Goal: Task Accomplishment & Management: Use online tool/utility

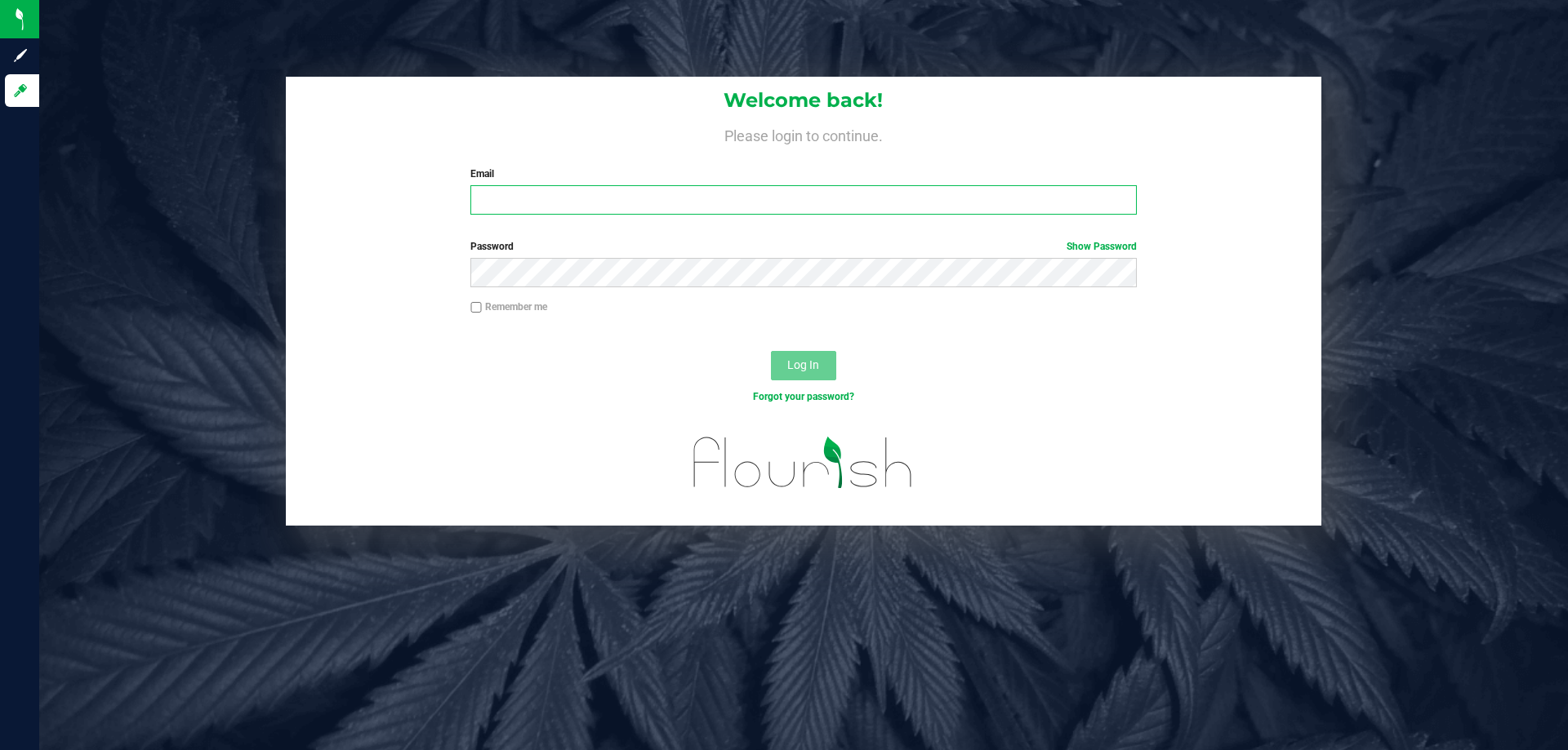
click at [732, 209] on input "Email" at bounding box center [803, 199] width 665 height 29
type input "[EMAIL_ADDRESS][DOMAIN_NAME]"
click at [771, 351] on button "Log In" at bounding box center [803, 365] width 66 height 29
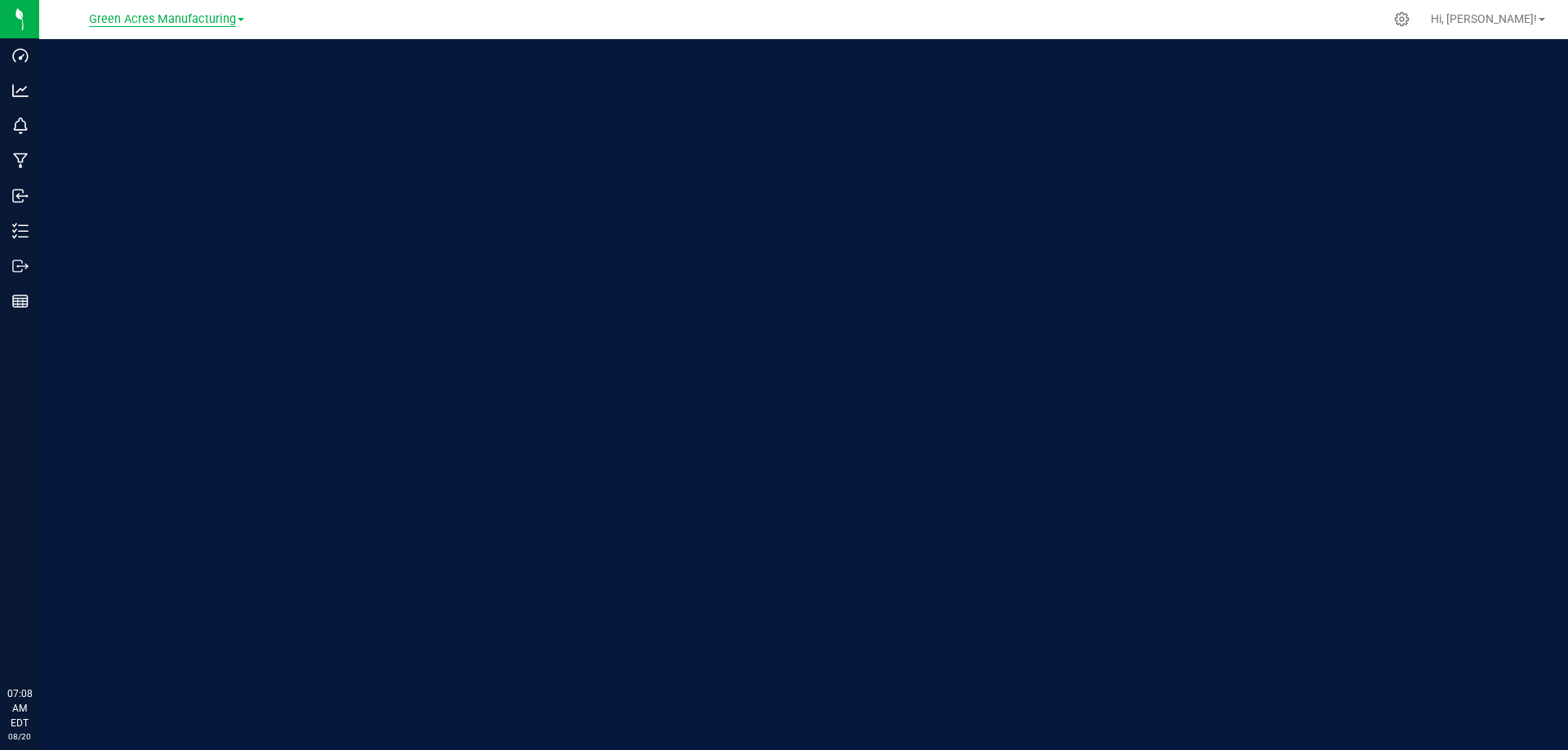
click at [175, 13] on span "Green Acres Manufacturing" at bounding box center [162, 19] width 147 height 14
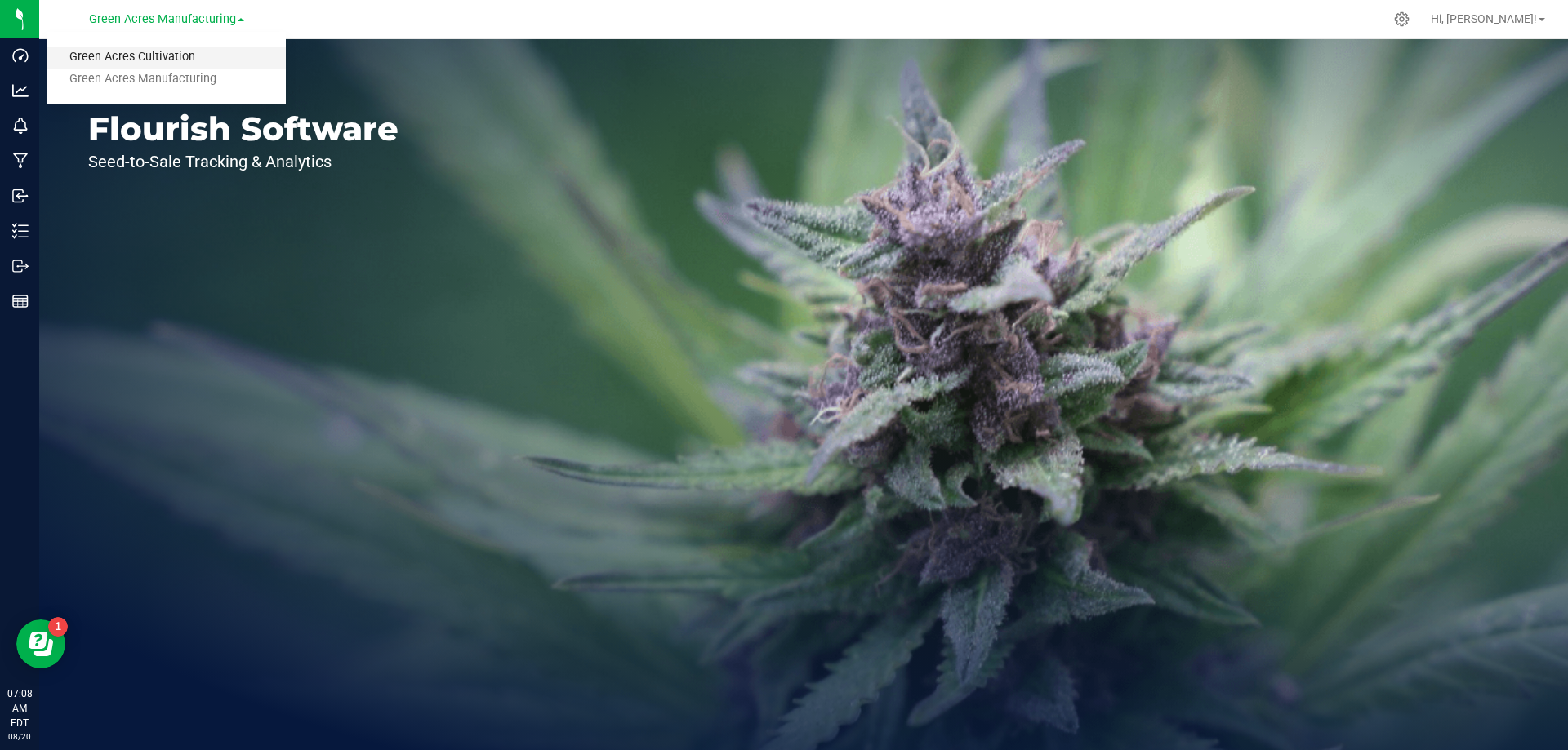
click at [221, 61] on link "Green Acres Cultivation" at bounding box center [166, 57] width 238 height 22
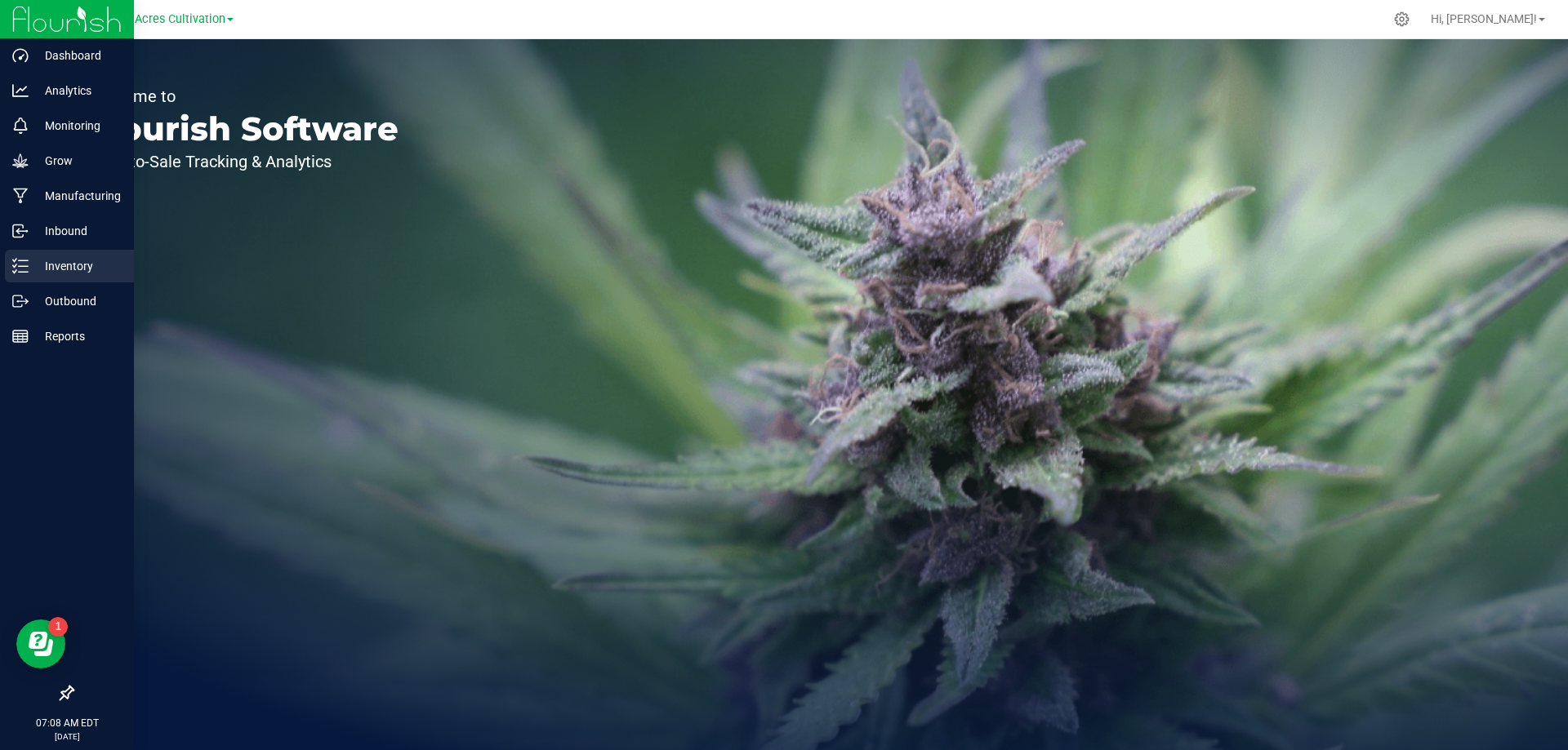
click at [22, 266] on line at bounding box center [23, 266] width 9 height 0
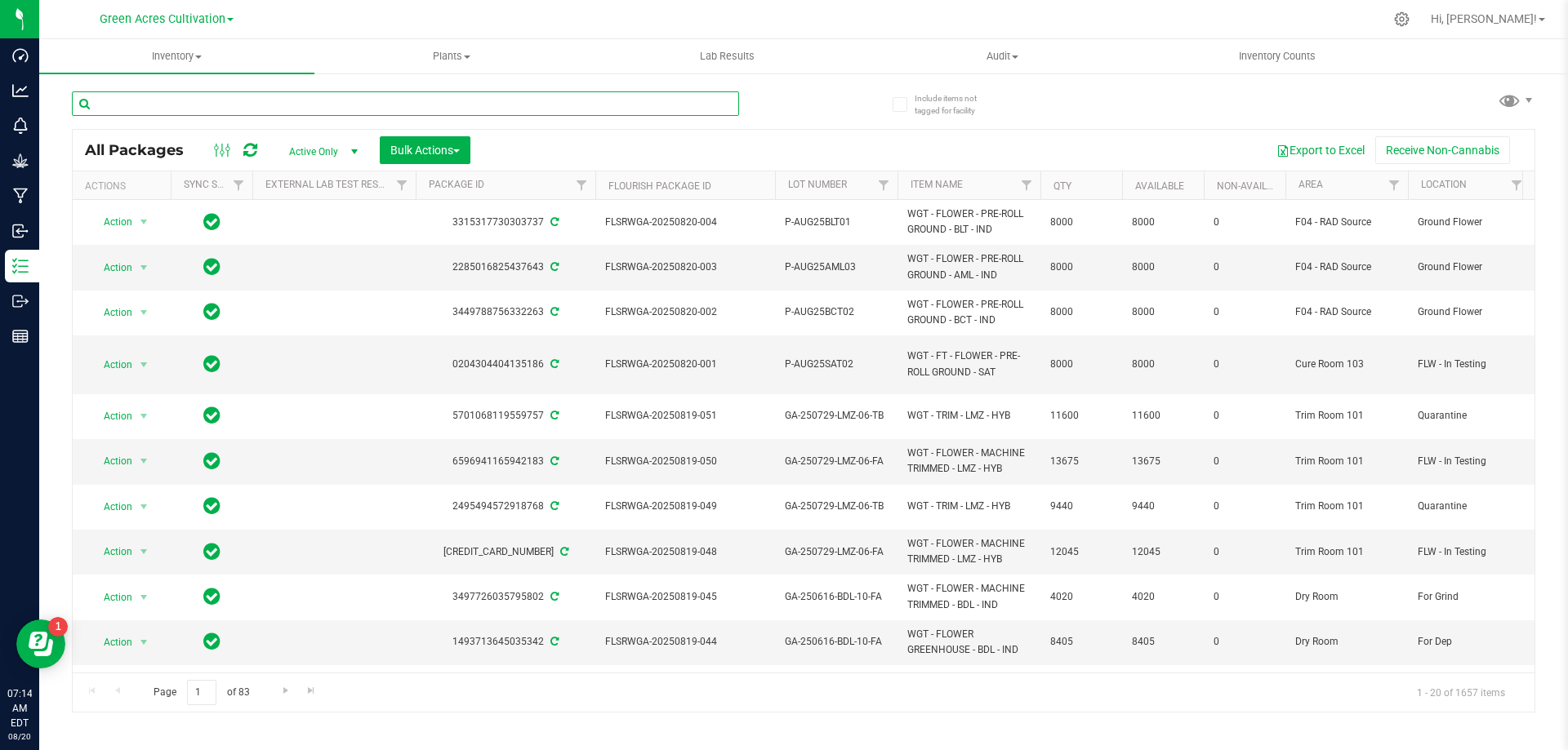
click at [417, 98] on input "text" at bounding box center [405, 103] width 667 height 24
paste input "GA-250728-CKZ-06-FA"
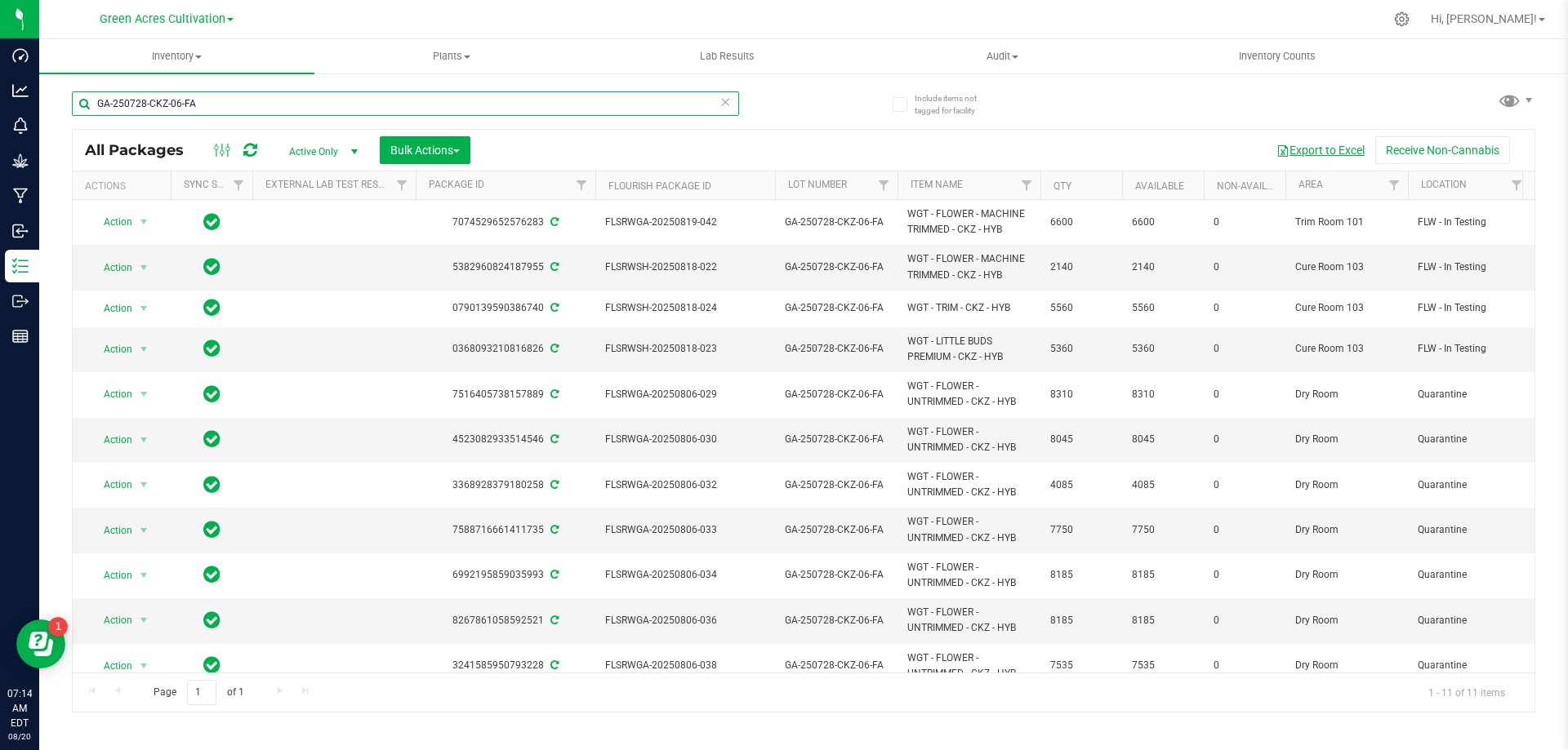
type input "GA-250728-CKZ-06-FA"
click at [1311, 160] on button "Export to Excel" at bounding box center [1321, 150] width 109 height 28
click at [444, 153] on span "Bulk Actions" at bounding box center [425, 151] width 70 height 13
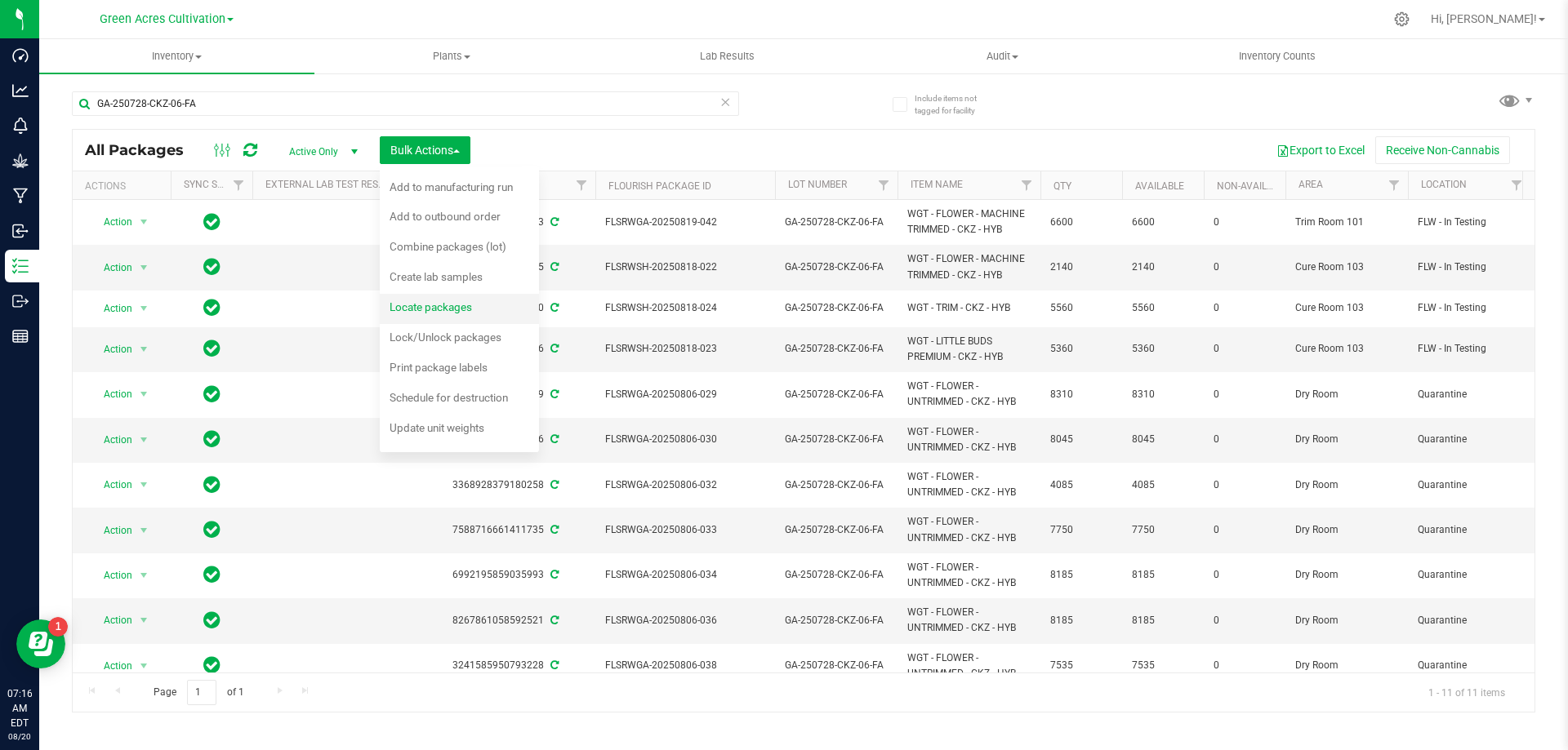
click at [448, 300] on span "Locate packages" at bounding box center [431, 307] width 82 height 13
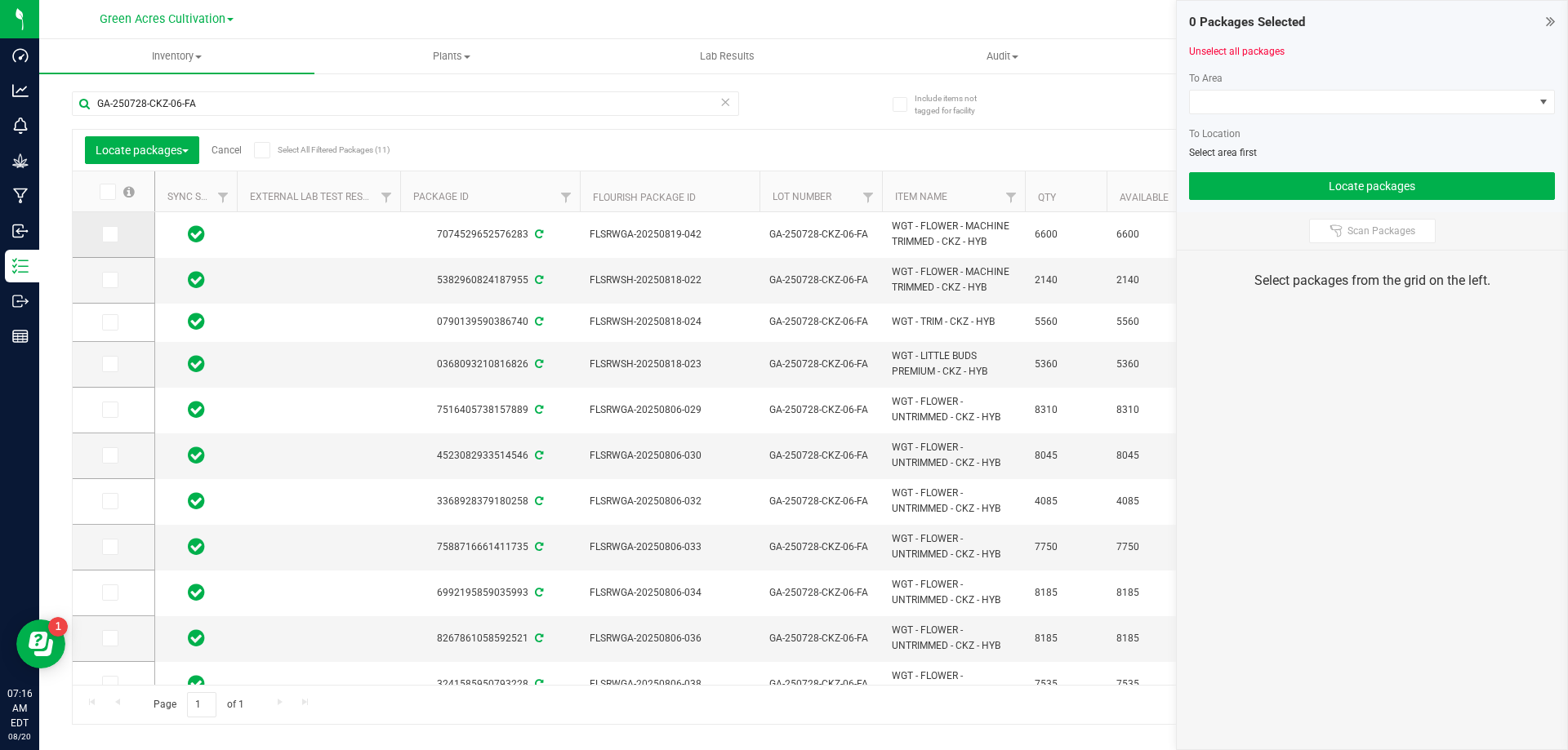
click at [120, 229] on label at bounding box center [114, 234] width 24 height 16
click at [0, 0] on input "checkbox" at bounding box center [0, 0] width 0 height 0
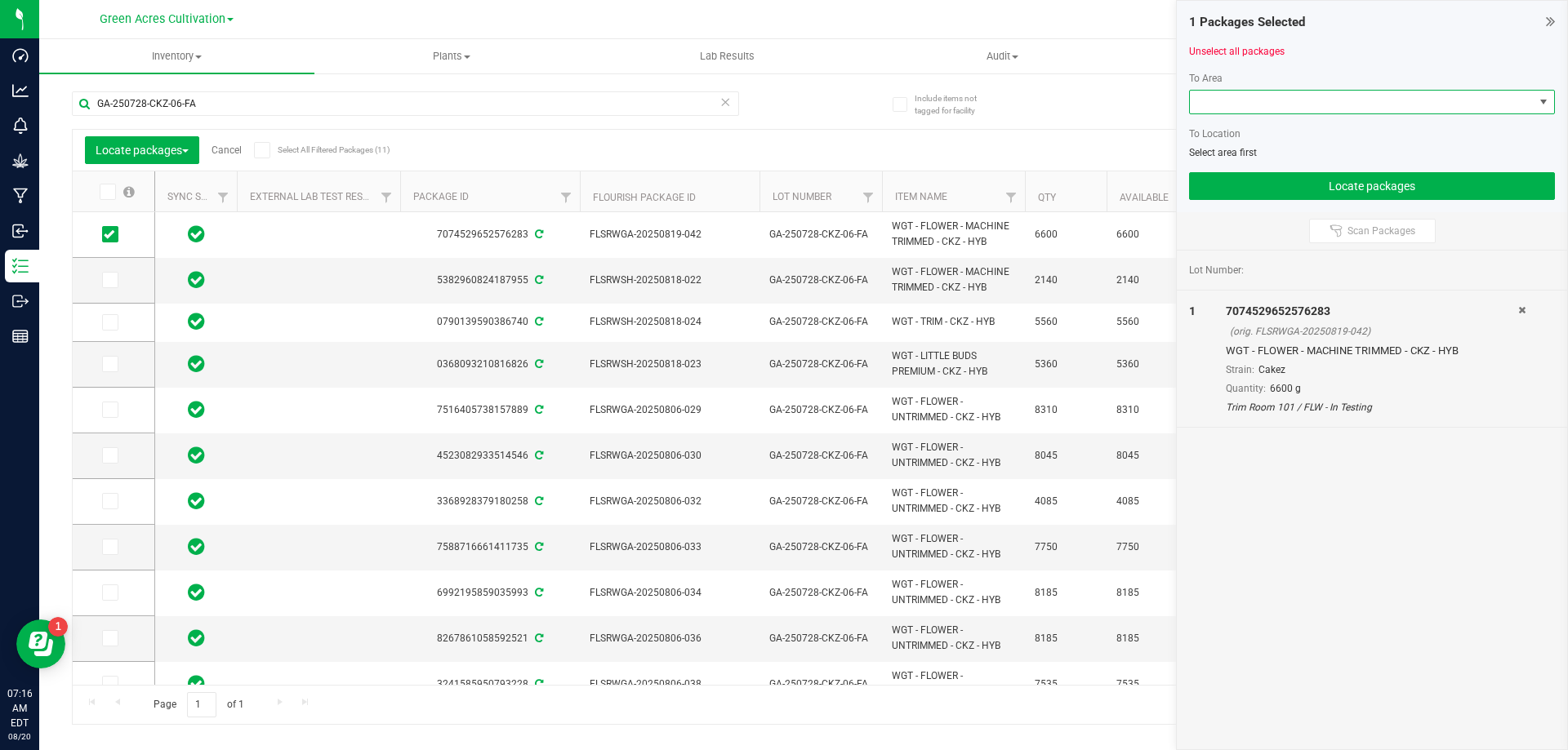
click at [1354, 91] on span at bounding box center [1361, 102] width 344 height 23
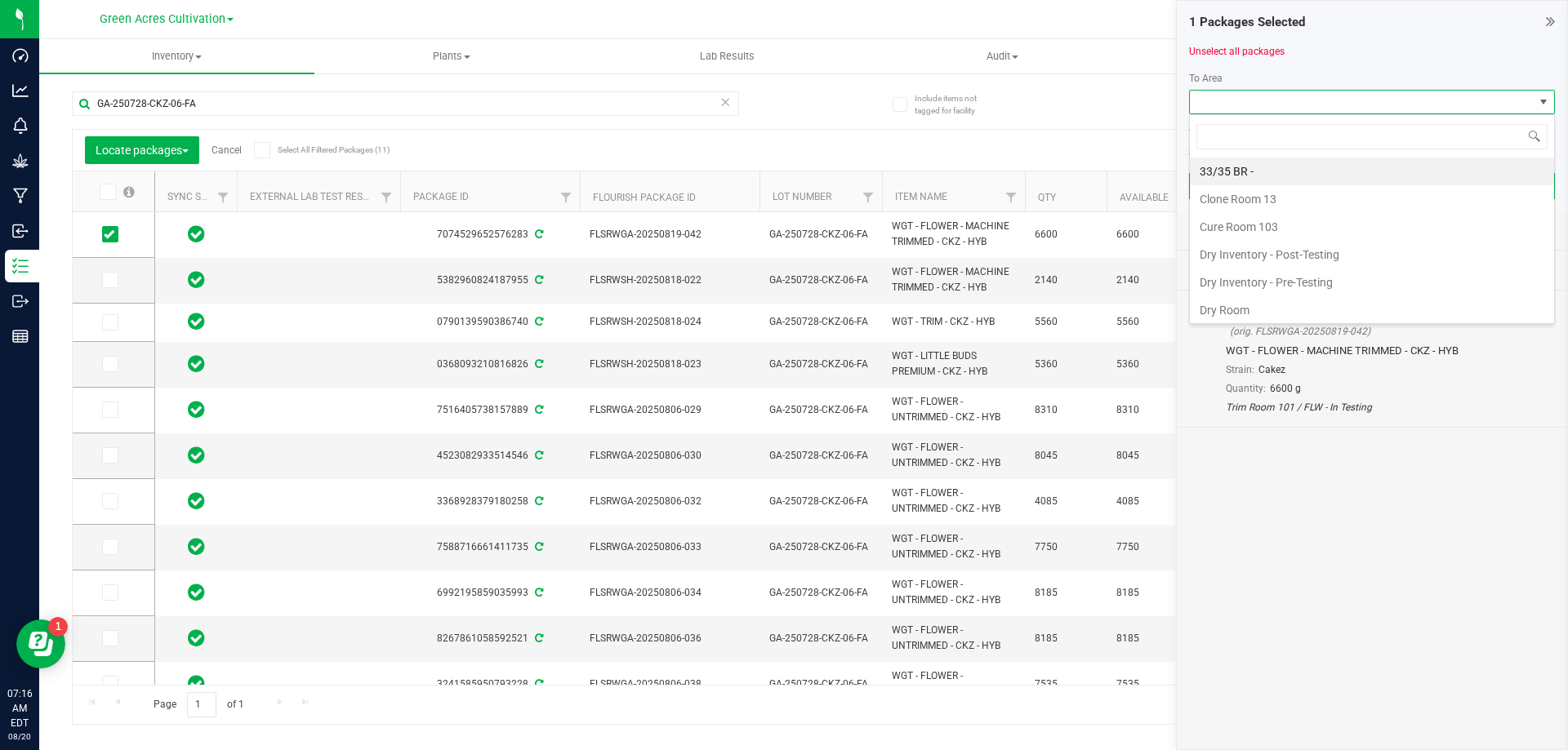
scroll to position [24, 366]
click at [1260, 314] on li "Dry Room" at bounding box center [1371, 309] width 364 height 28
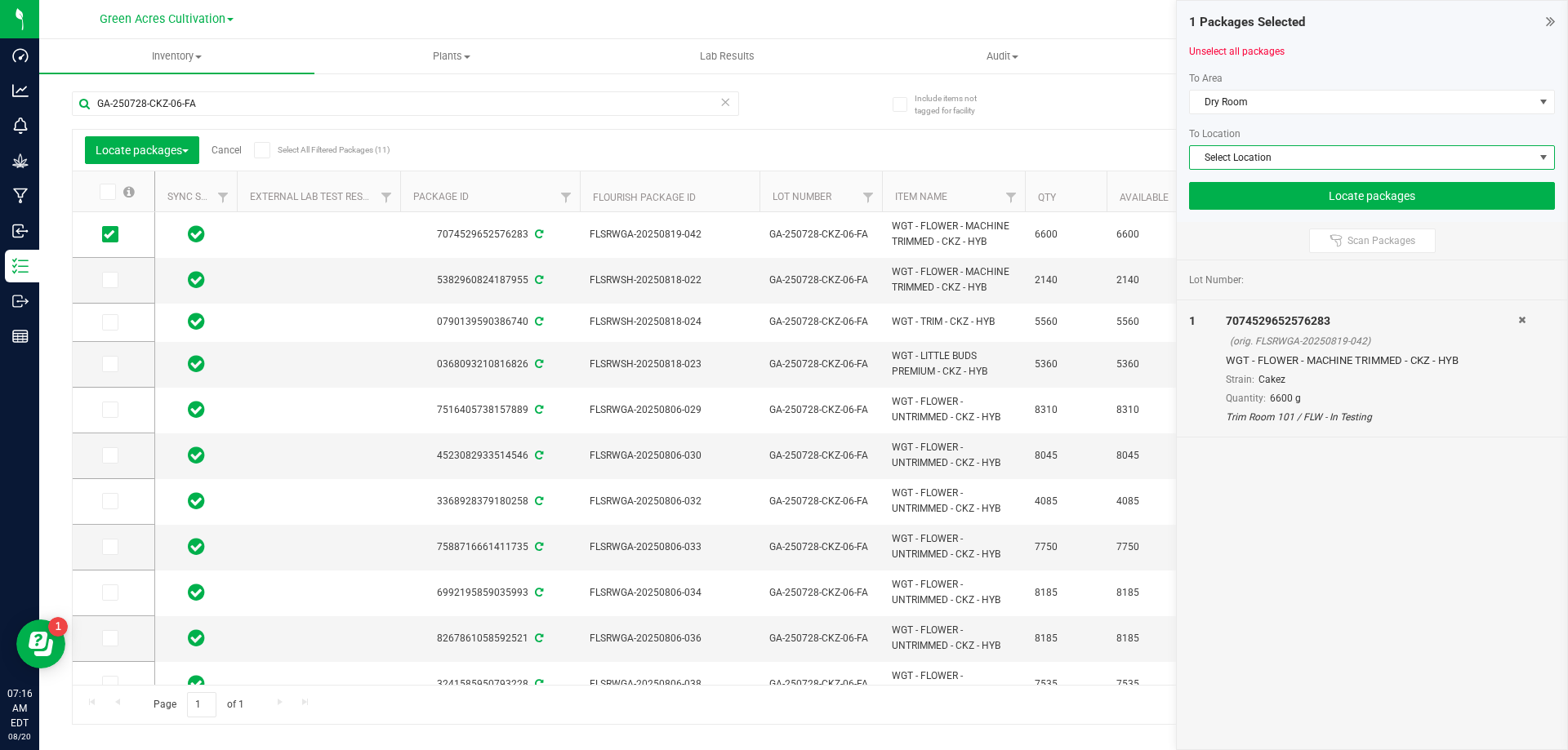
click at [1266, 166] on span "Select Location" at bounding box center [1361, 157] width 344 height 23
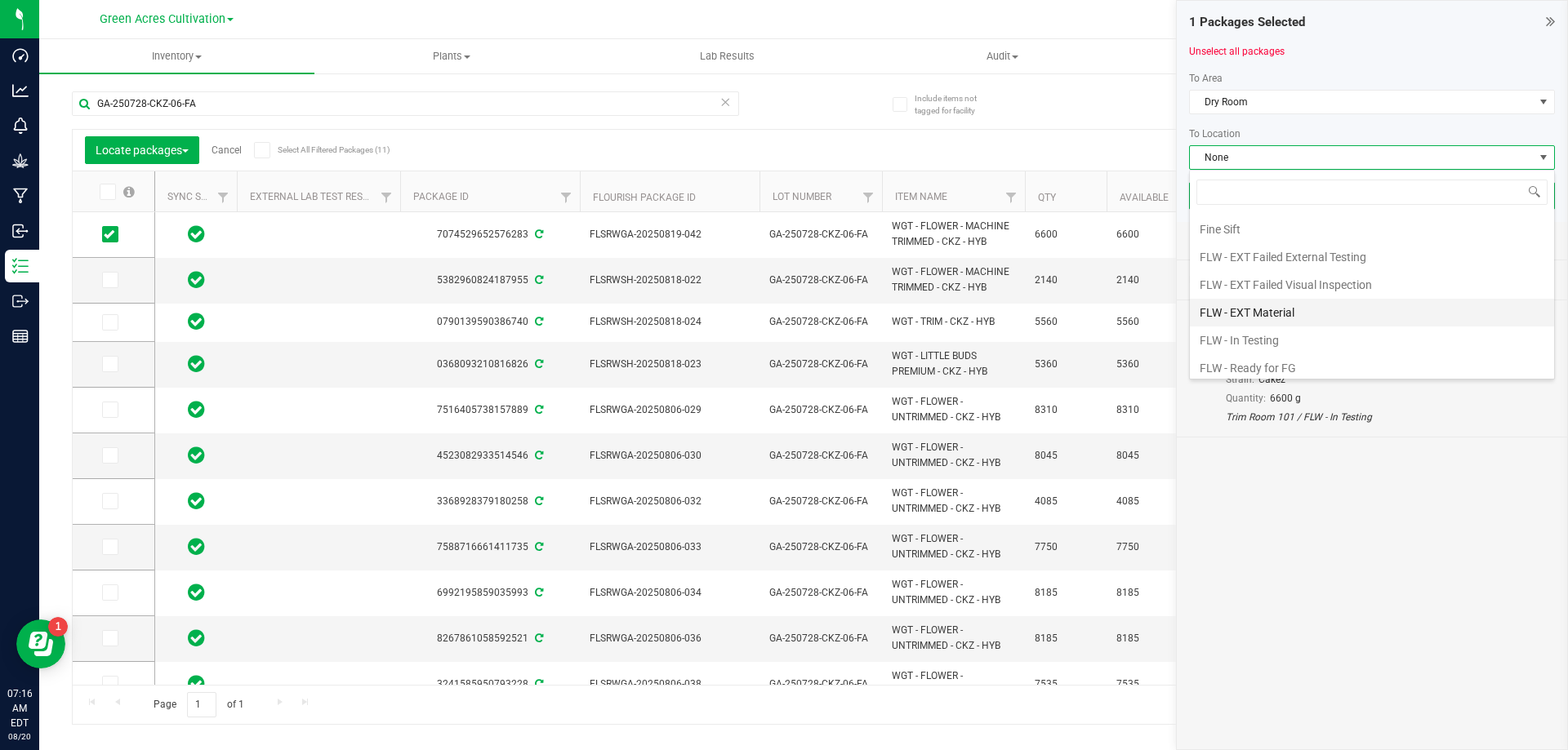
scroll to position [82, 0]
click at [1269, 315] on li "FLW - In Testing" at bounding box center [1371, 311] width 364 height 28
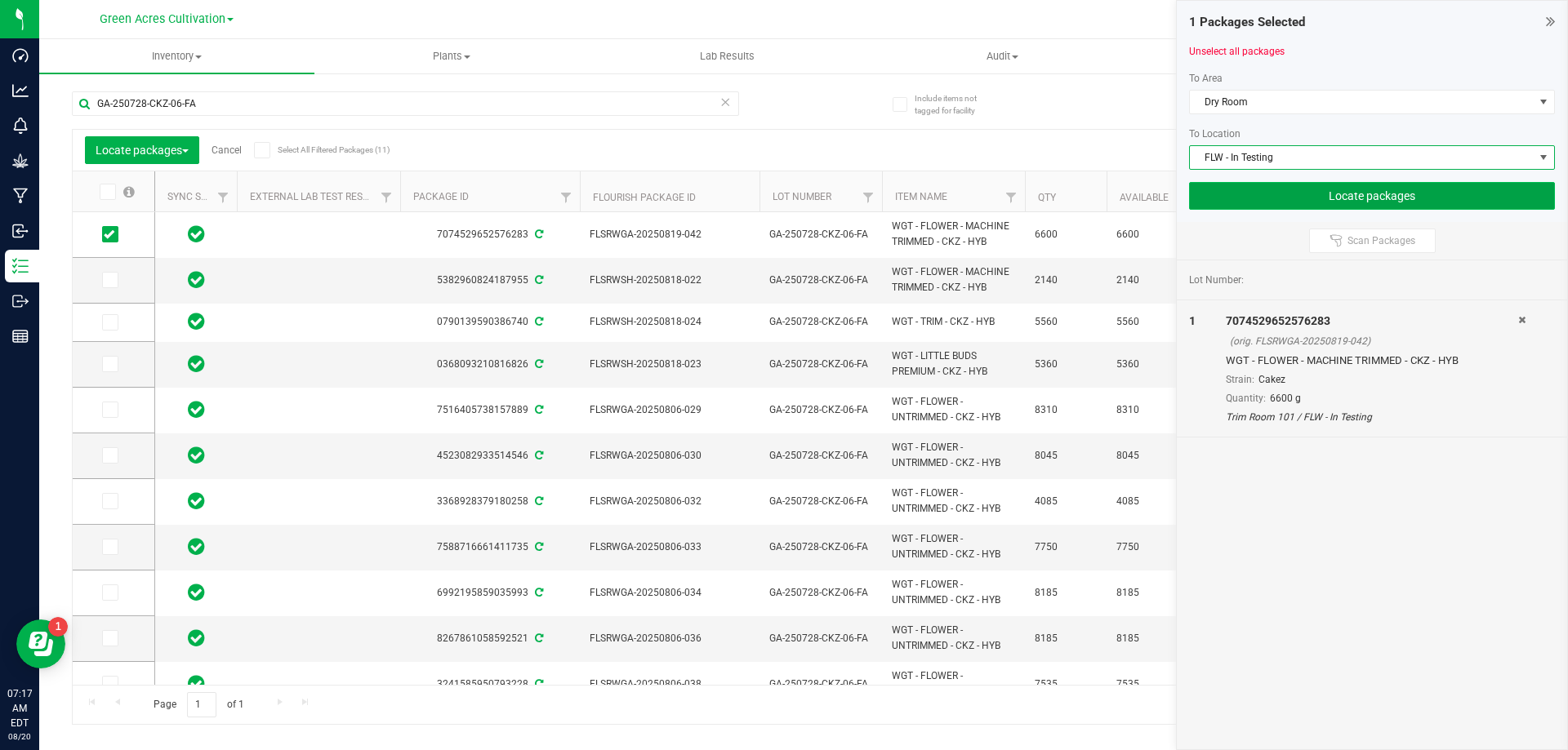
click at [1278, 201] on button "Locate packages" at bounding box center [1371, 195] width 366 height 28
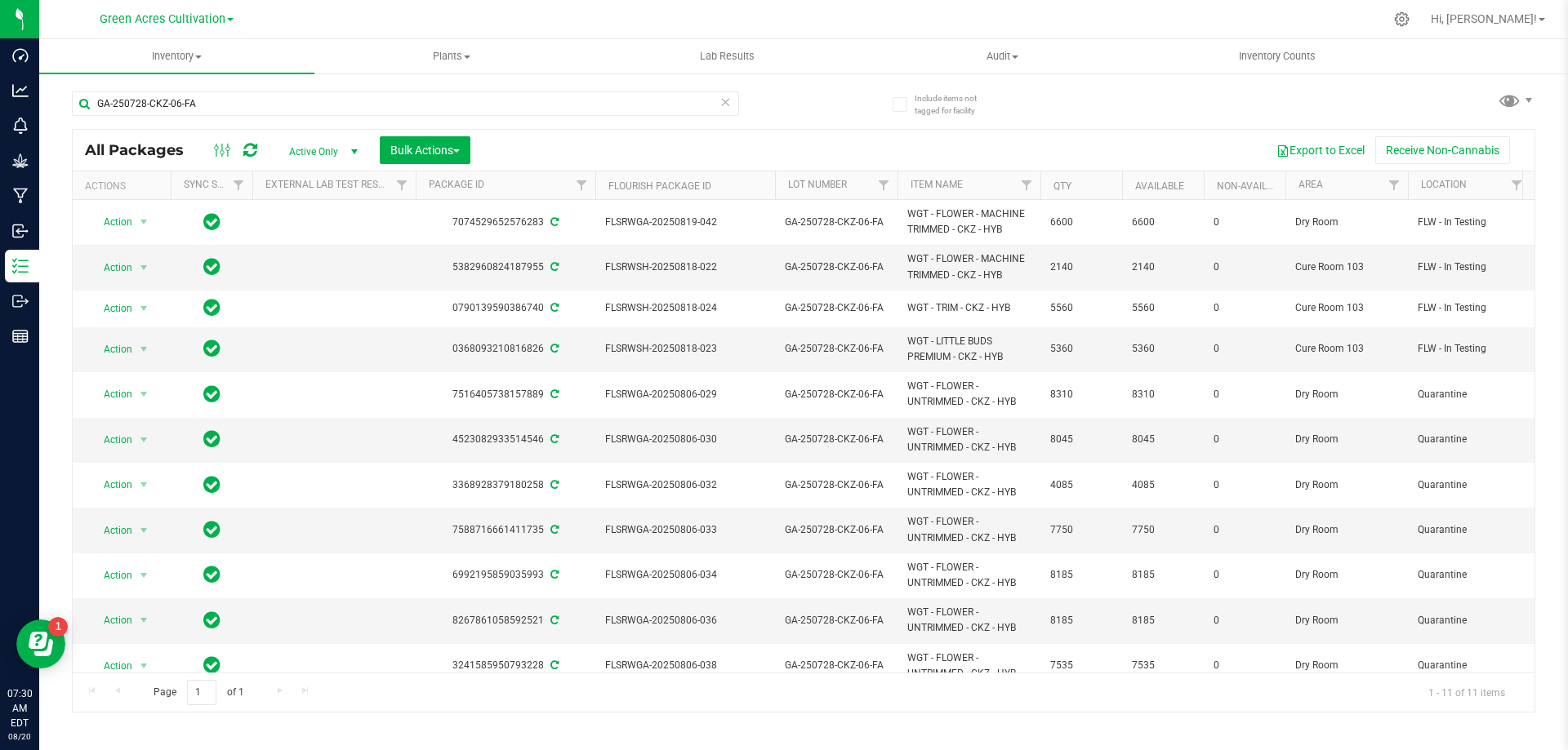
click at [726, 107] on icon at bounding box center [725, 101] width 12 height 19
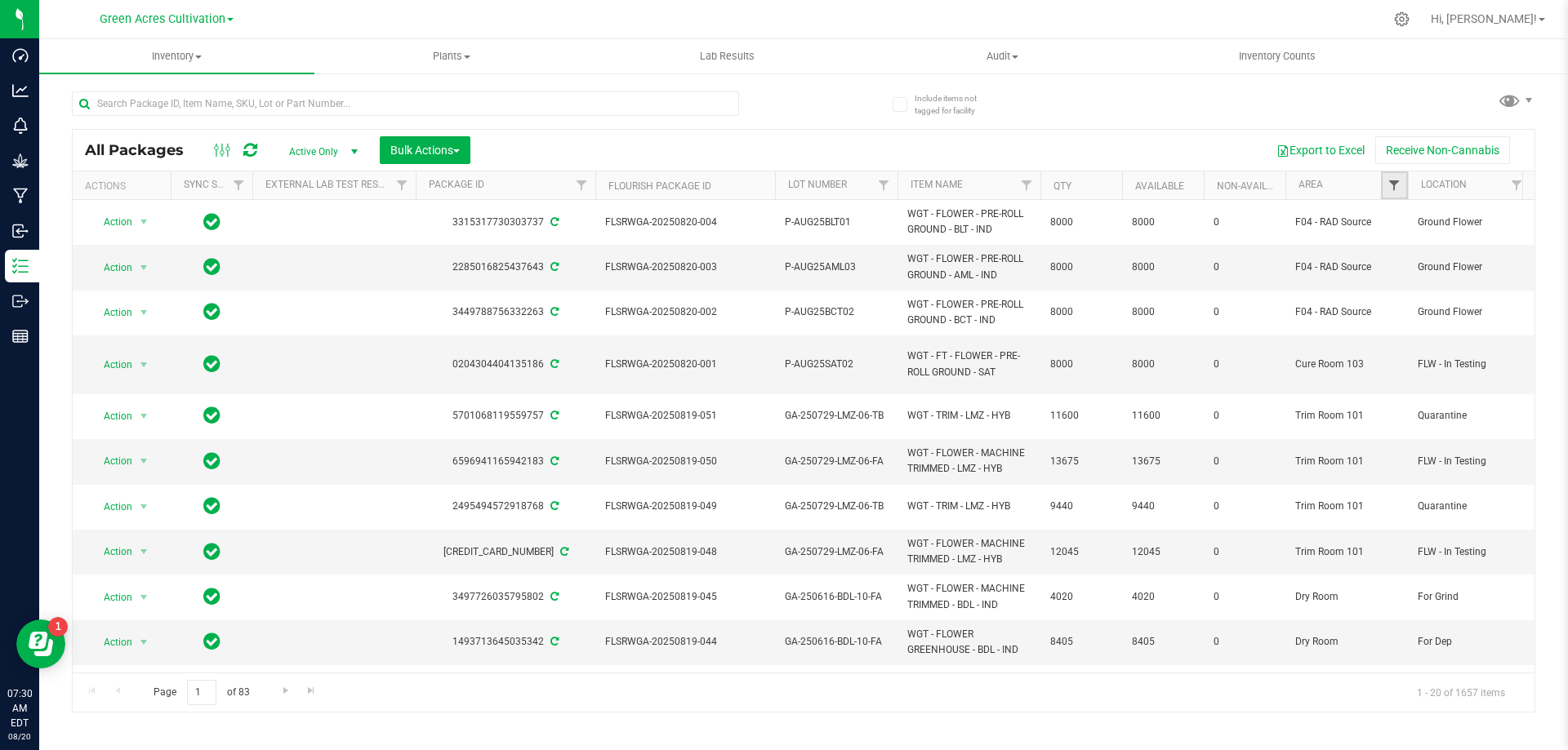
click at [1397, 184] on span "Filter" at bounding box center [1394, 186] width 13 height 13
type input "TRI"
click at [1414, 283] on span "Trim Room 101" at bounding box center [1448, 283] width 68 height 10
click at [1406, 283] on input "Trim Room 101" at bounding box center [1401, 282] width 11 height 11
checkbox input "true"
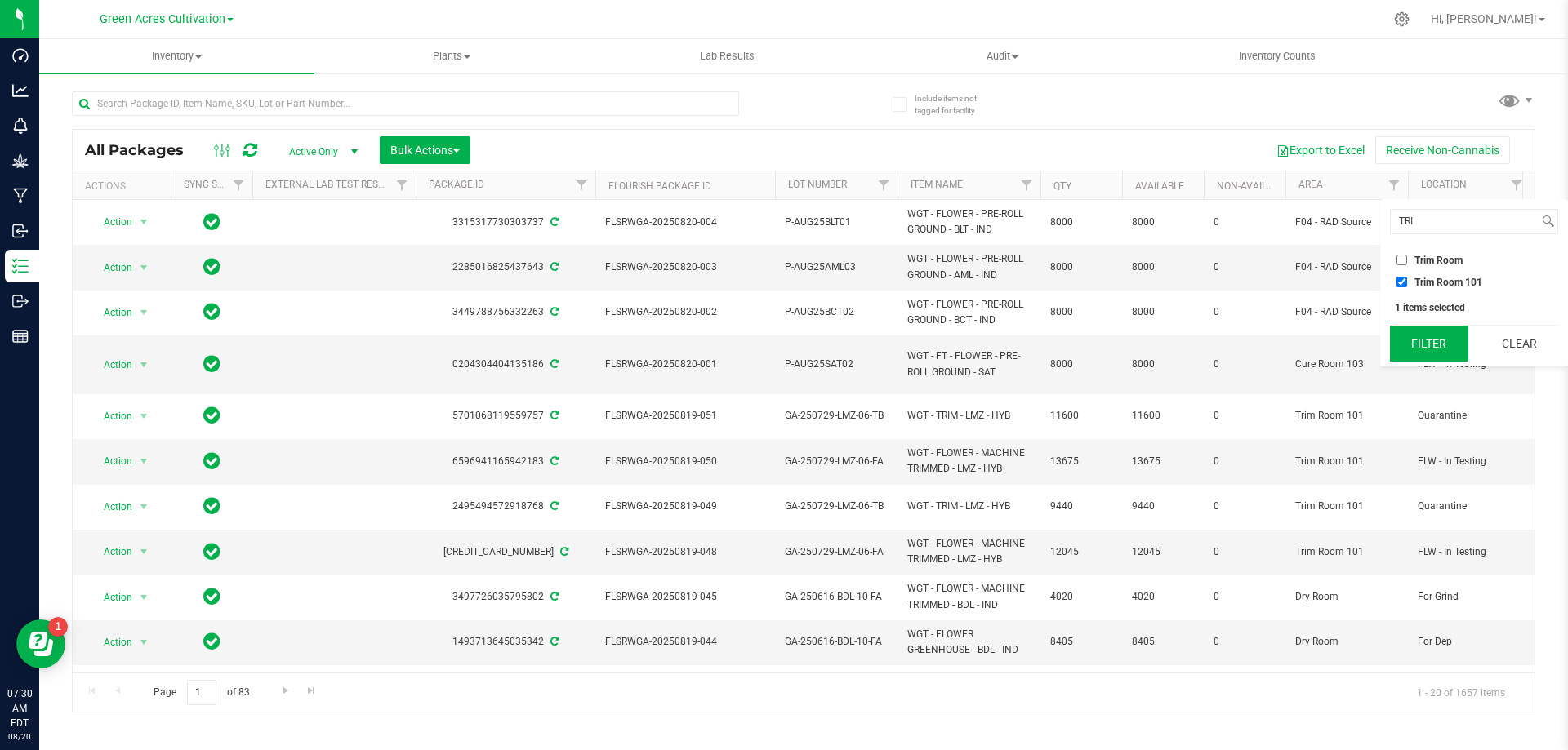
click at [1437, 341] on button "Filter" at bounding box center [1428, 343] width 78 height 36
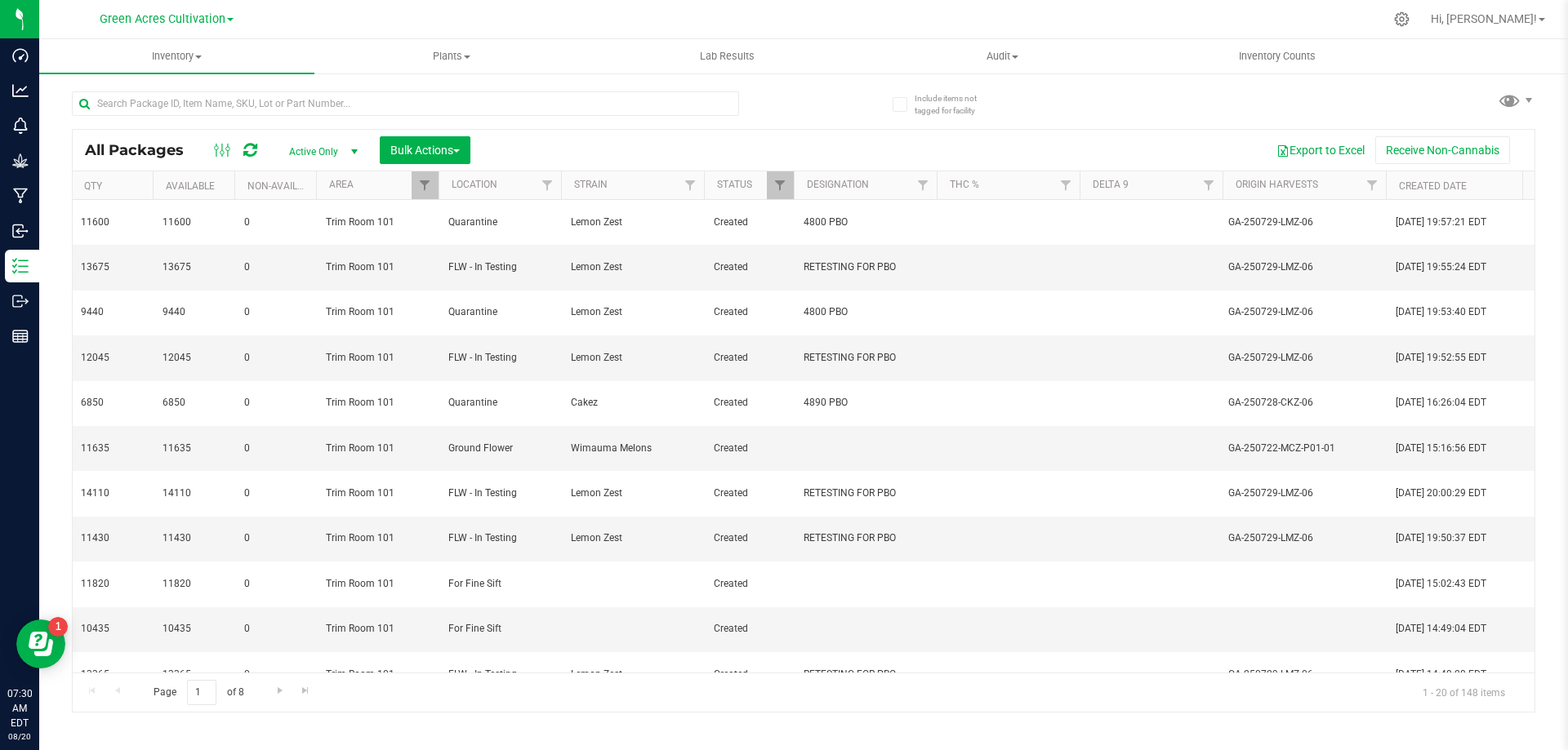
scroll to position [0, 1036]
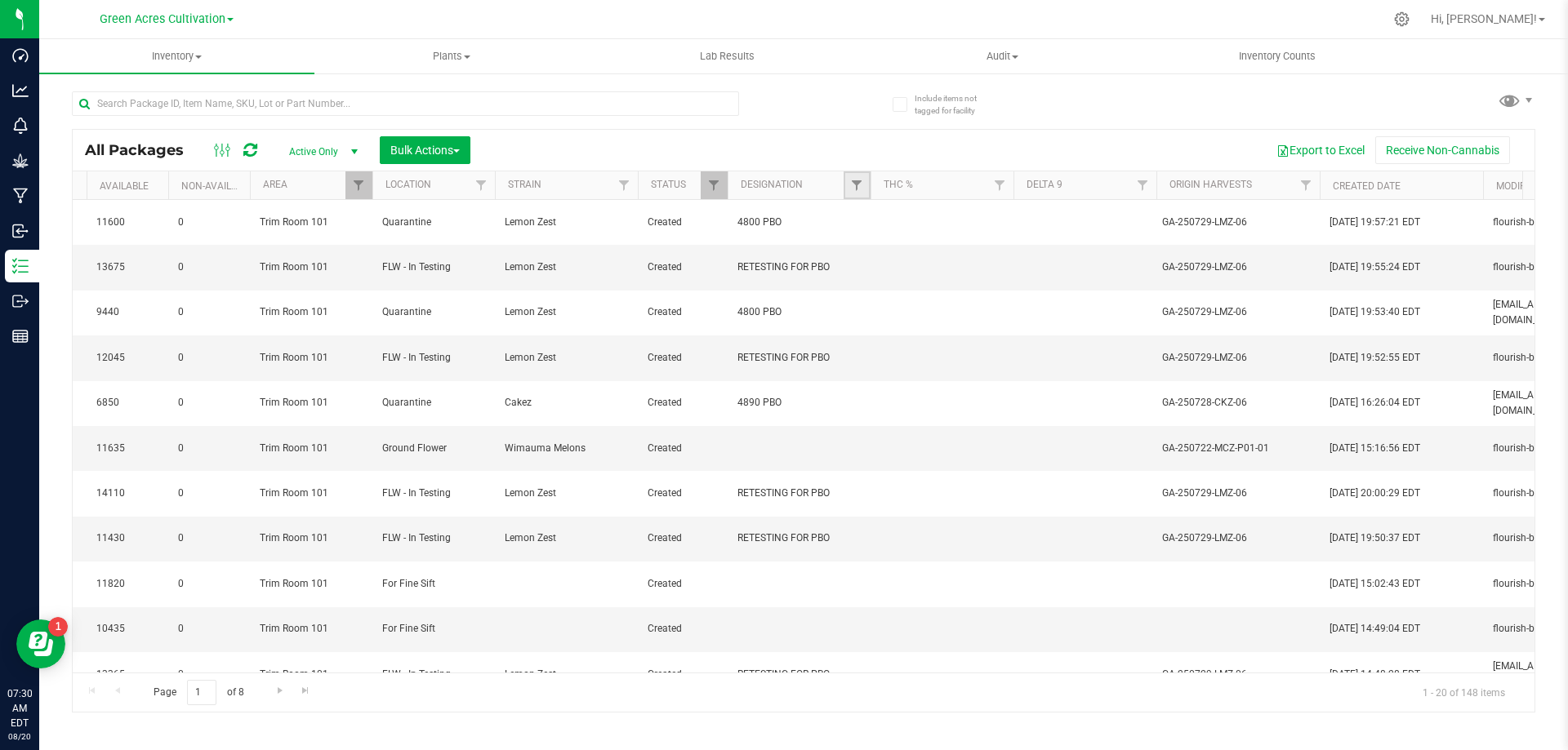
click at [854, 193] on link "Filter" at bounding box center [857, 185] width 27 height 28
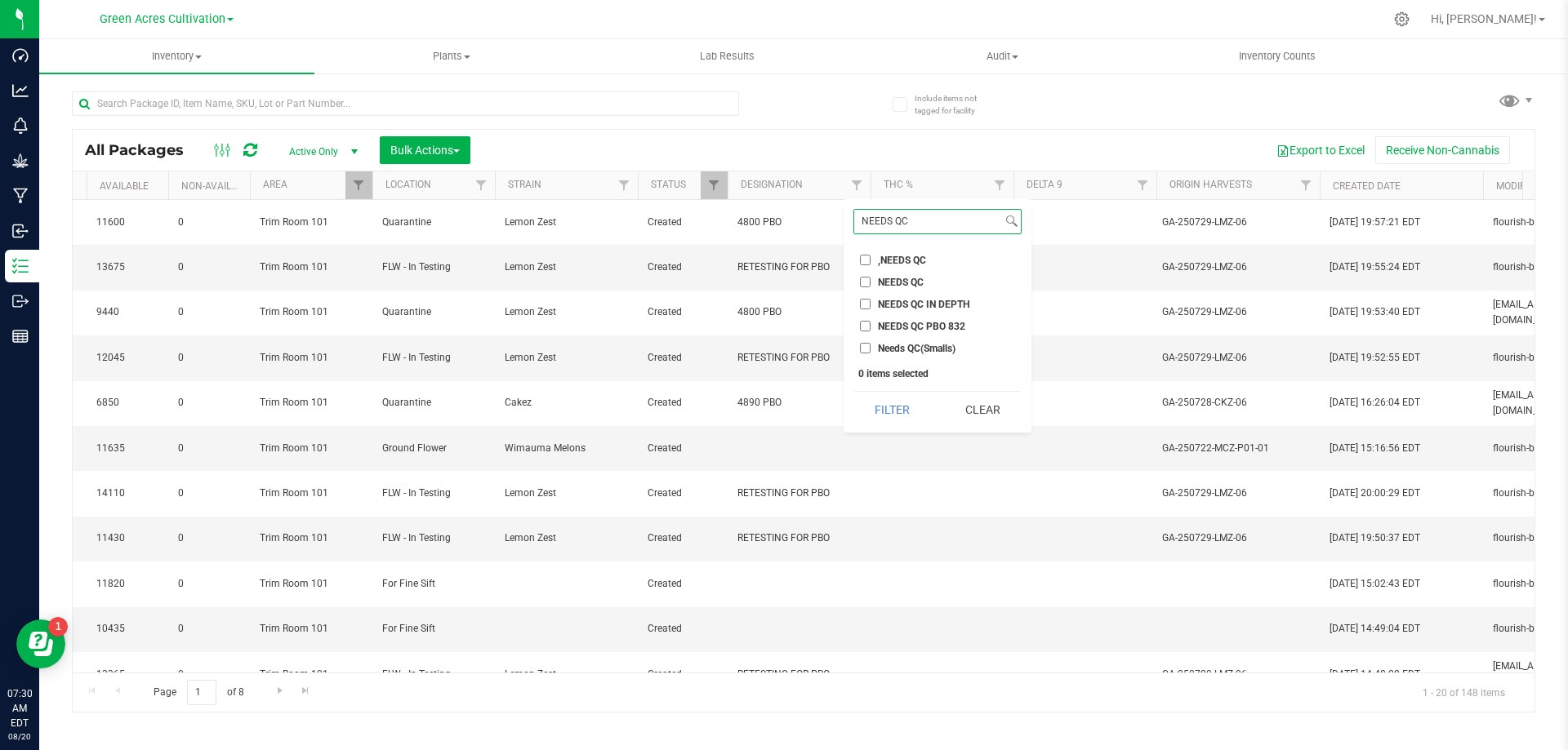
type input "NEEDS QC"
click at [882, 278] on span "NEEDS QC" at bounding box center [900, 283] width 45 height 10
click at [871, 278] on input "NEEDS QC" at bounding box center [865, 282] width 11 height 11
click at [901, 405] on button "Filter" at bounding box center [892, 409] width 78 height 36
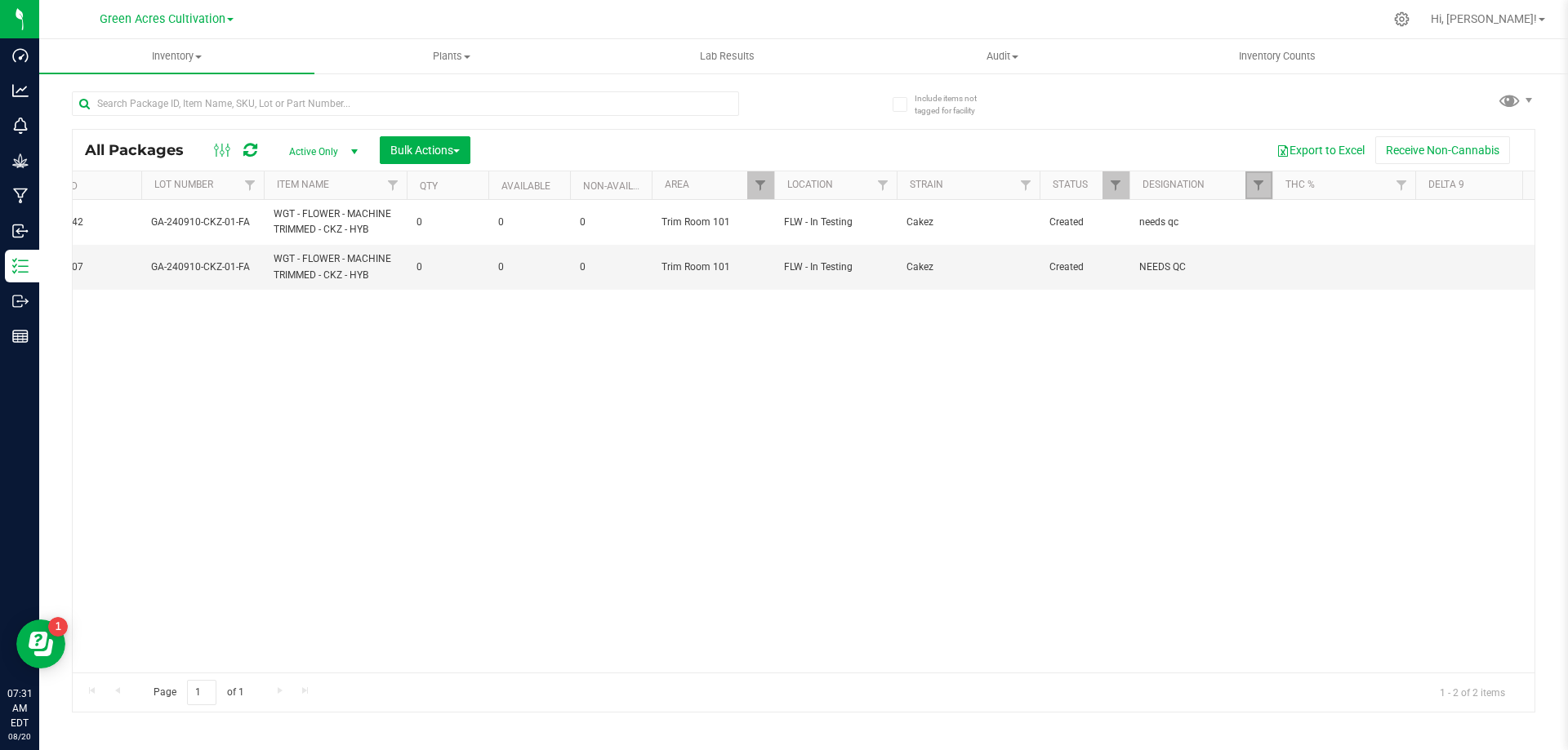
click at [1252, 194] on link "Filter" at bounding box center [1258, 185] width 27 height 28
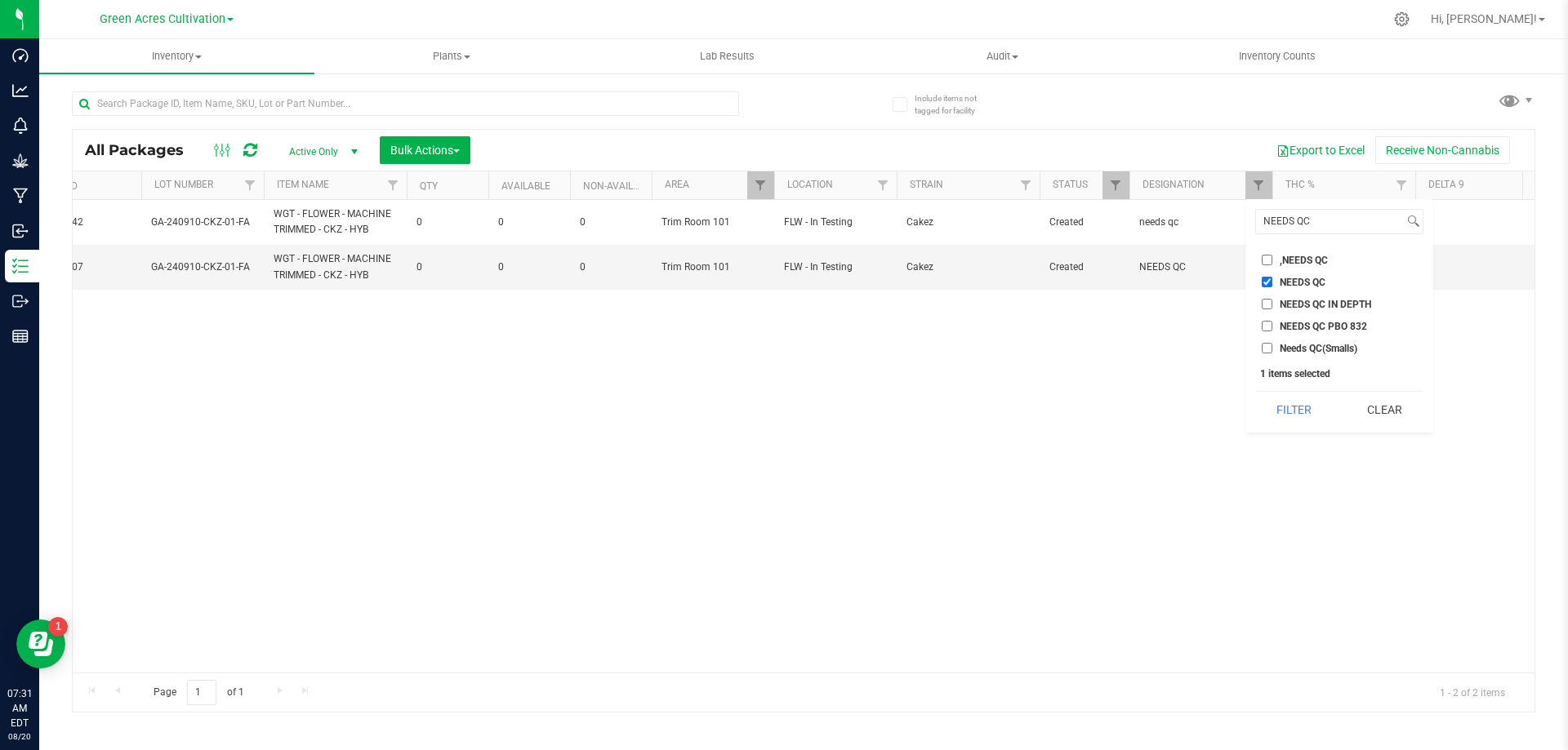
click at [1263, 281] on input "NEEDS QC" at bounding box center [1267, 282] width 11 height 11
checkbox input "false"
click at [443, 107] on input "text" at bounding box center [405, 103] width 667 height 24
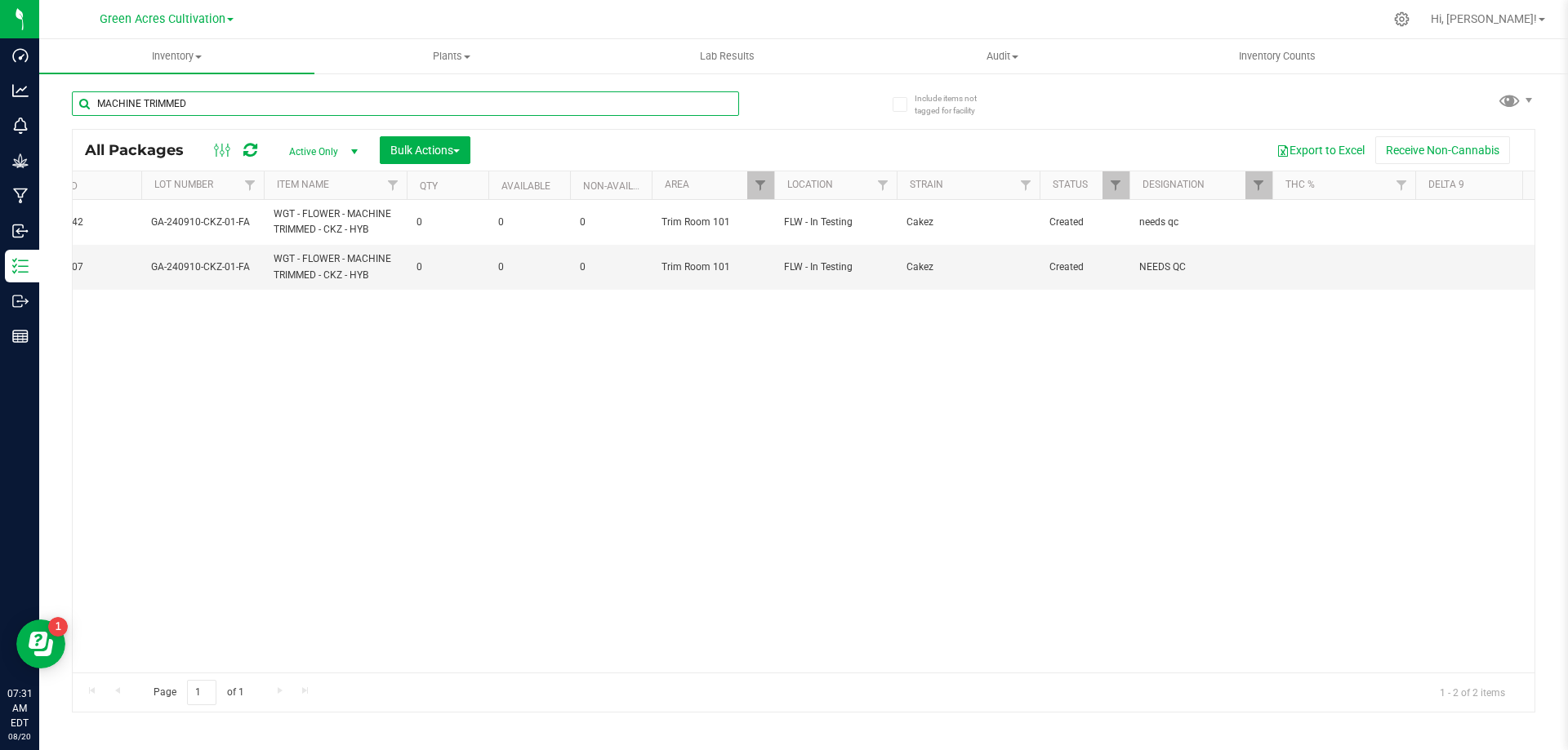
type input "MACHINE TRIMMED"
checkbox input "true"
click at [1250, 185] on link "Filter" at bounding box center [1258, 185] width 27 height 28
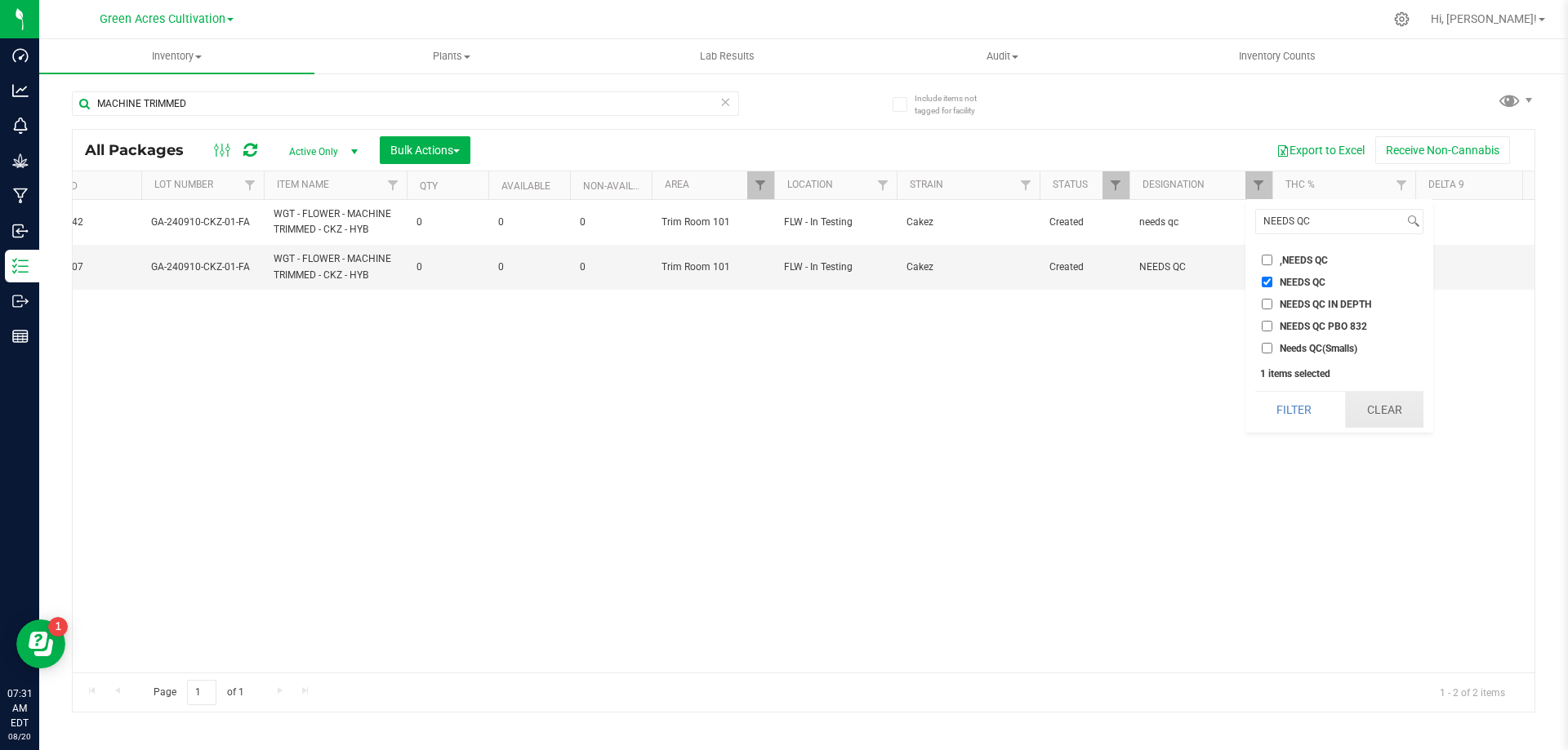
click at [1419, 402] on button "Clear" at bounding box center [1384, 409] width 78 height 36
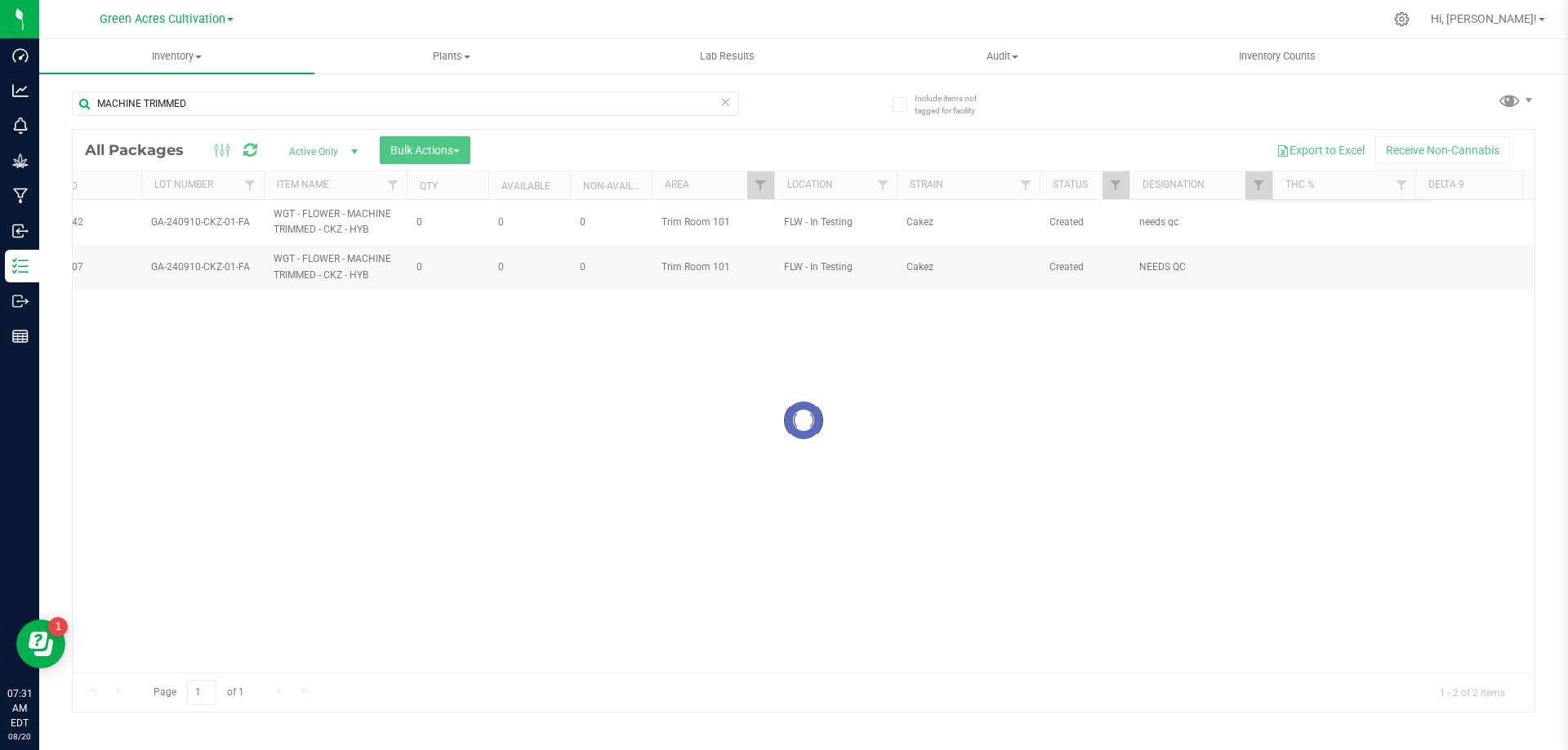
click at [1385, 411] on div "NEEDS QC Select All 1820Z25-072318-1/ 1416Z36-082018-1 Forum Cut/LA Conf/GDP/Gi…" at bounding box center [1338, 316] width 188 height 234
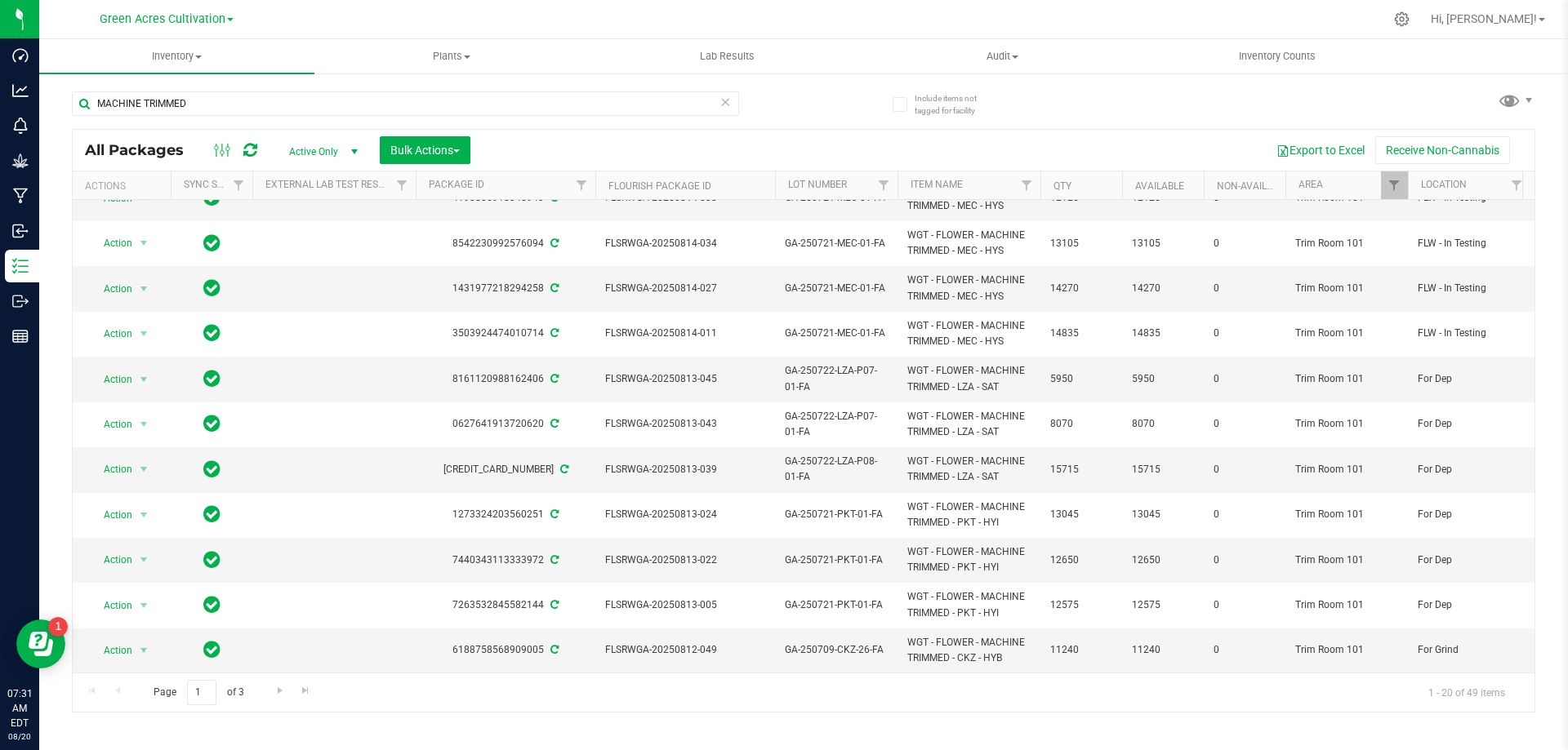
click at [754, 188] on th "Flourish Package ID" at bounding box center [686, 186] width 180 height 29
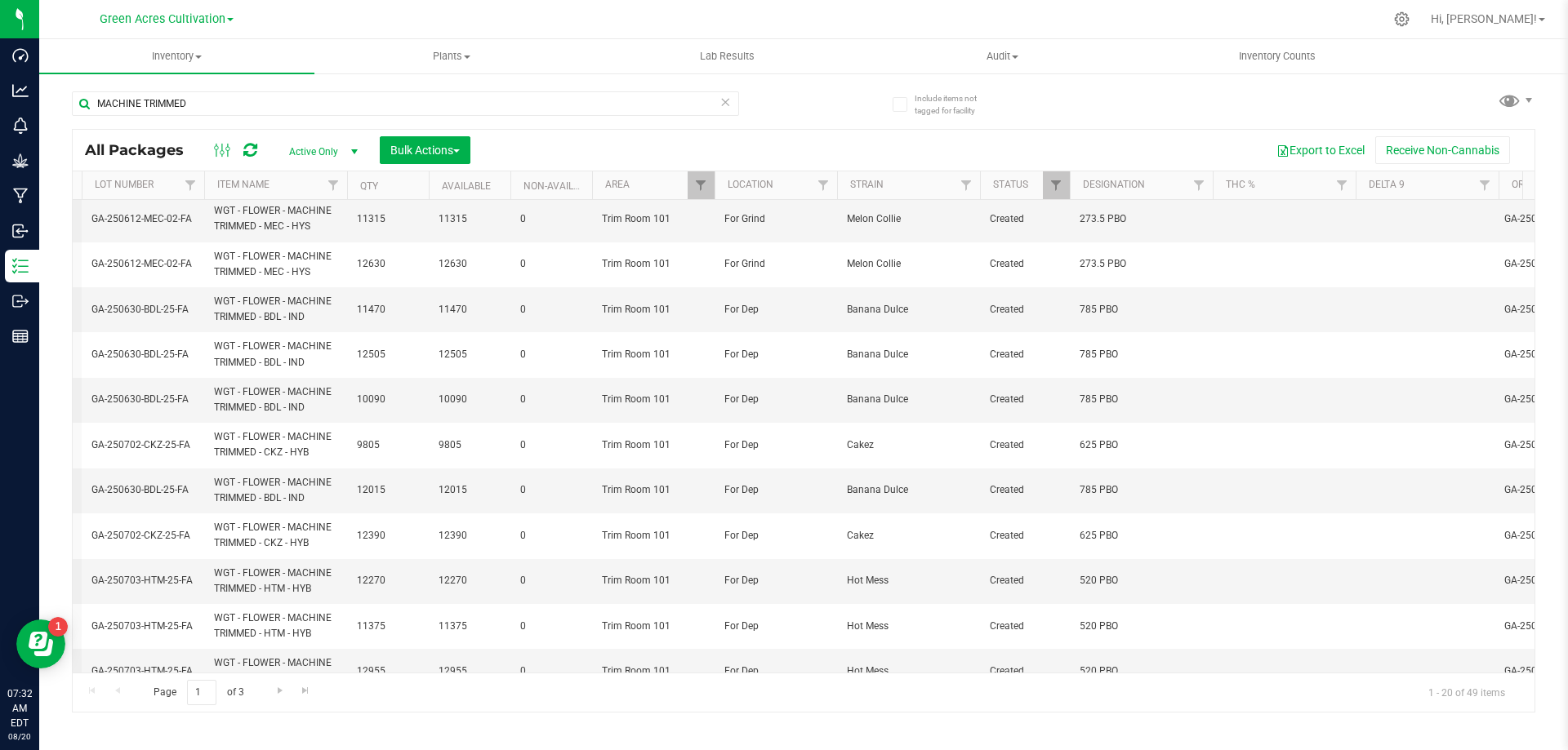
drag, startPoint x: 800, startPoint y: 666, endPoint x: 791, endPoint y: 718, distance: 52.8
click at [791, 718] on div "Inventory All packages All inventory Waste log Create inventory Plants All plan…" at bounding box center [803, 394] width 1528 height 710
click at [165, 395] on span "GA-250630-BDL-25-FA" at bounding box center [143, 399] width 103 height 15
click at [165, 395] on input "GA-250630-BDL-25-FA" at bounding box center [139, 400] width 117 height 25
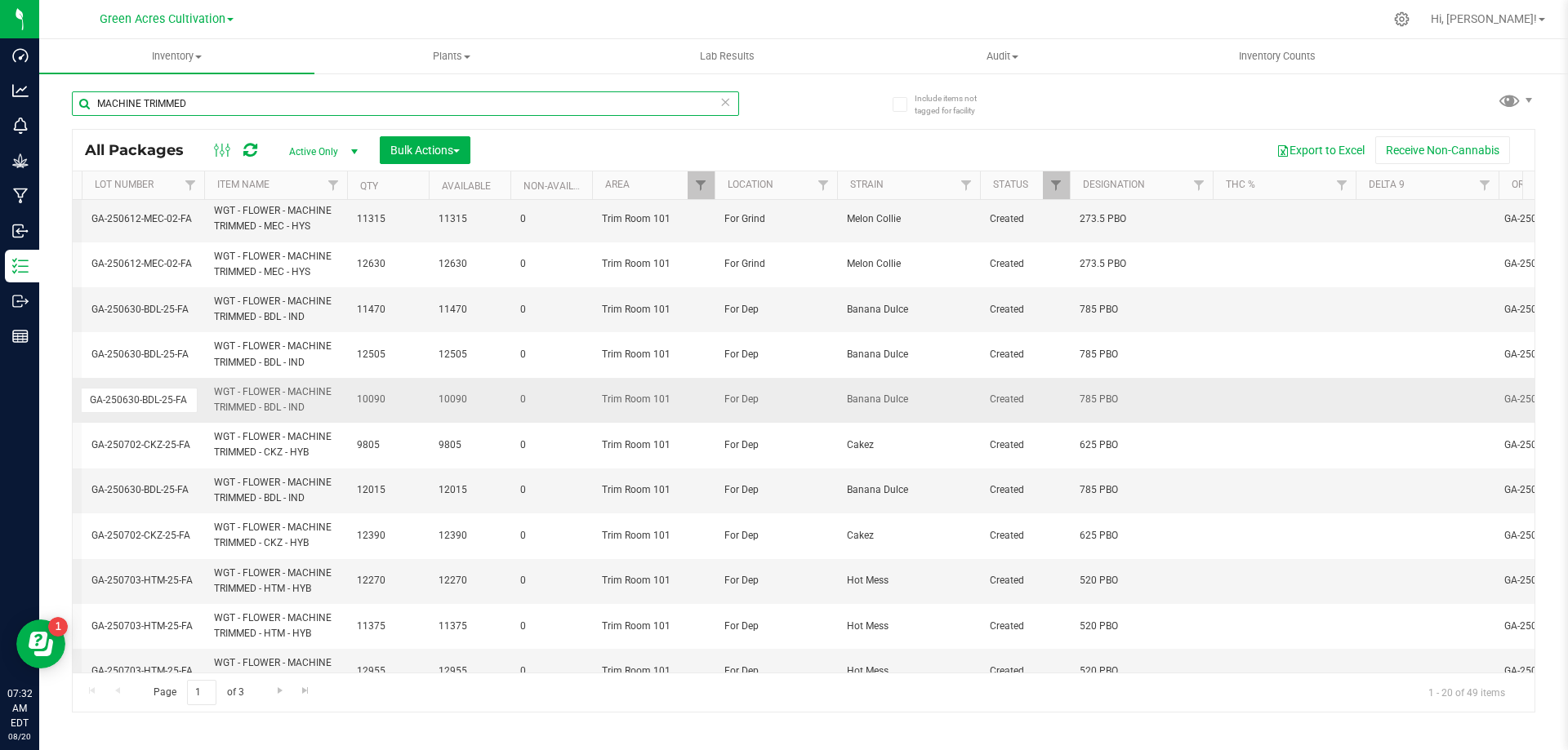
click at [224, 108] on input "MACHINE TRIMMED" at bounding box center [405, 103] width 667 height 24
paste input "GA-250630-BDL-25-FA"
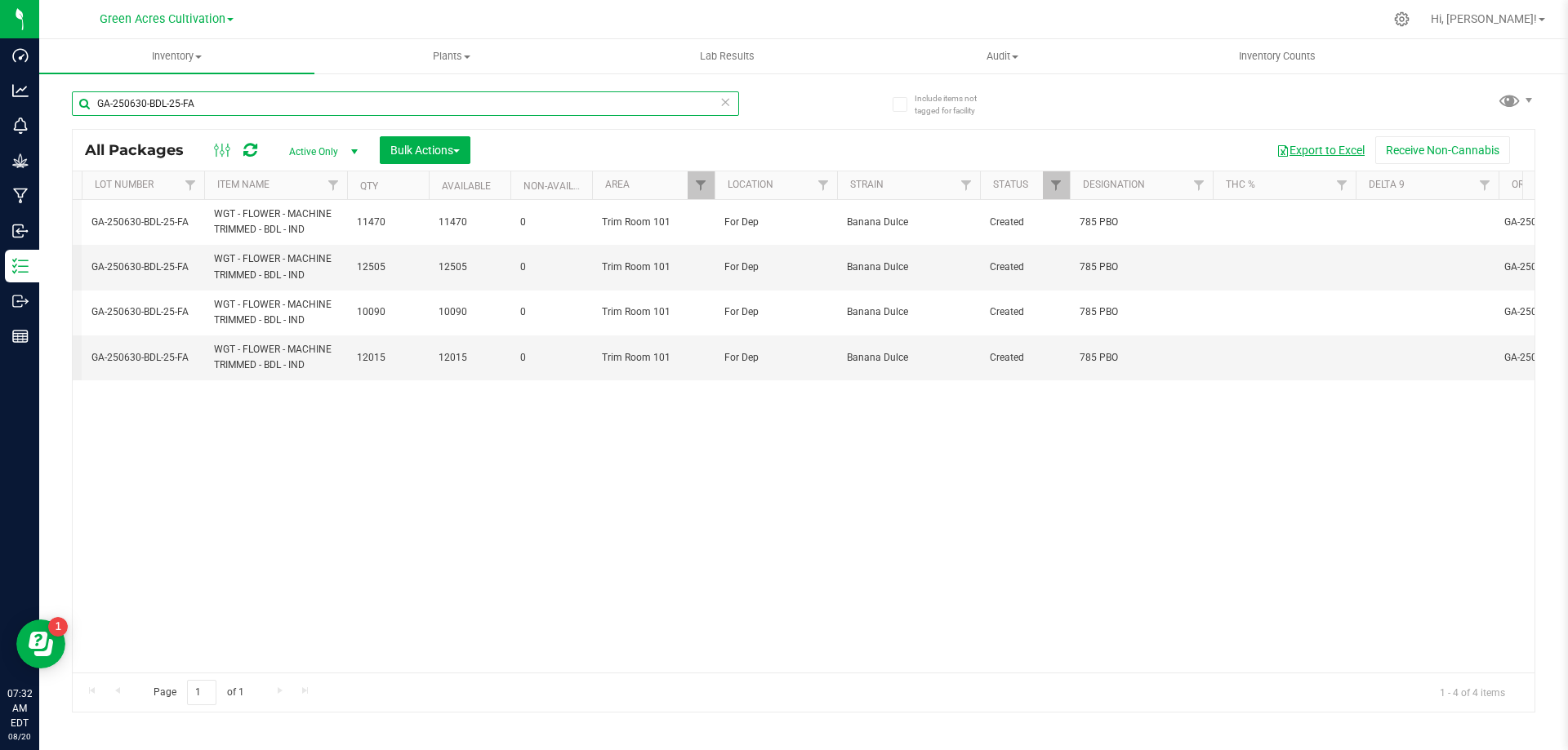
type input "GA-250630-BDL-25-FA"
click at [1287, 144] on button "Export to Excel" at bounding box center [1321, 150] width 109 height 28
click at [448, 153] on span "Bulk Actions" at bounding box center [425, 151] width 70 height 13
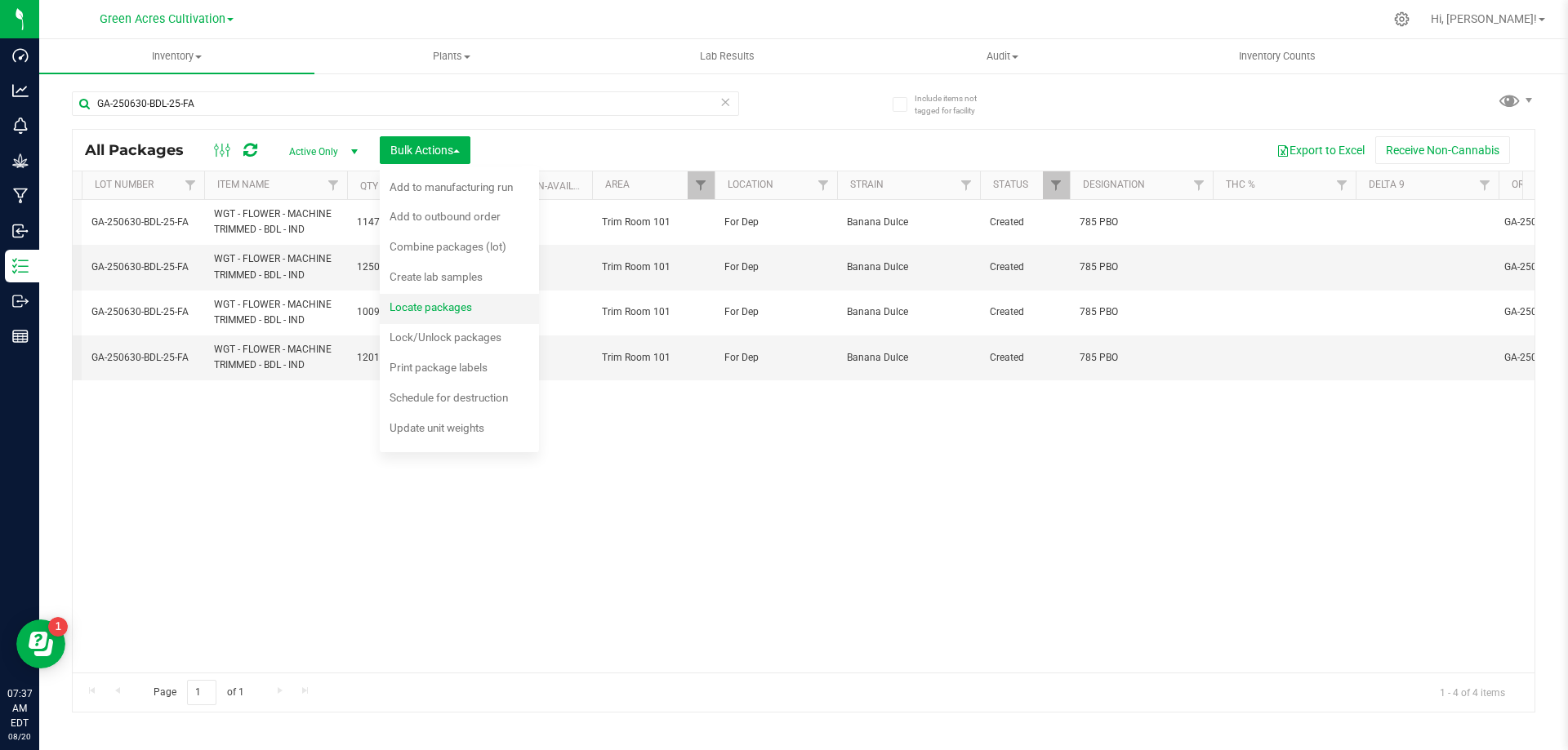
click at [446, 308] on span "Locate packages" at bounding box center [431, 307] width 82 height 13
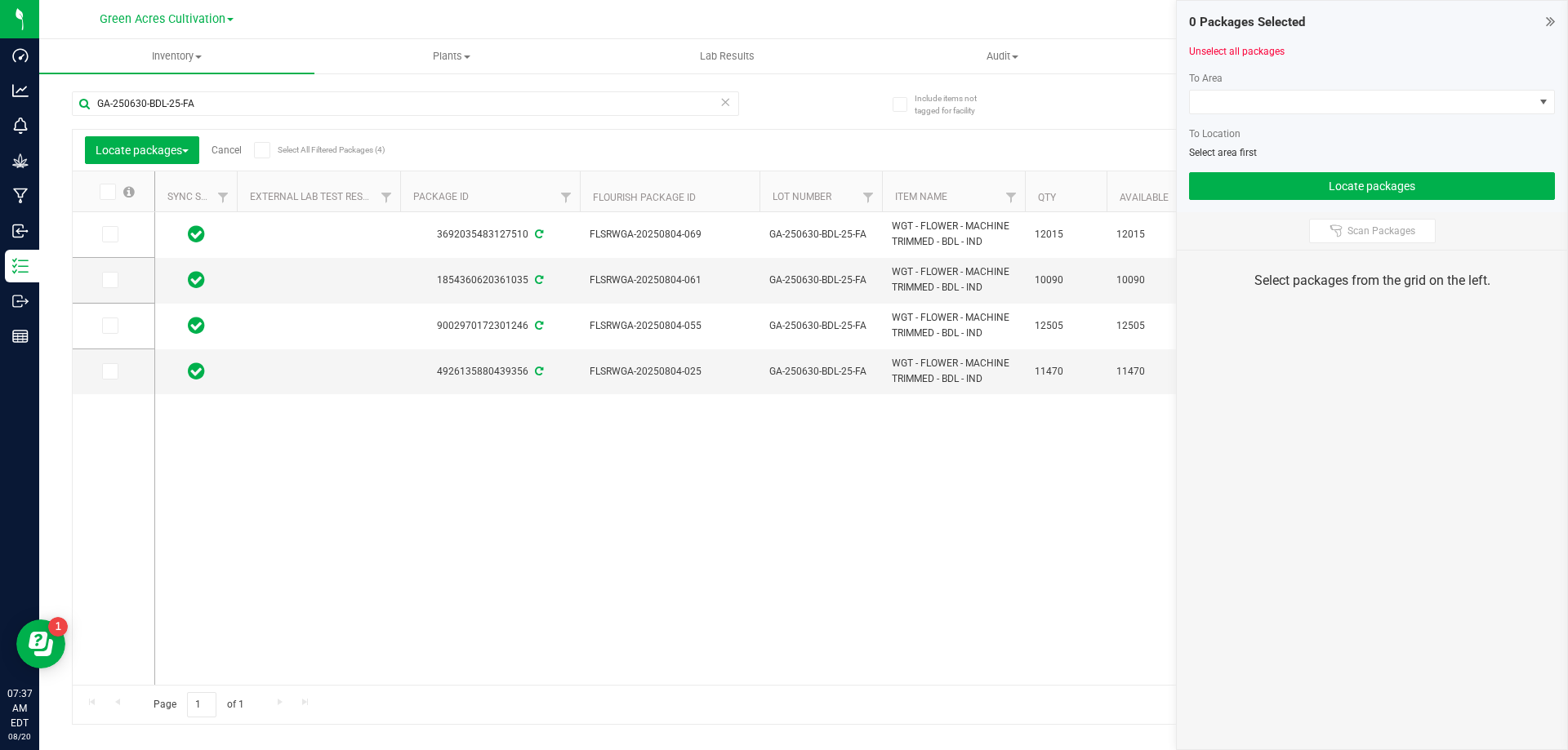
click at [109, 192] on icon at bounding box center [106, 192] width 11 height 0
click at [0, 0] on input "checkbox" at bounding box center [0, 0] width 0 height 0
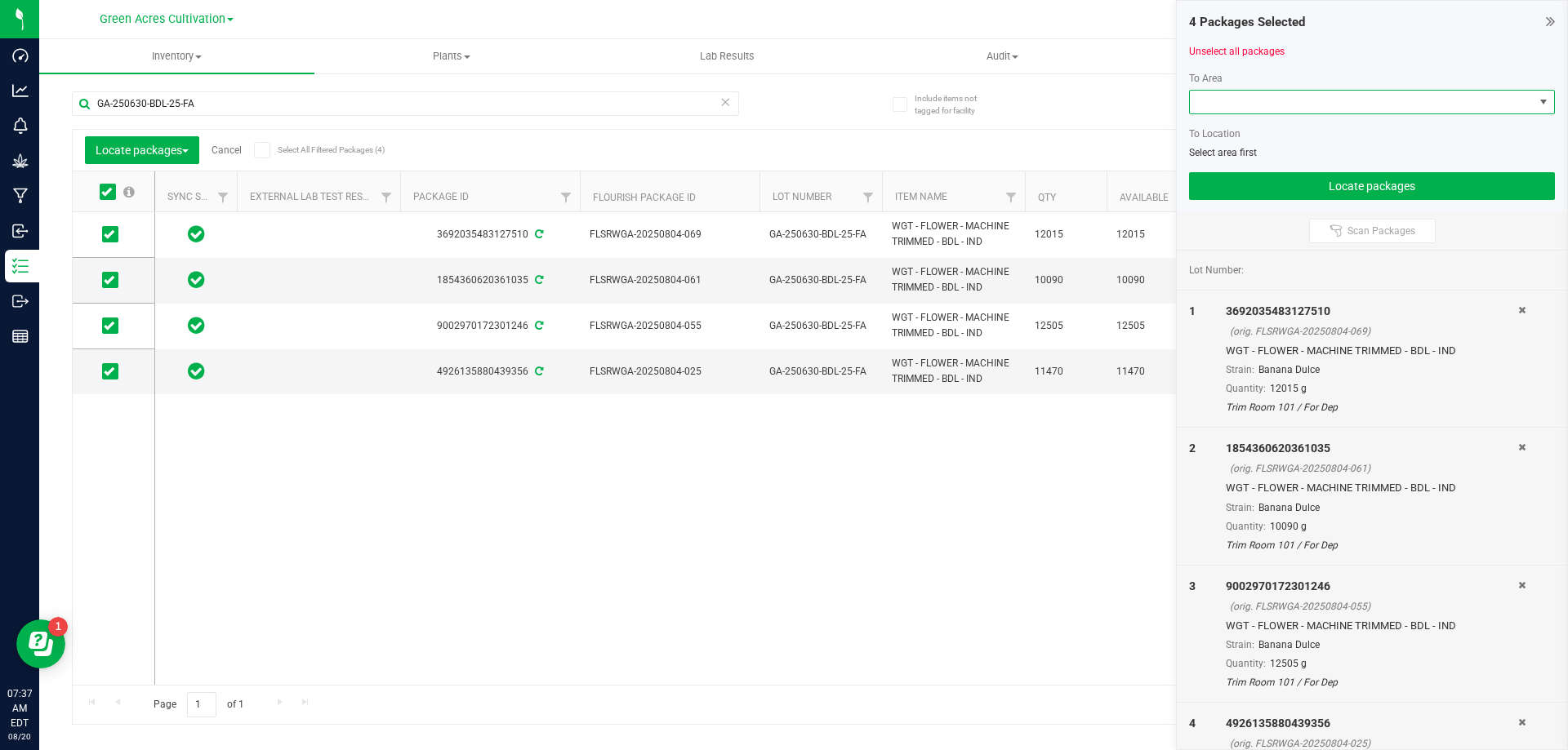
click at [1288, 111] on span at bounding box center [1361, 102] width 344 height 23
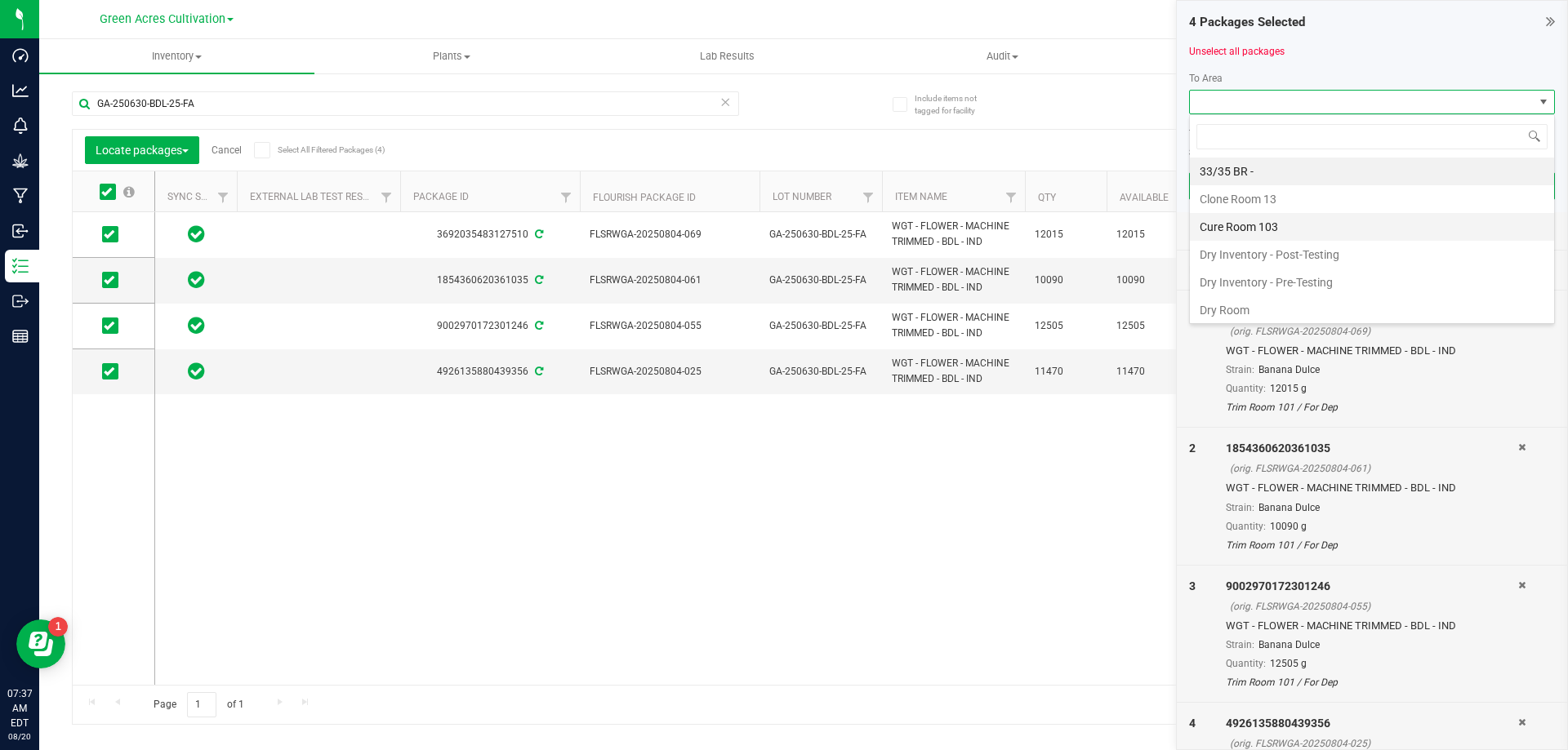
scroll to position [24, 366]
click at [1262, 304] on li "Dry Room" at bounding box center [1371, 309] width 364 height 28
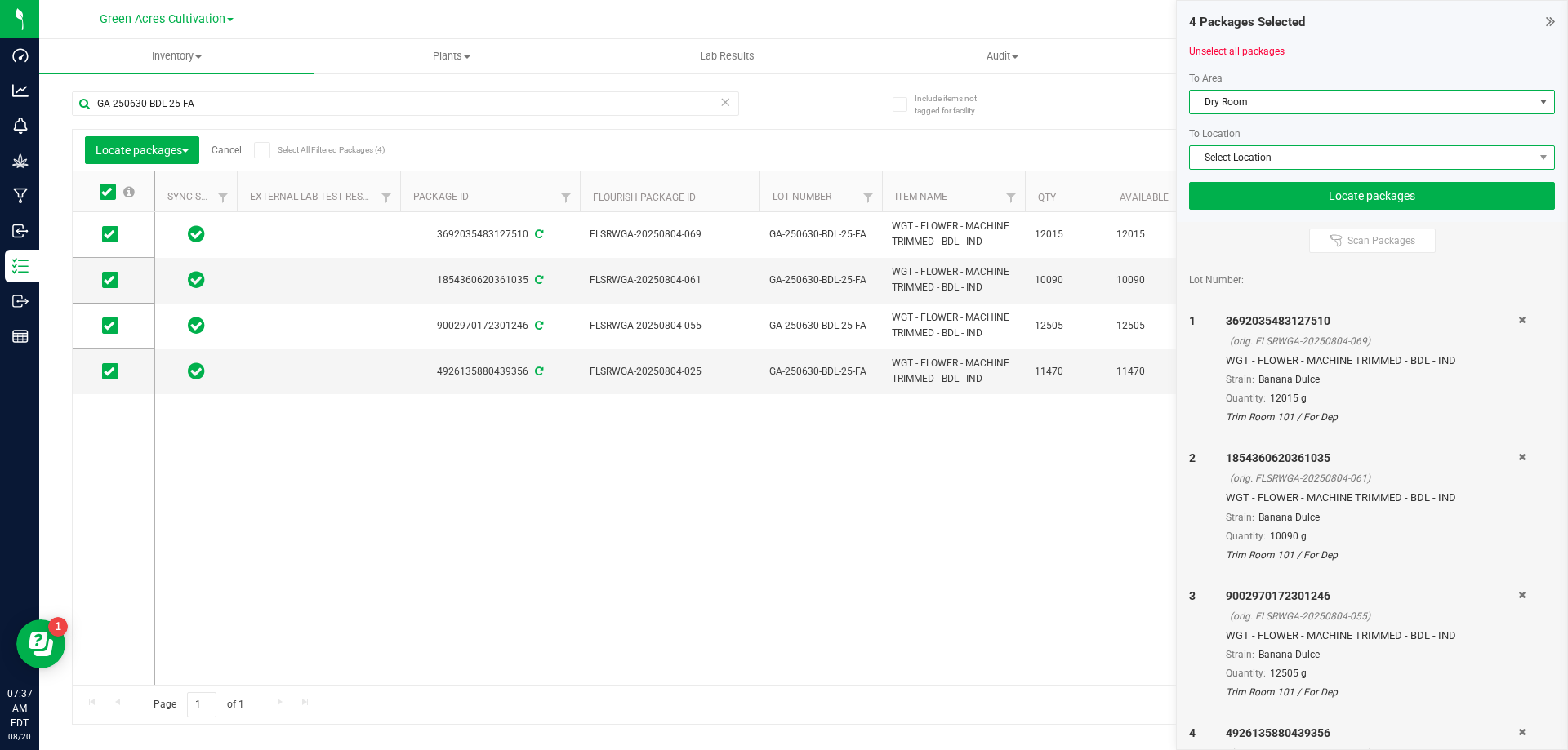
click at [1293, 153] on span "Select Location" at bounding box center [1361, 157] width 344 height 23
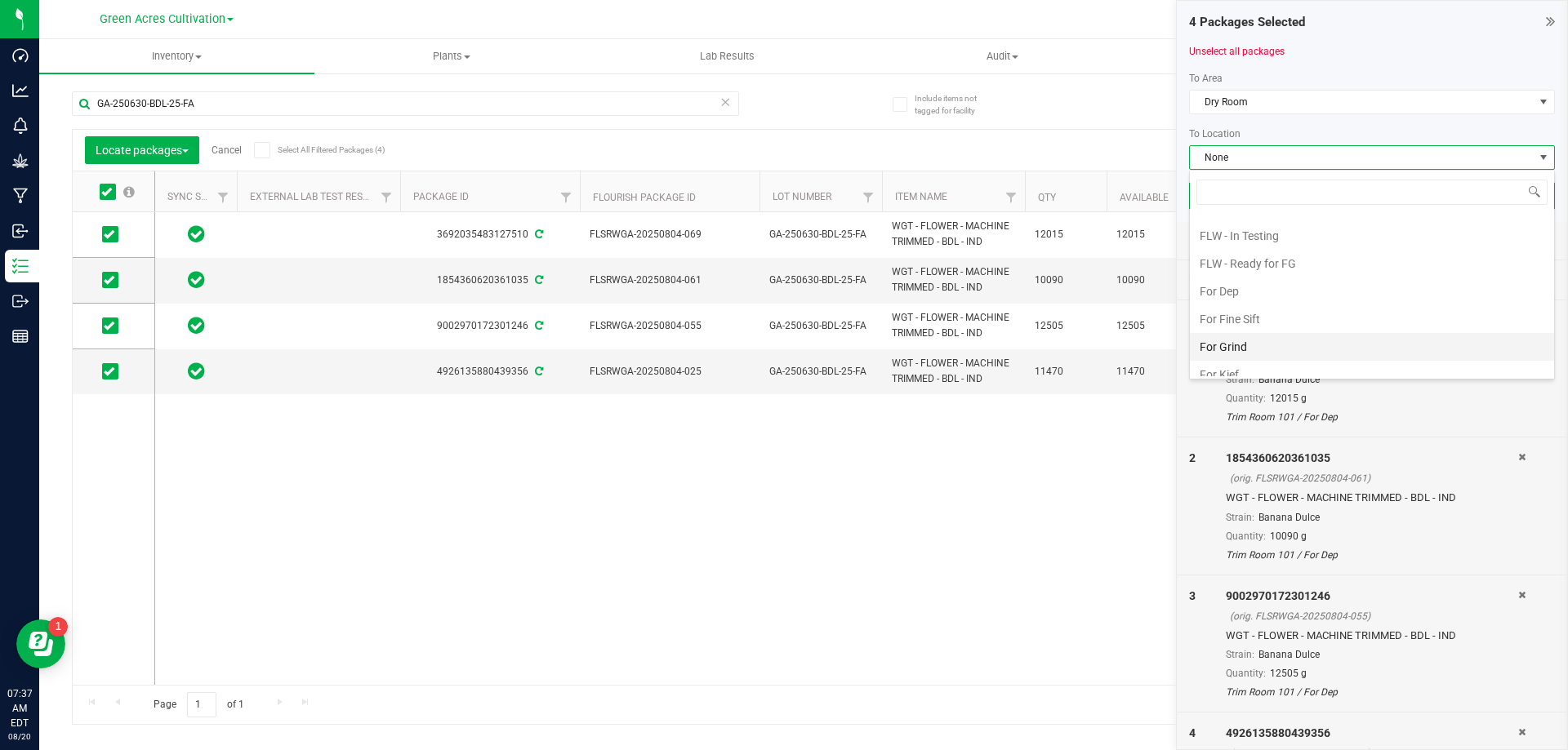
scroll to position [163, 0]
click at [1269, 283] on li "For Dep" at bounding box center [1371, 285] width 364 height 28
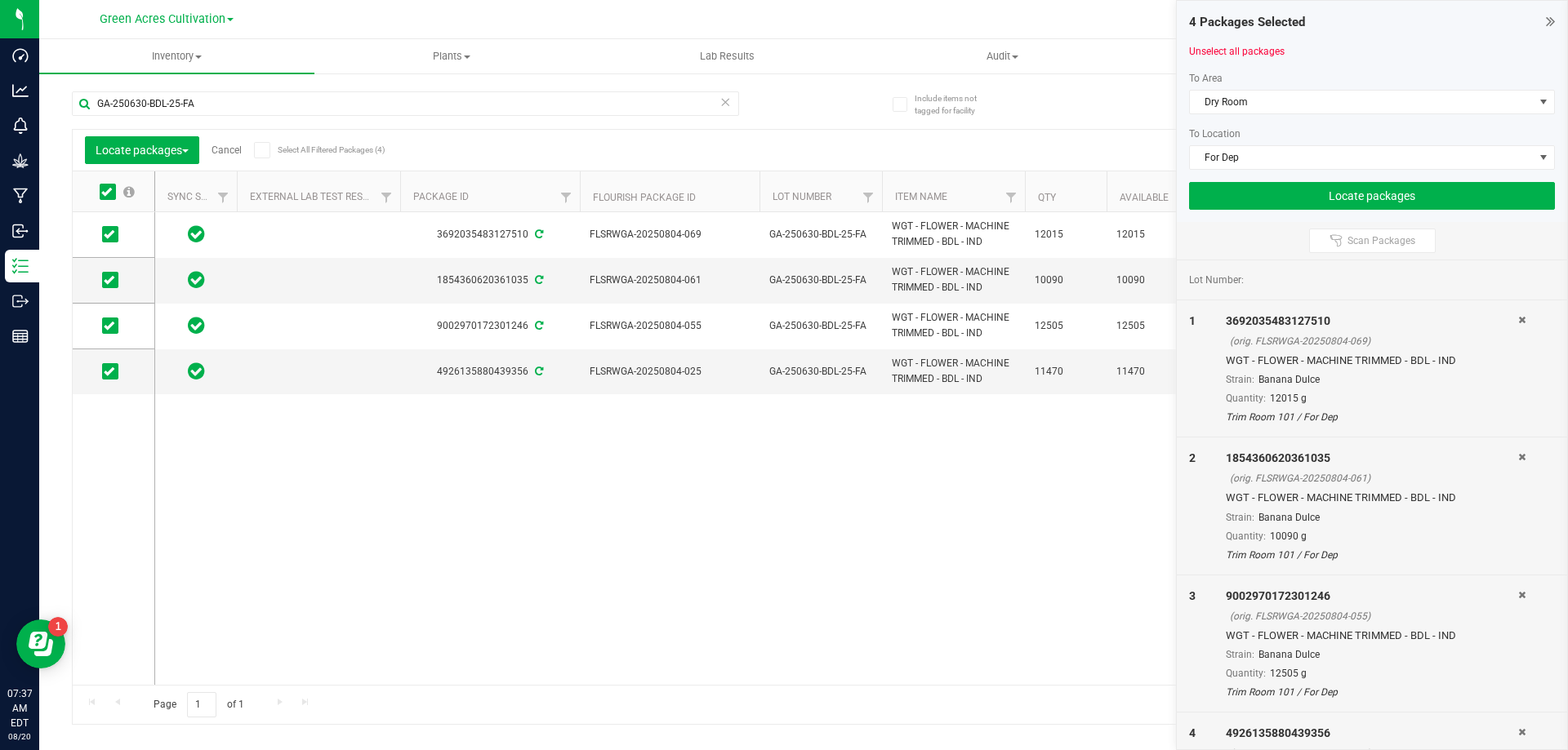
click at [1300, 214] on div "4 Packages Selected Unselect all packages To Area Dry Room To Location For Dep …" at bounding box center [1372, 111] width 390 height 221
click at [1306, 189] on button "Locate packages" at bounding box center [1371, 195] width 366 height 28
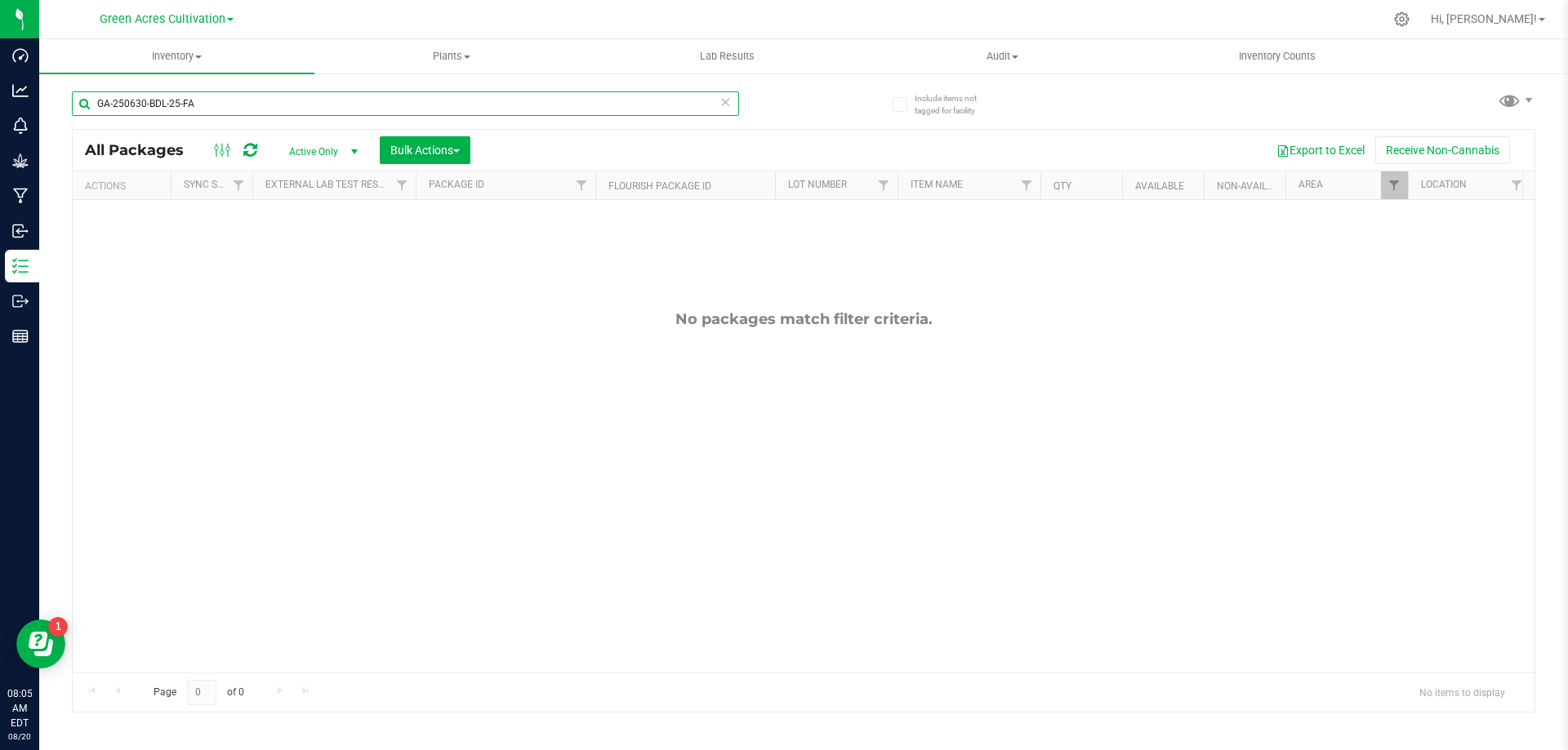
click at [278, 103] on input "GA-250630-BDL-25-FA" at bounding box center [405, 103] width 667 height 24
paste input "729-LMZ-06"
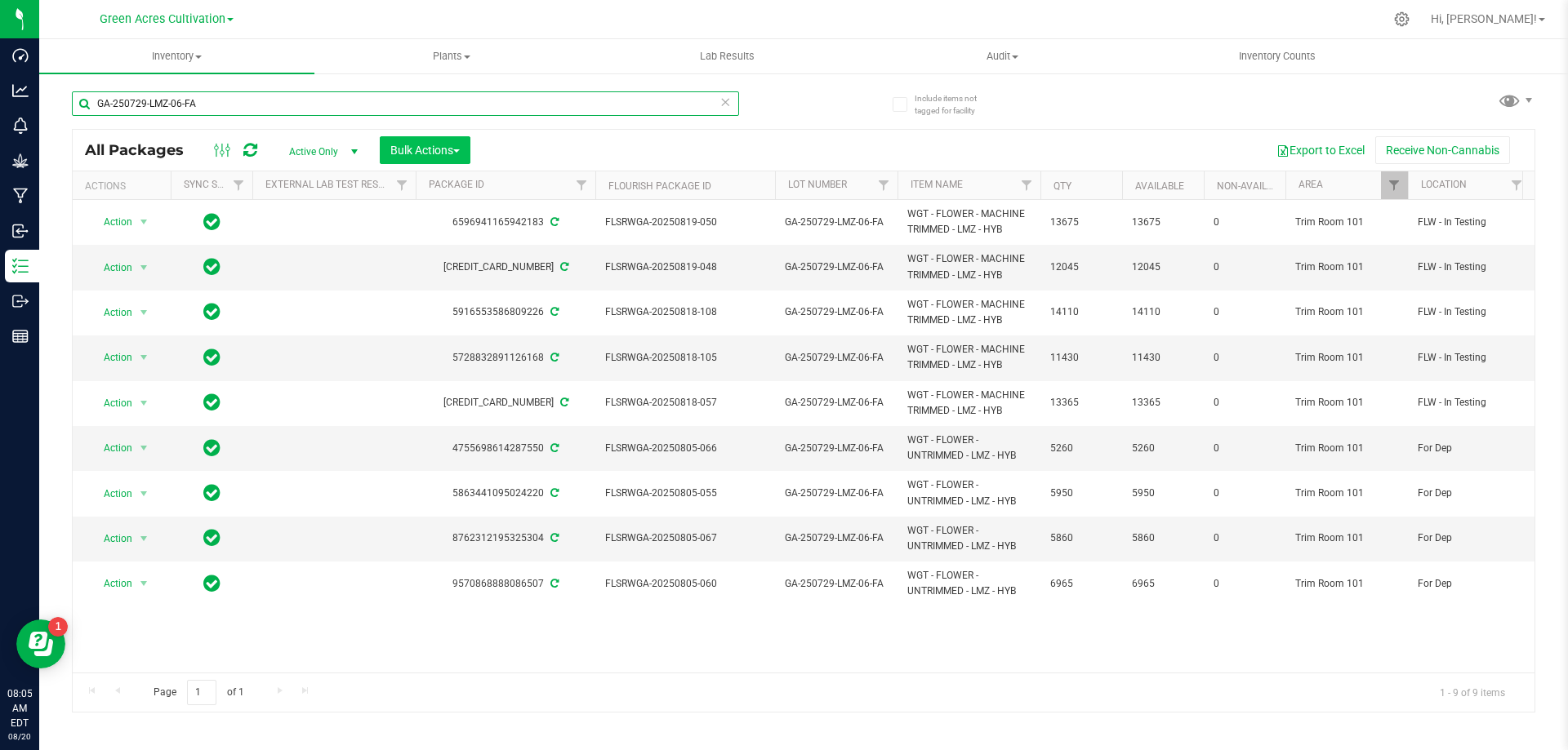
type input "GA-250729-LMZ-06-FA"
click at [467, 161] on button "Bulk Actions" at bounding box center [425, 150] width 91 height 28
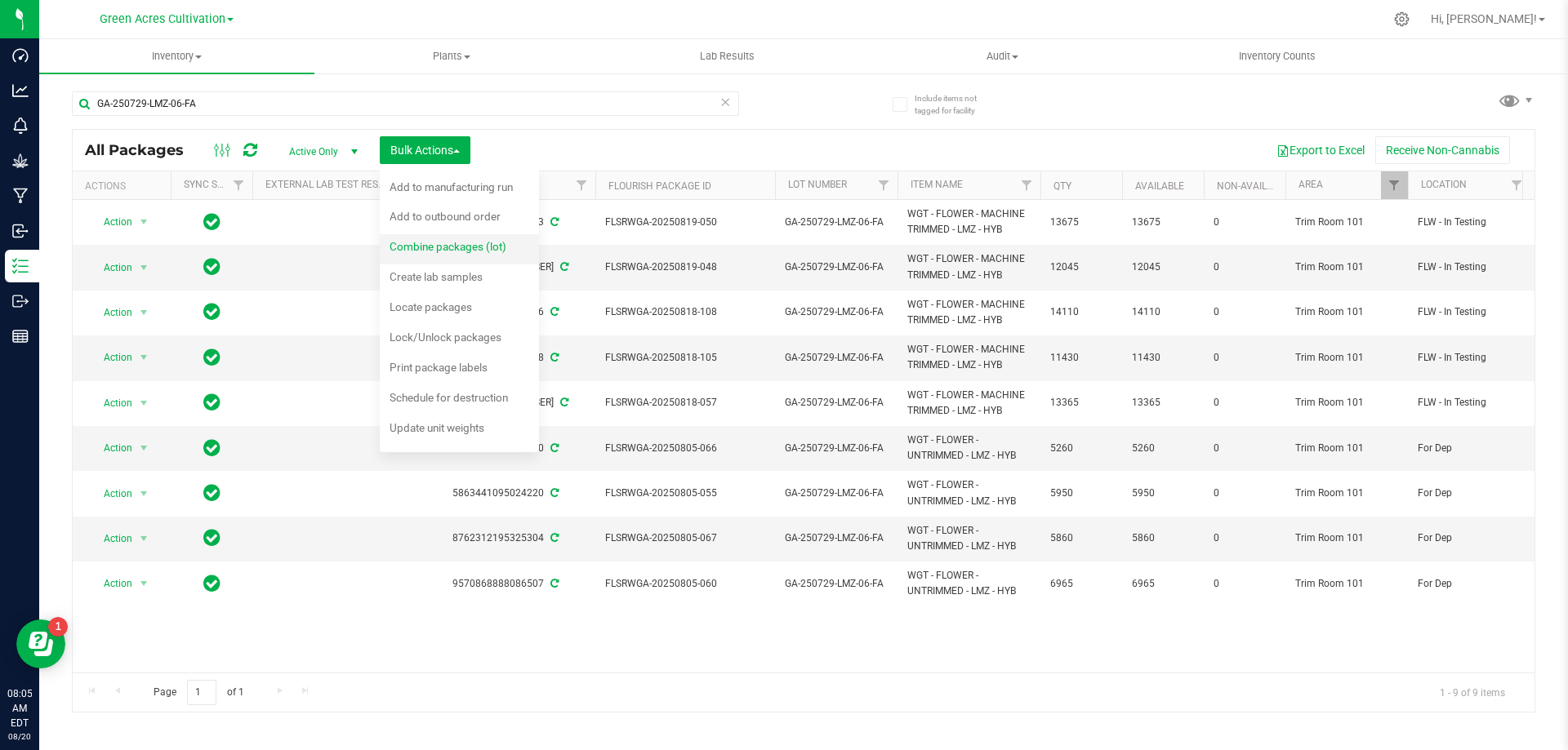
click at [448, 251] on span "Combine packages (lot)" at bounding box center [448, 246] width 117 height 13
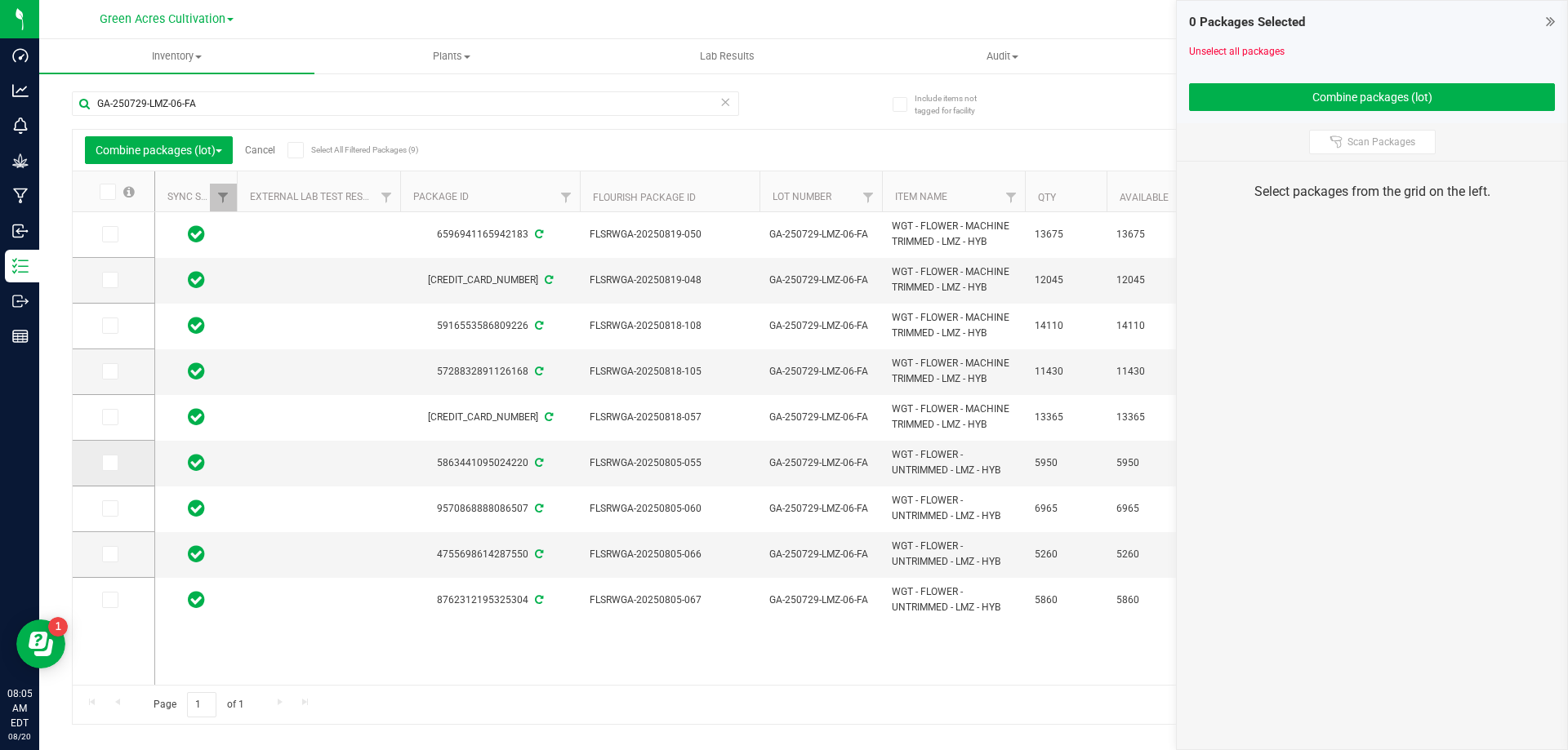
click at [112, 471] on span at bounding box center [109, 462] width 16 height 16
click at [0, 0] on input "checkbox" at bounding box center [0, 0] width 0 height 0
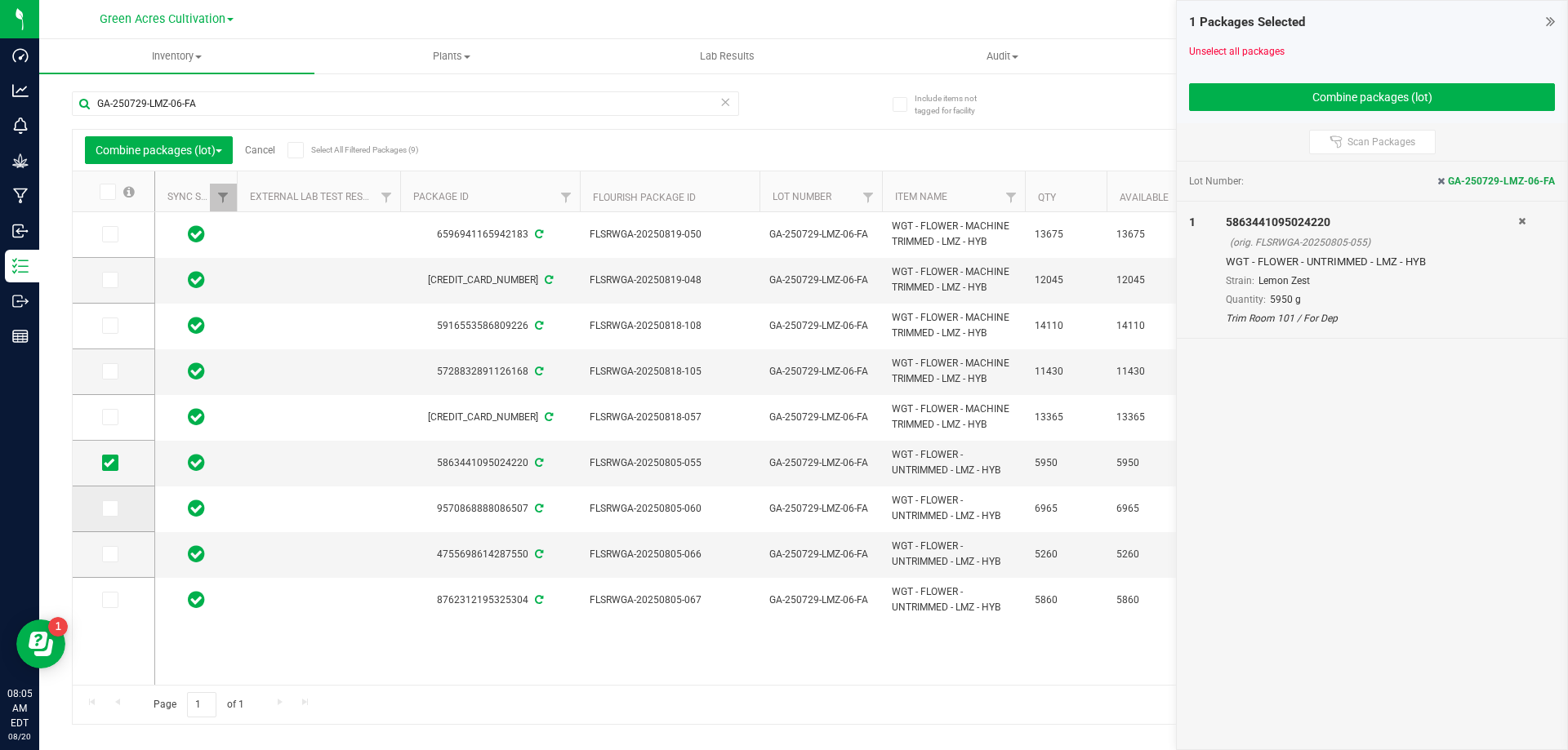
click at [105, 509] on icon at bounding box center [109, 509] width 11 height 0
click at [0, 0] on input "checkbox" at bounding box center [0, 0] width 0 height 0
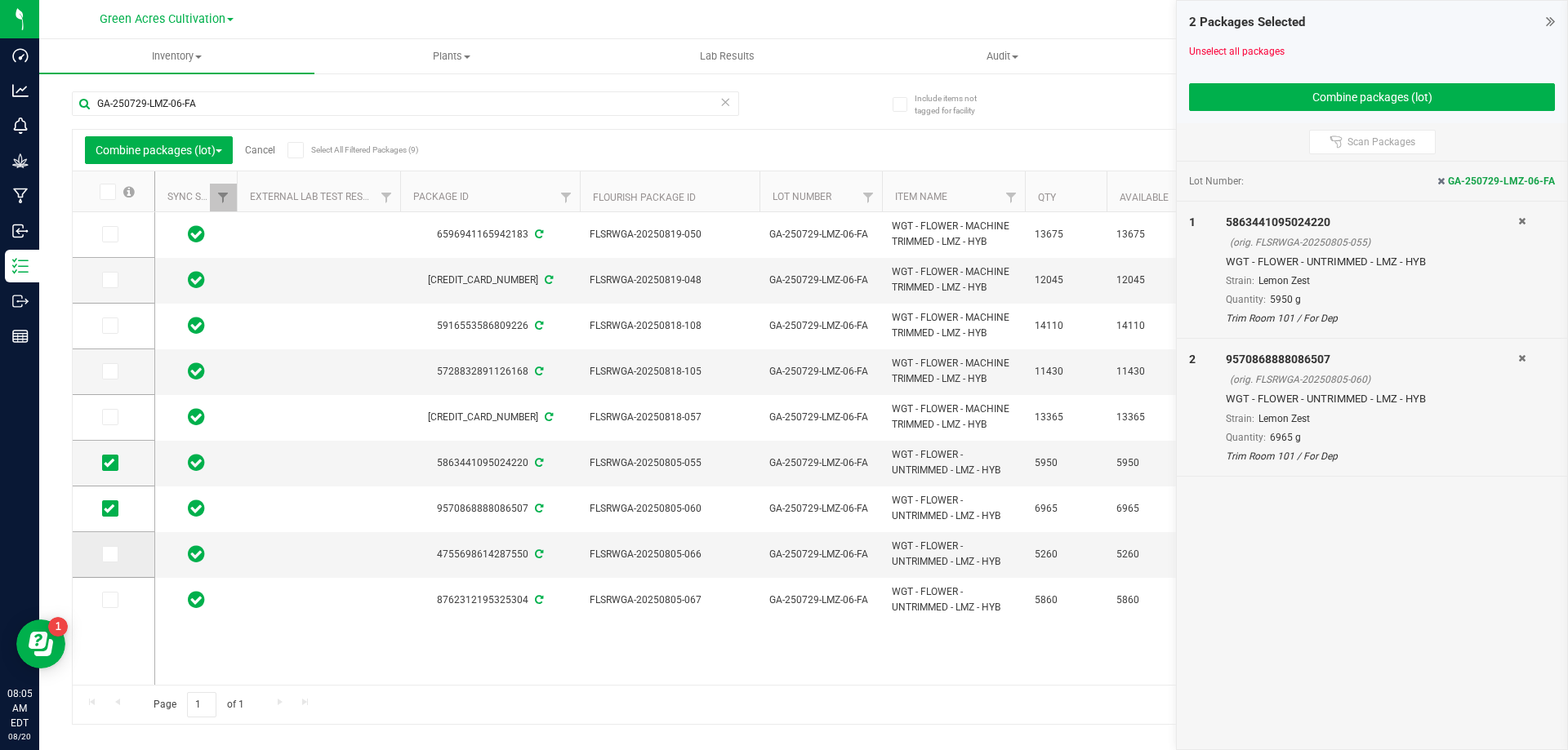
click at [107, 554] on icon at bounding box center [109, 554] width 11 height 0
click at [0, 0] on input "checkbox" at bounding box center [0, 0] width 0 height 0
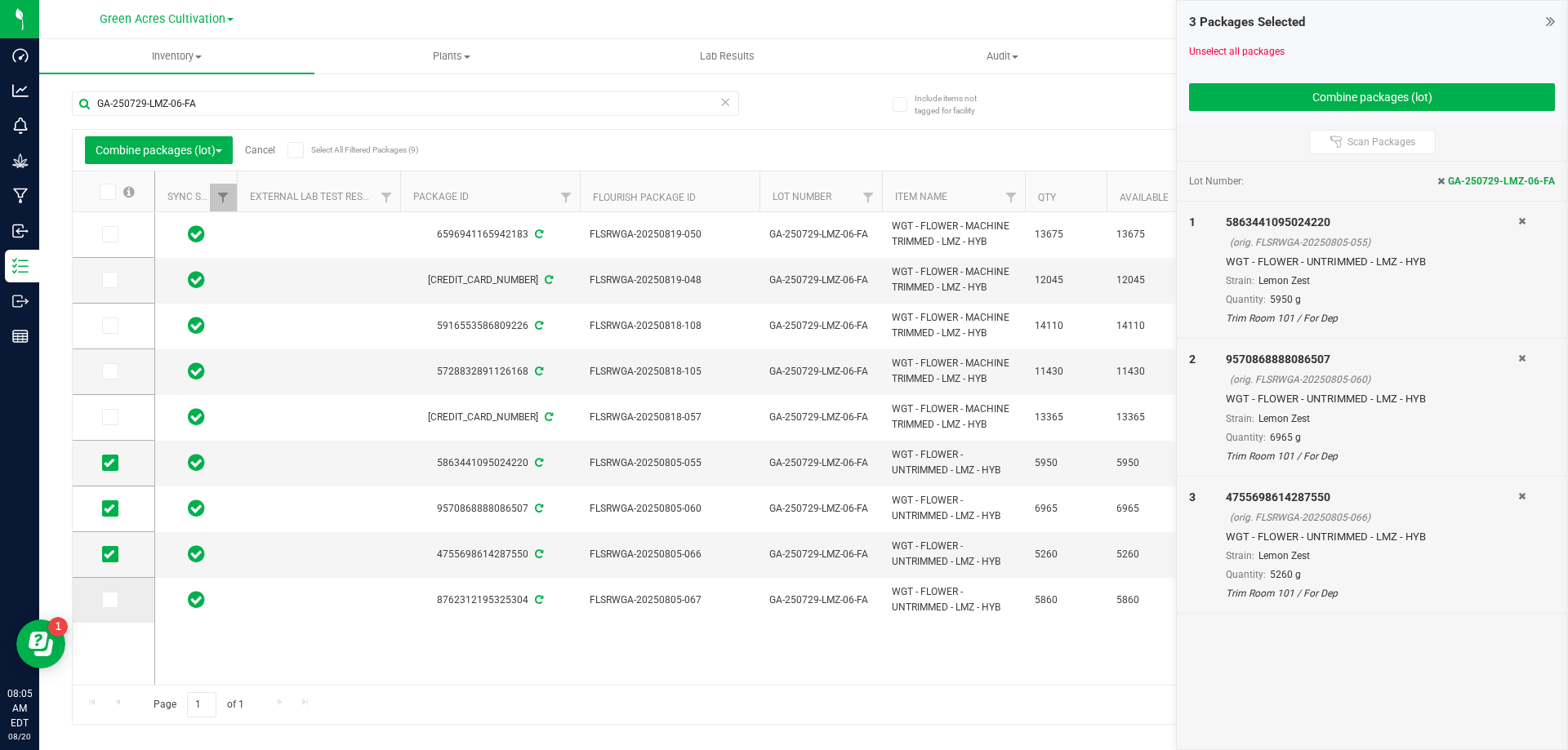
click at [107, 599] on icon at bounding box center [109, 599] width 11 height 0
click at [0, 0] on input "checkbox" at bounding box center [0, 0] width 0 height 0
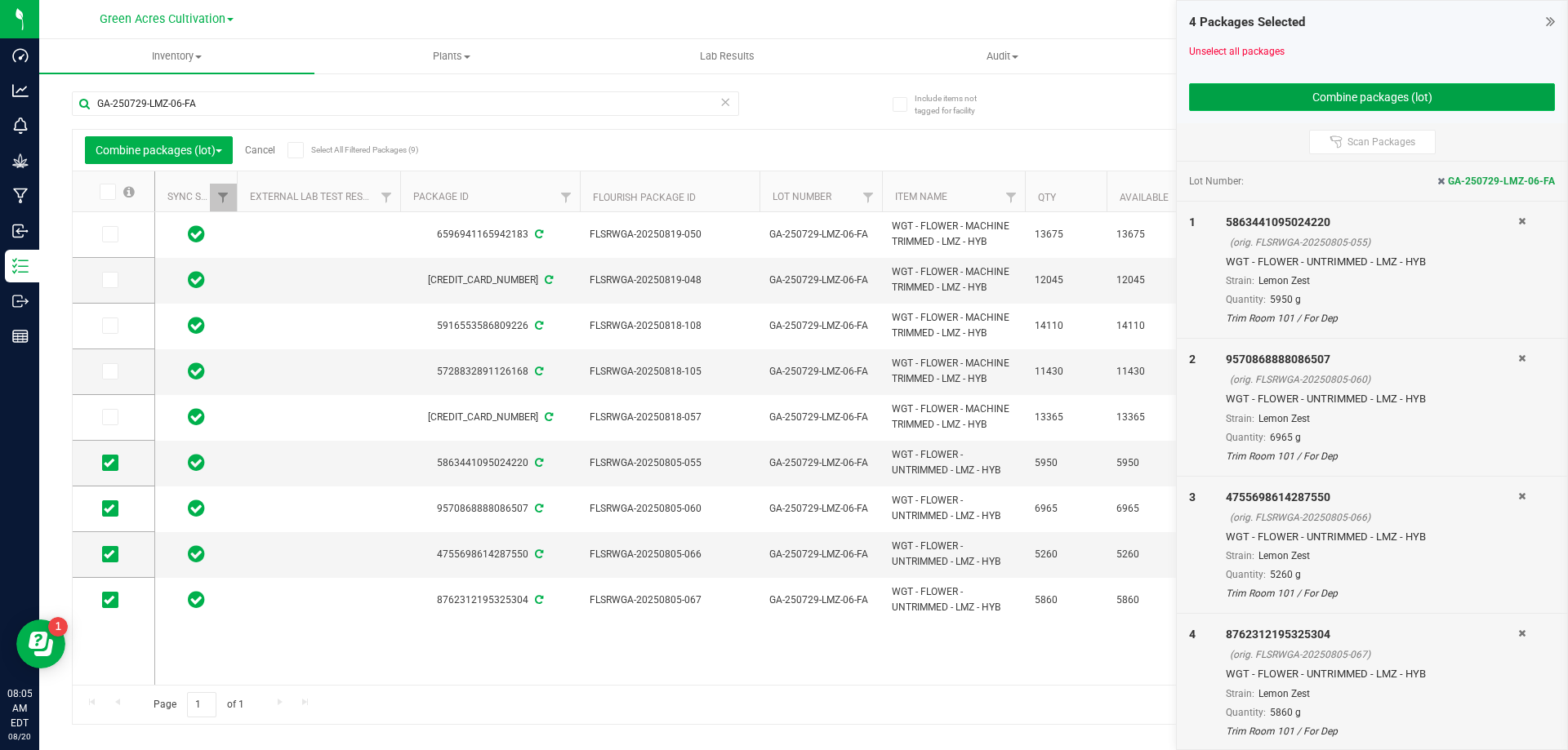
click at [1472, 92] on button "Combine packages (lot)" at bounding box center [1371, 97] width 366 height 28
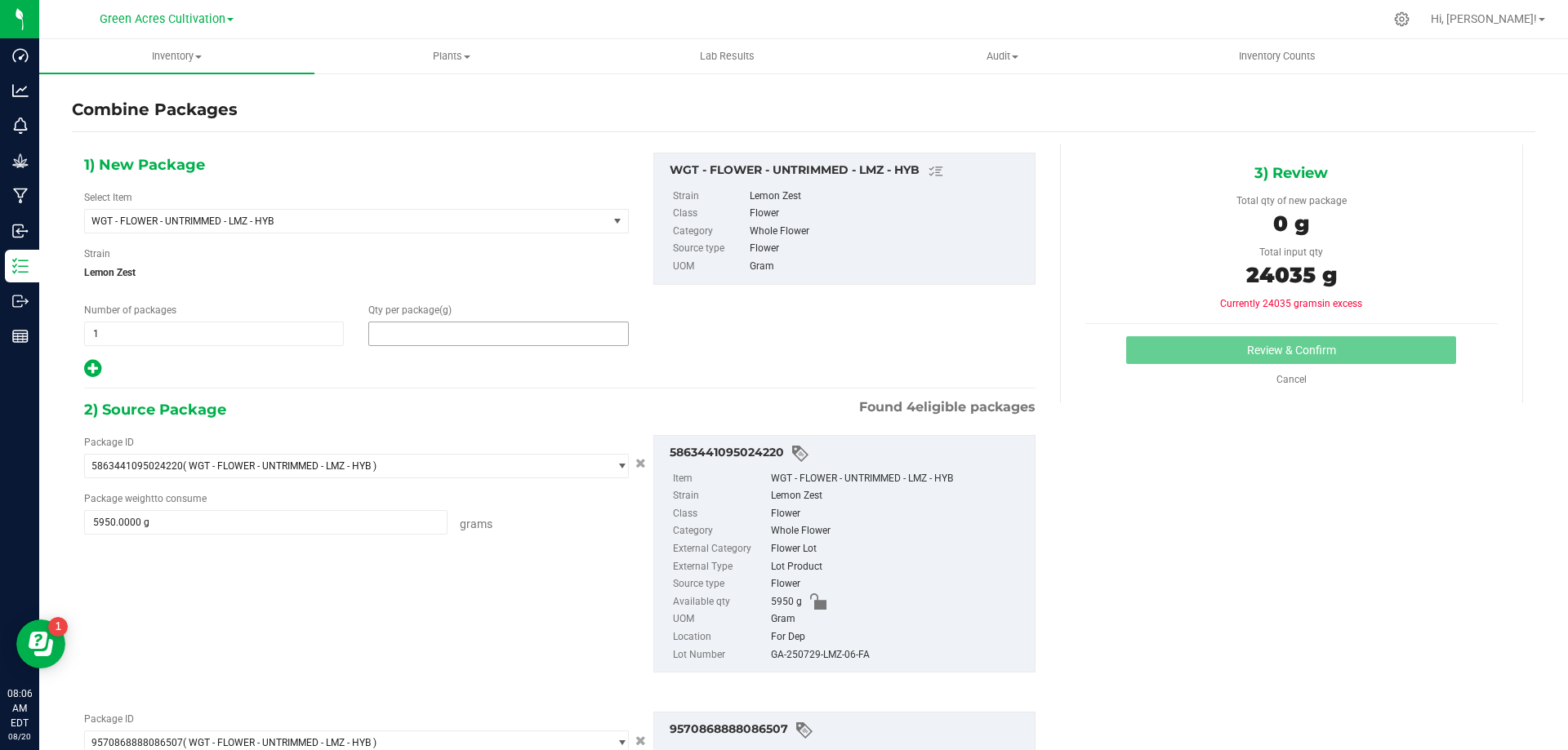
click at [576, 330] on span at bounding box center [498, 333] width 260 height 24
type input "24035"
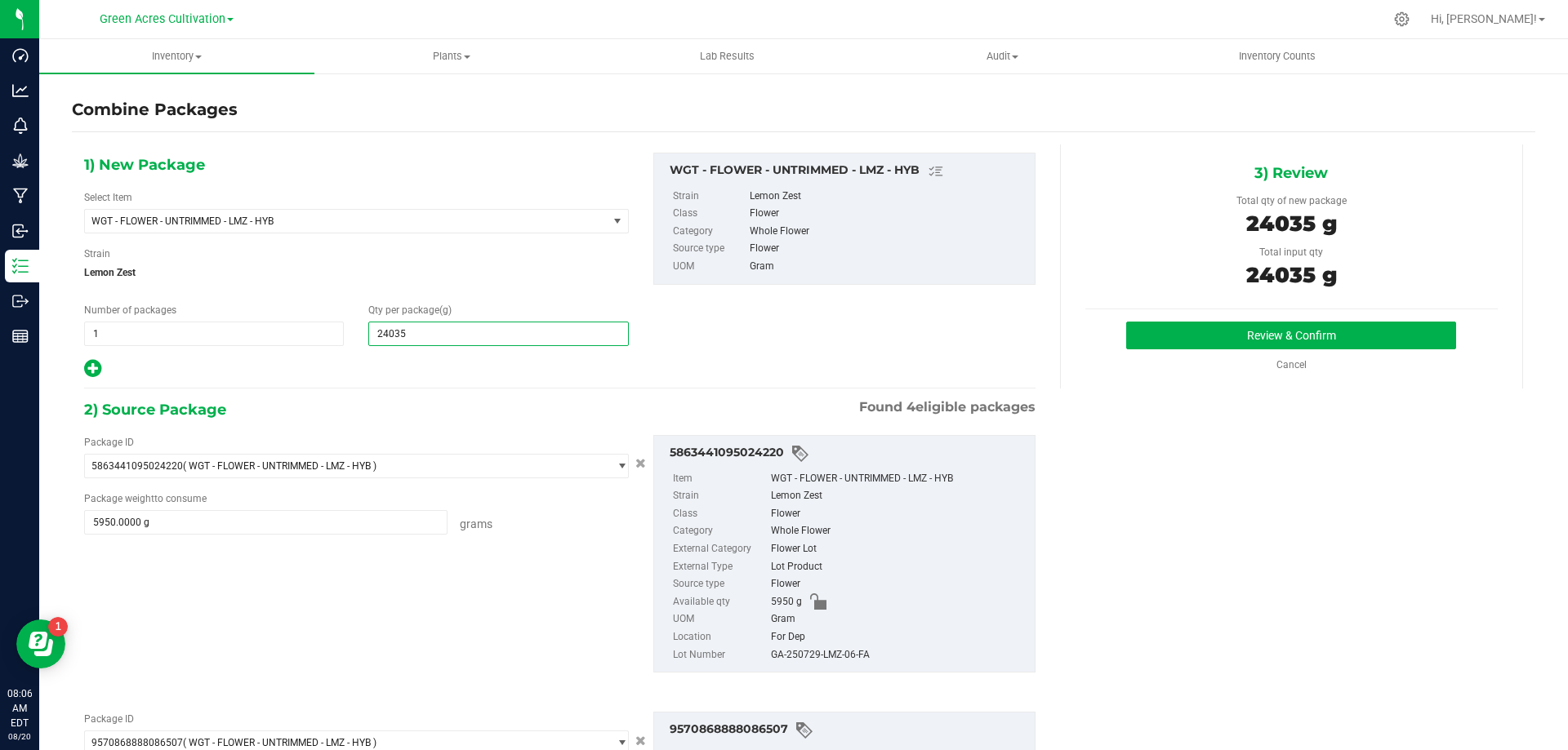
type input "24,035"
click at [825, 657] on div "GA-250729-LMZ-06-FA" at bounding box center [898, 655] width 256 height 18
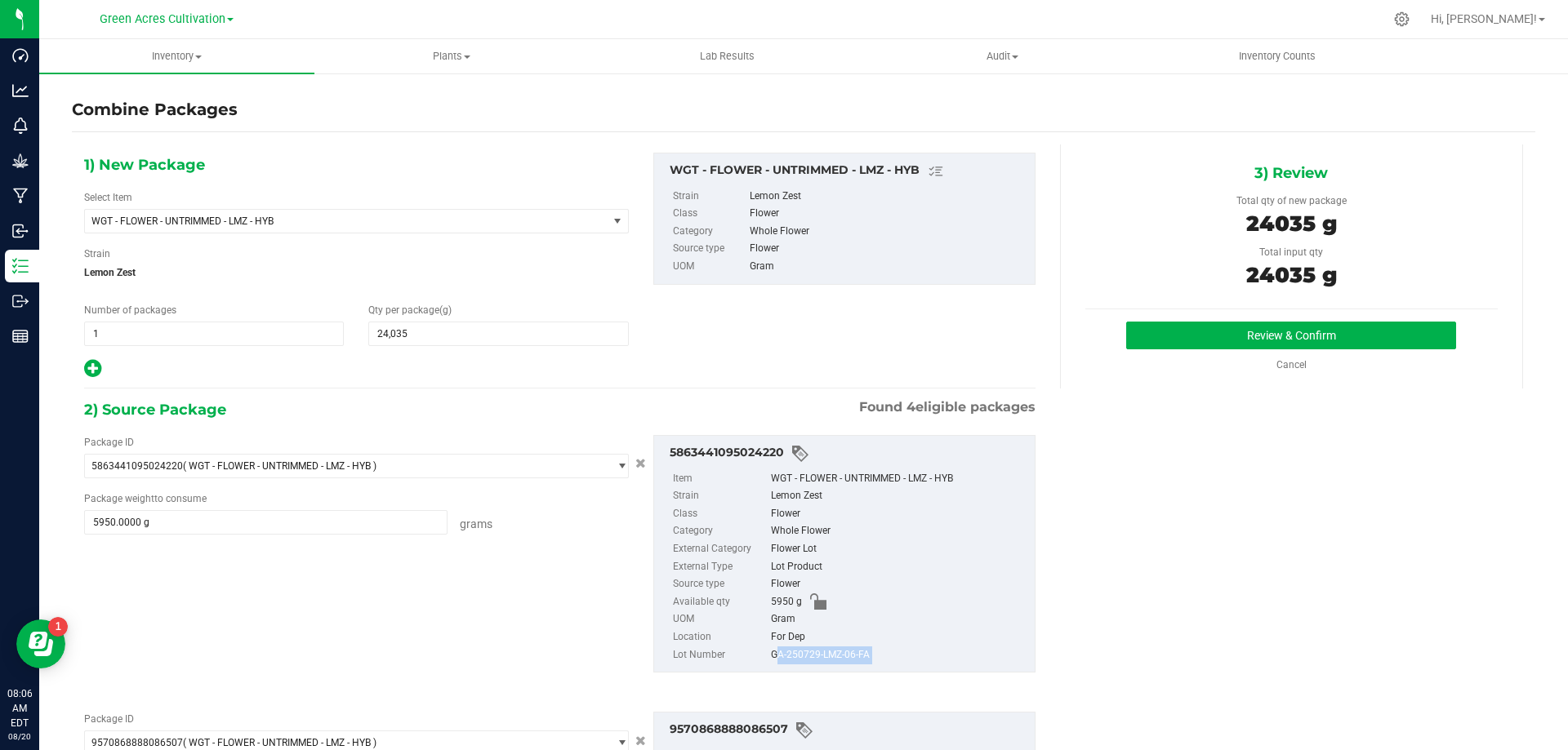
copy div "GA-250729-LMZ-06-FA"
click at [1189, 333] on button "Review & Confirm" at bounding box center [1291, 335] width 330 height 28
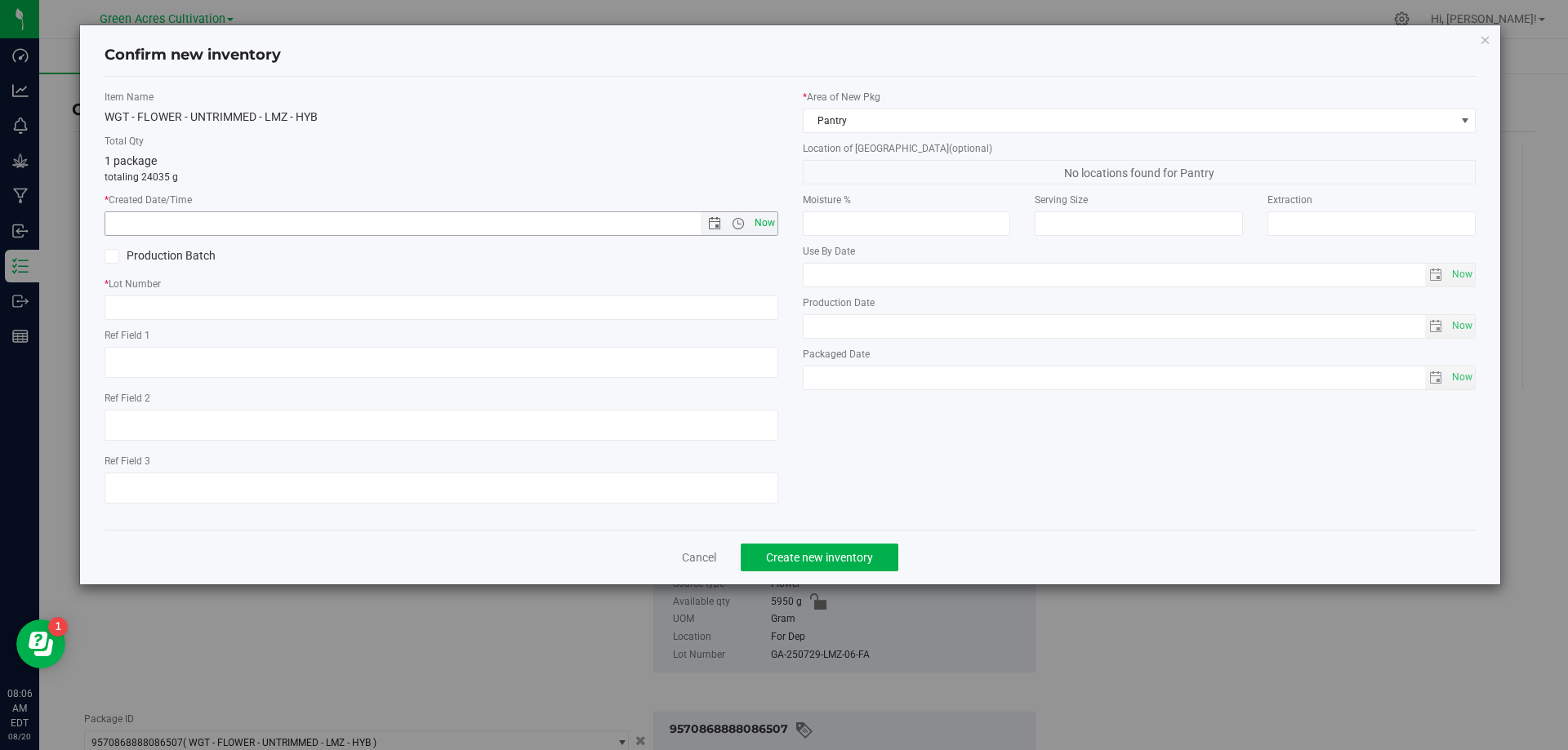
drag, startPoint x: 767, startPoint y: 219, endPoint x: 739, endPoint y: 304, distance: 89.5
click at [766, 219] on span "Now" at bounding box center [764, 223] width 28 height 24
type input "[DATE] 8:06 AM"
click at [725, 303] on input "text" at bounding box center [441, 307] width 674 height 24
paste input "GA-250729-LMZ-06-FA"
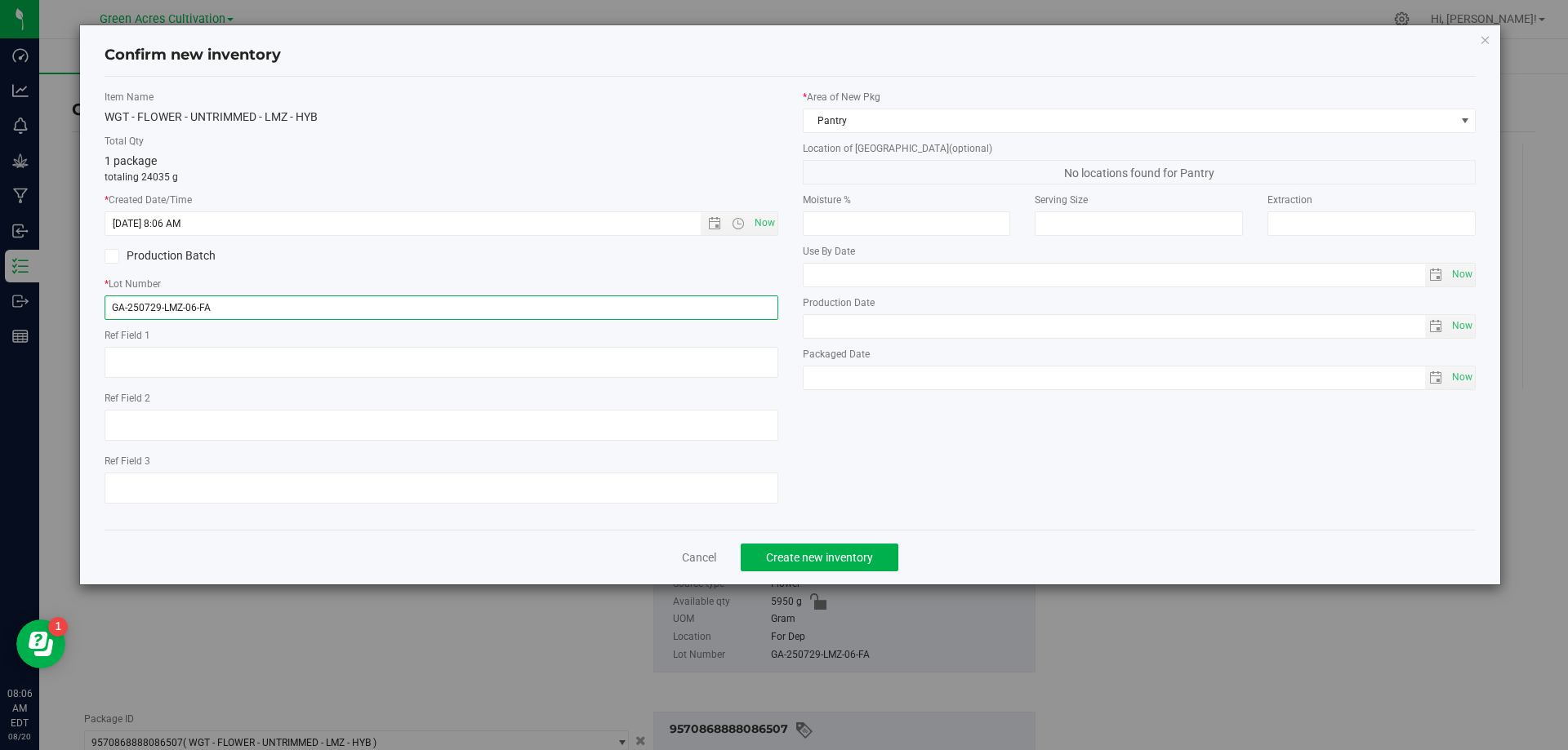
type input "GA-250729-LMZ-06-FA"
click at [891, 133] on div "* Area of [GEOGRAPHIC_DATA] Pantry Location of [GEOGRAPHIC_DATA] (optional) No …" at bounding box center [1140, 244] width 698 height 309
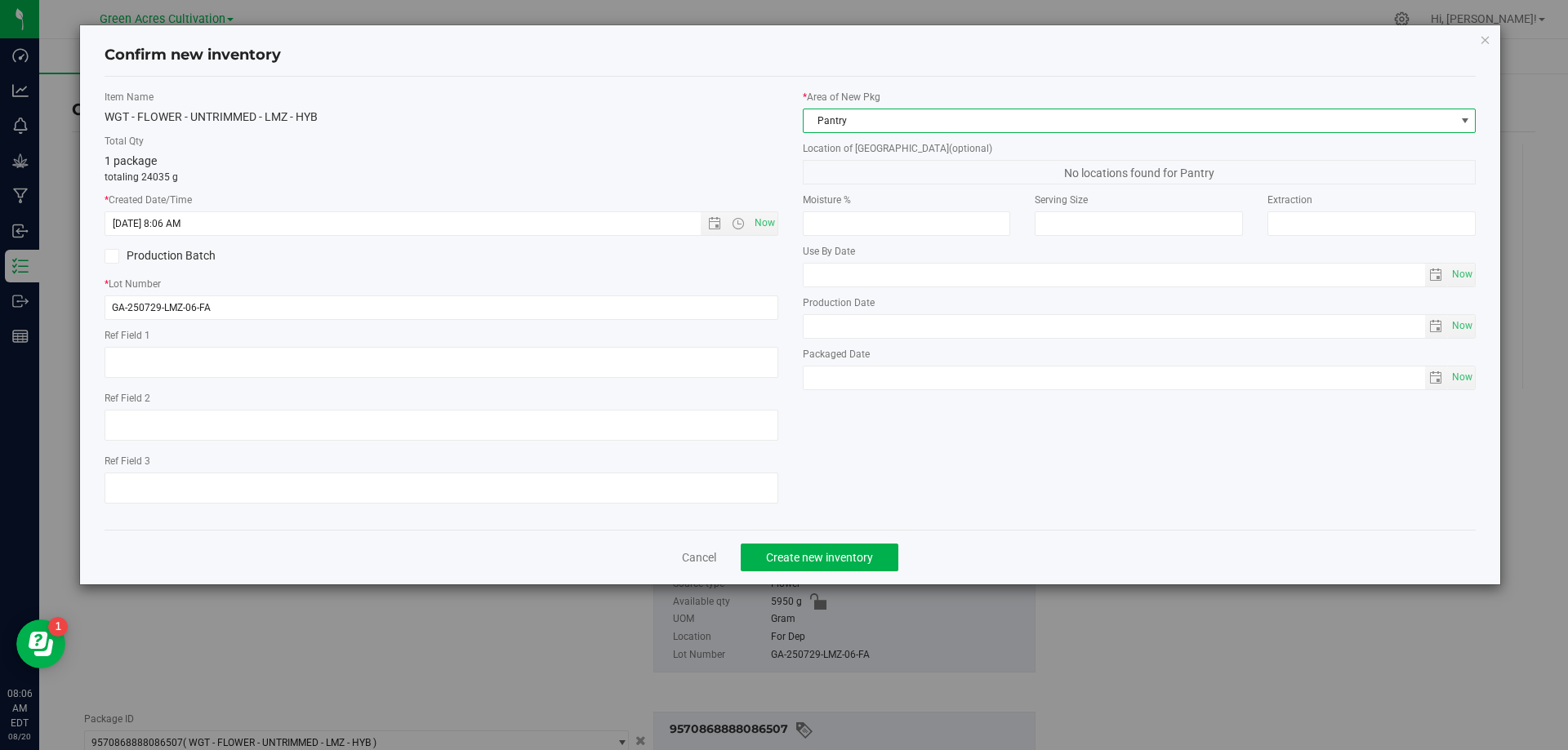
click at [891, 126] on span "Pantry" at bounding box center [1129, 120] width 652 height 23
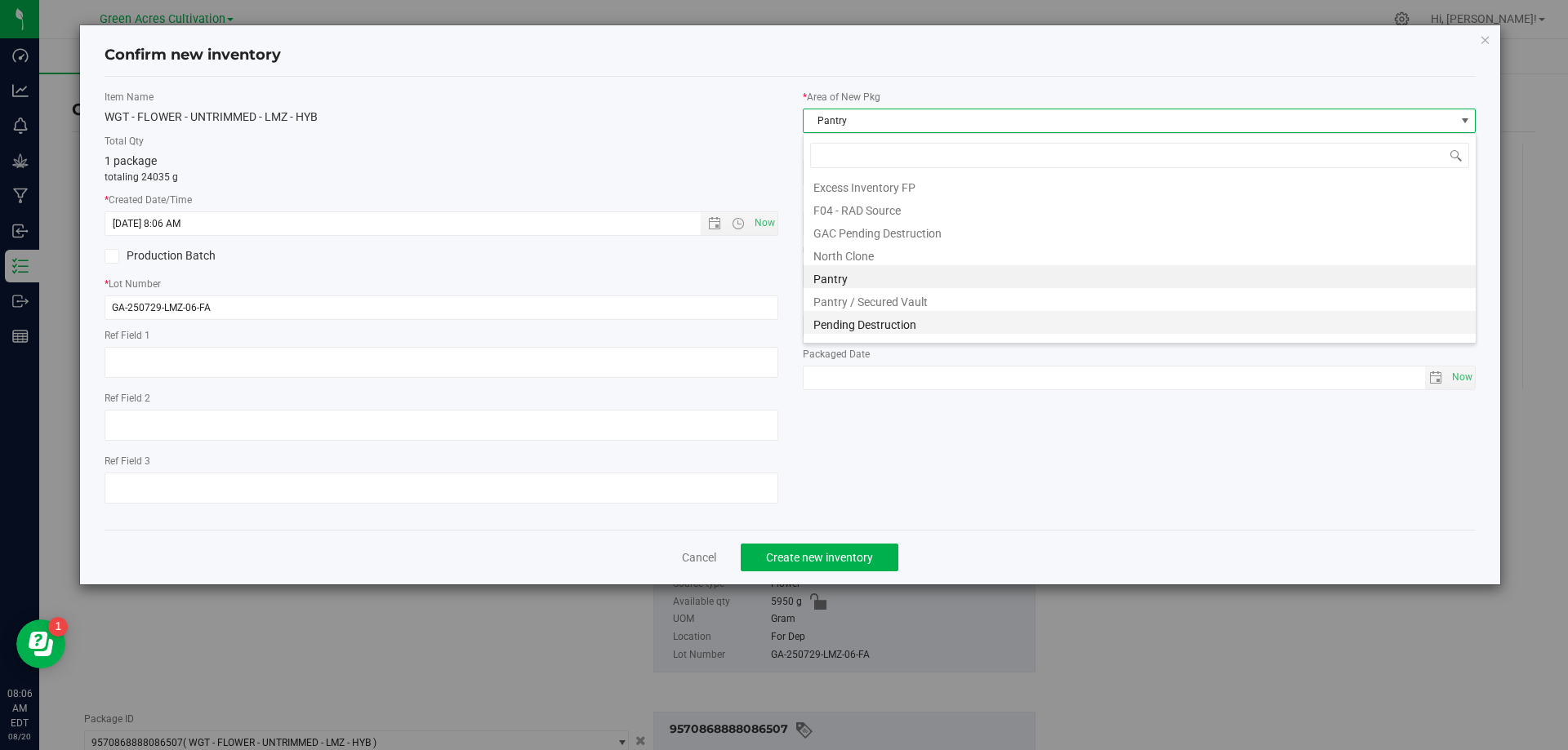
scroll to position [225, 0]
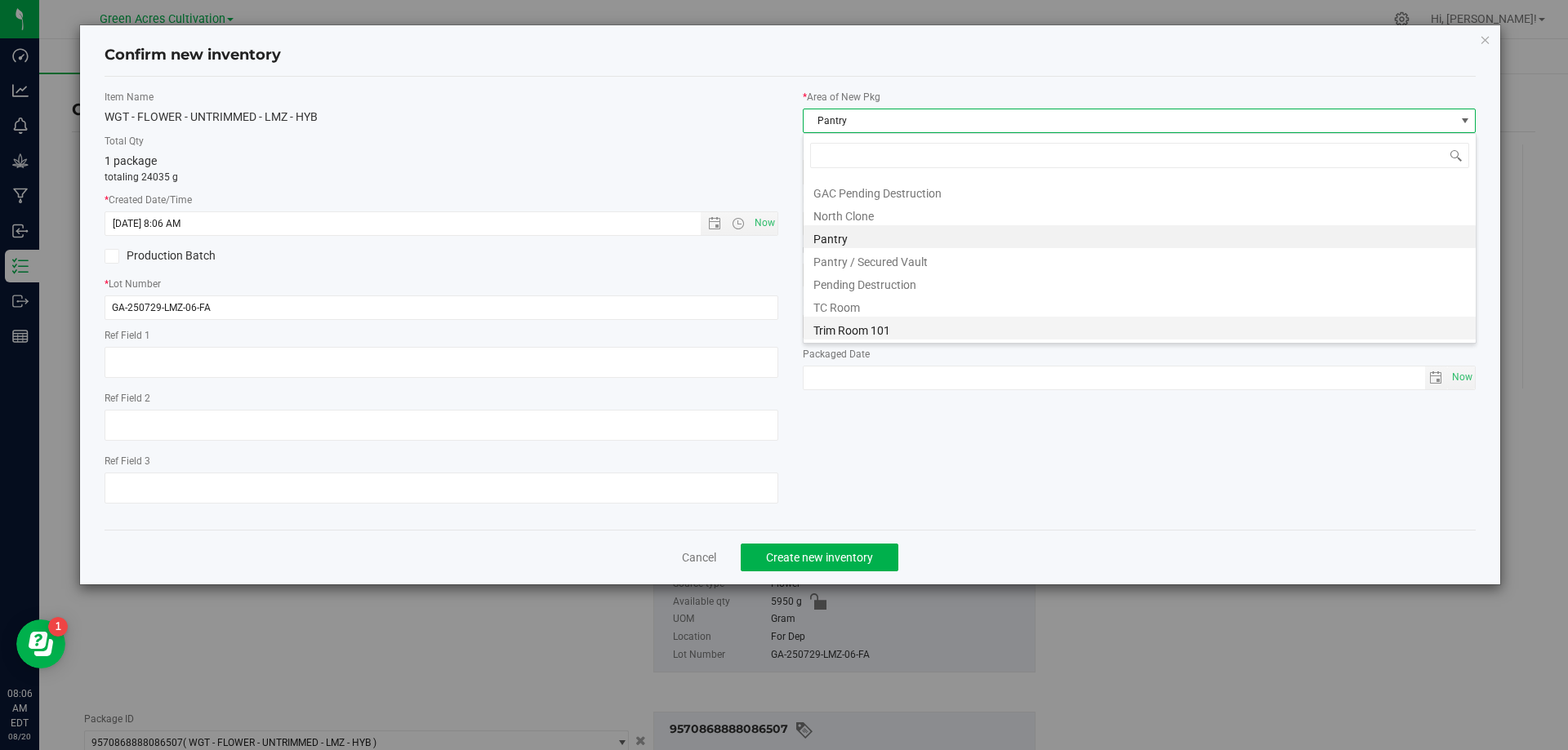
click at [877, 329] on li "Trim Room 101" at bounding box center [1139, 328] width 672 height 23
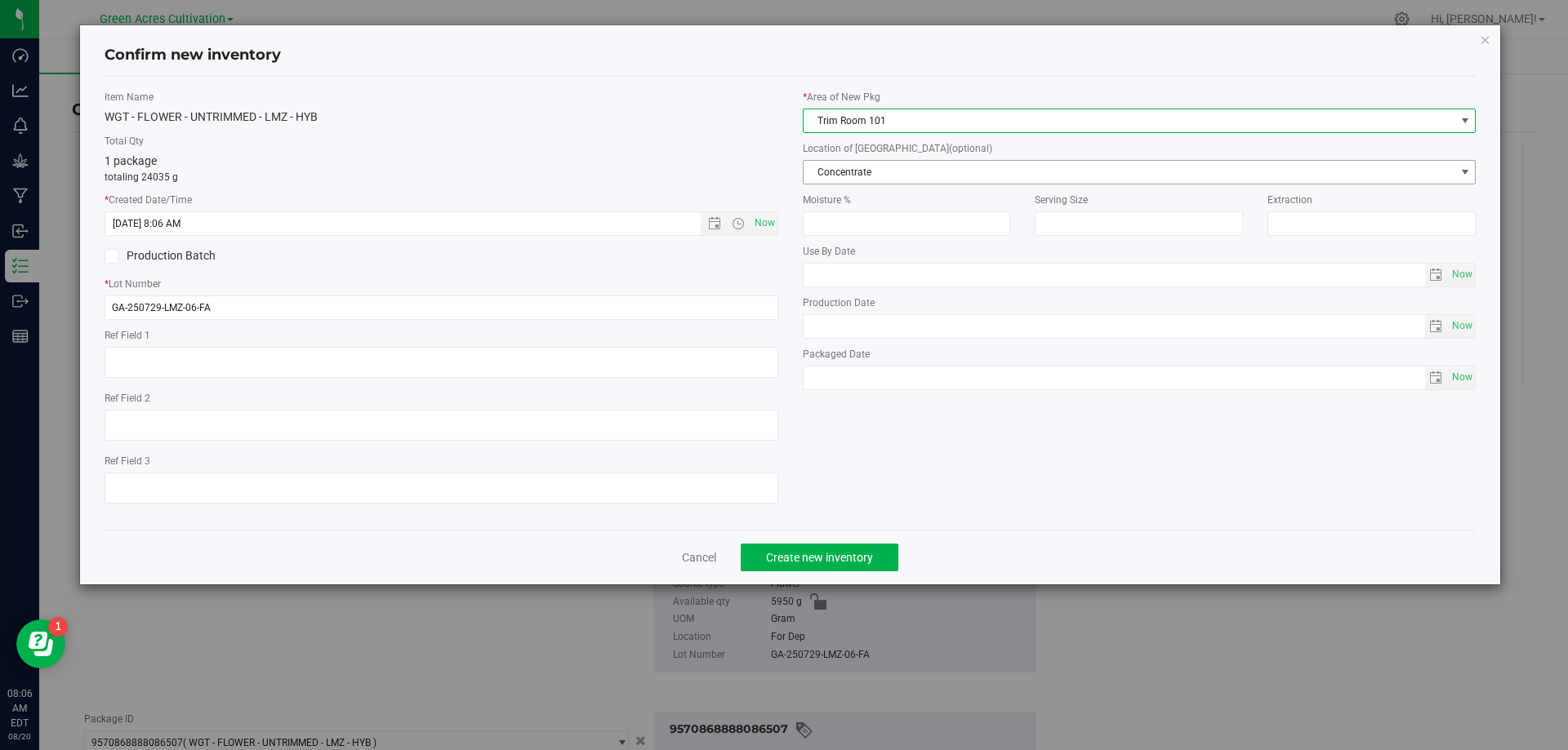
click at [927, 161] on span "Concentrate" at bounding box center [1129, 172] width 652 height 23
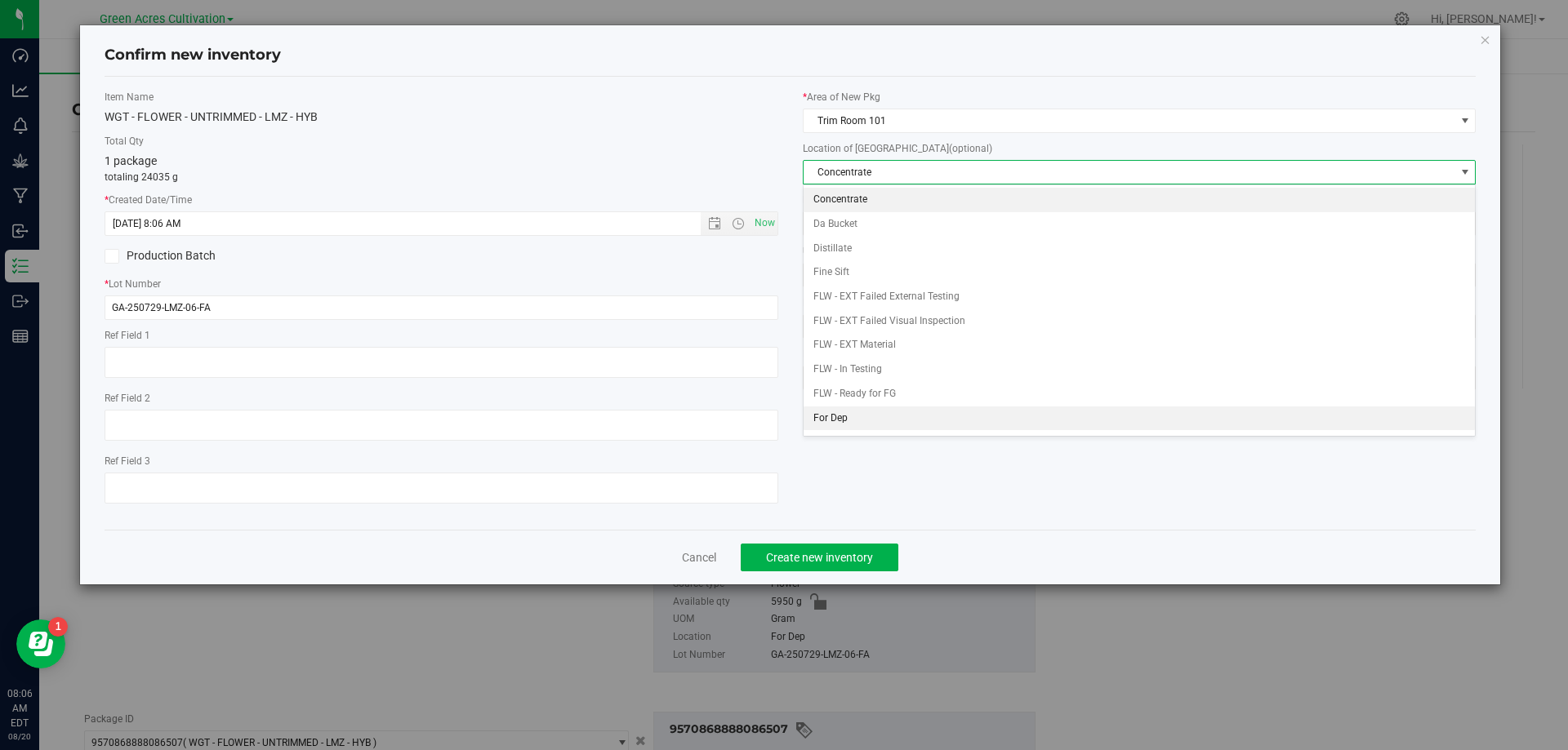
click at [848, 425] on li "For Dep" at bounding box center [1139, 418] width 672 height 24
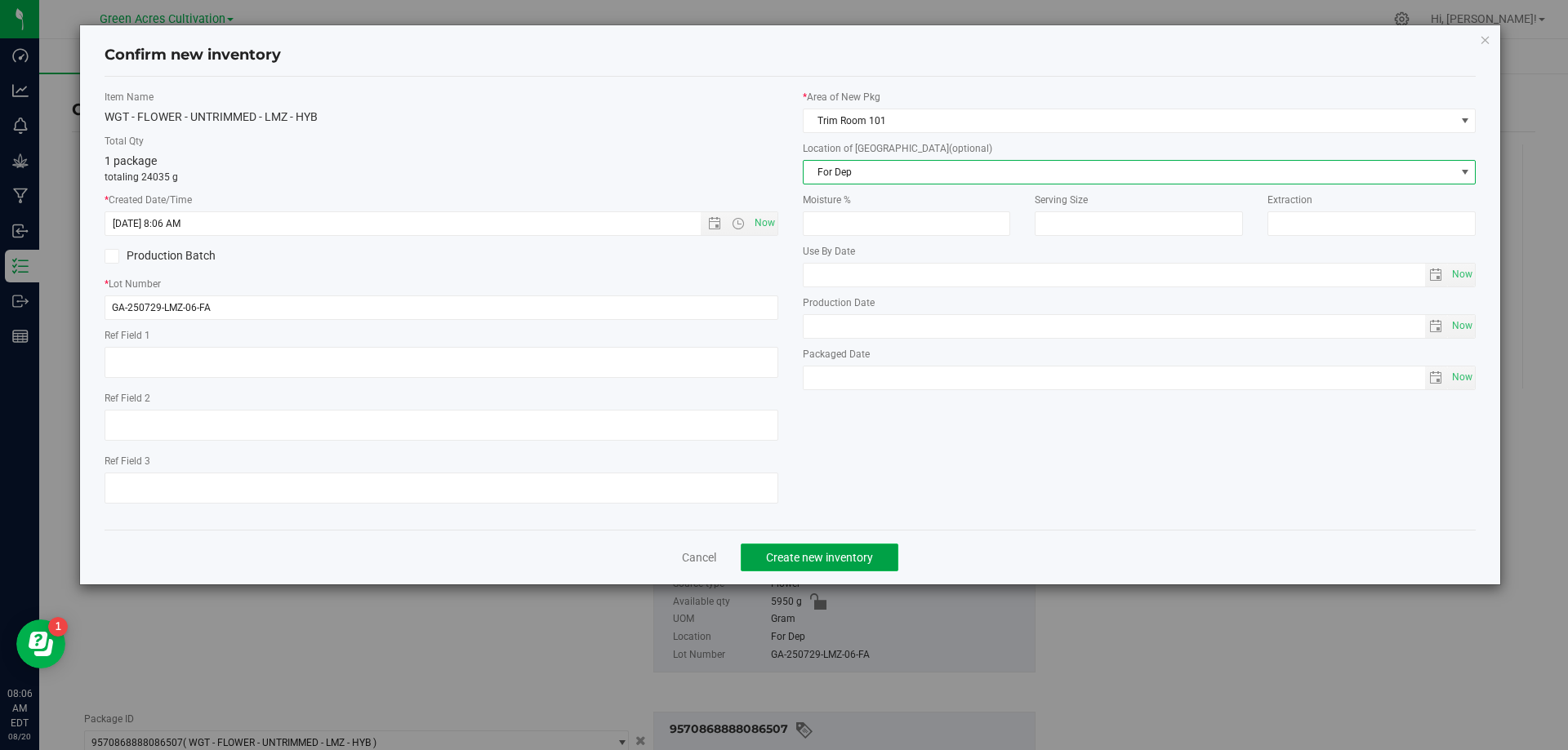
click at [823, 555] on span "Create new inventory" at bounding box center [818, 557] width 107 height 13
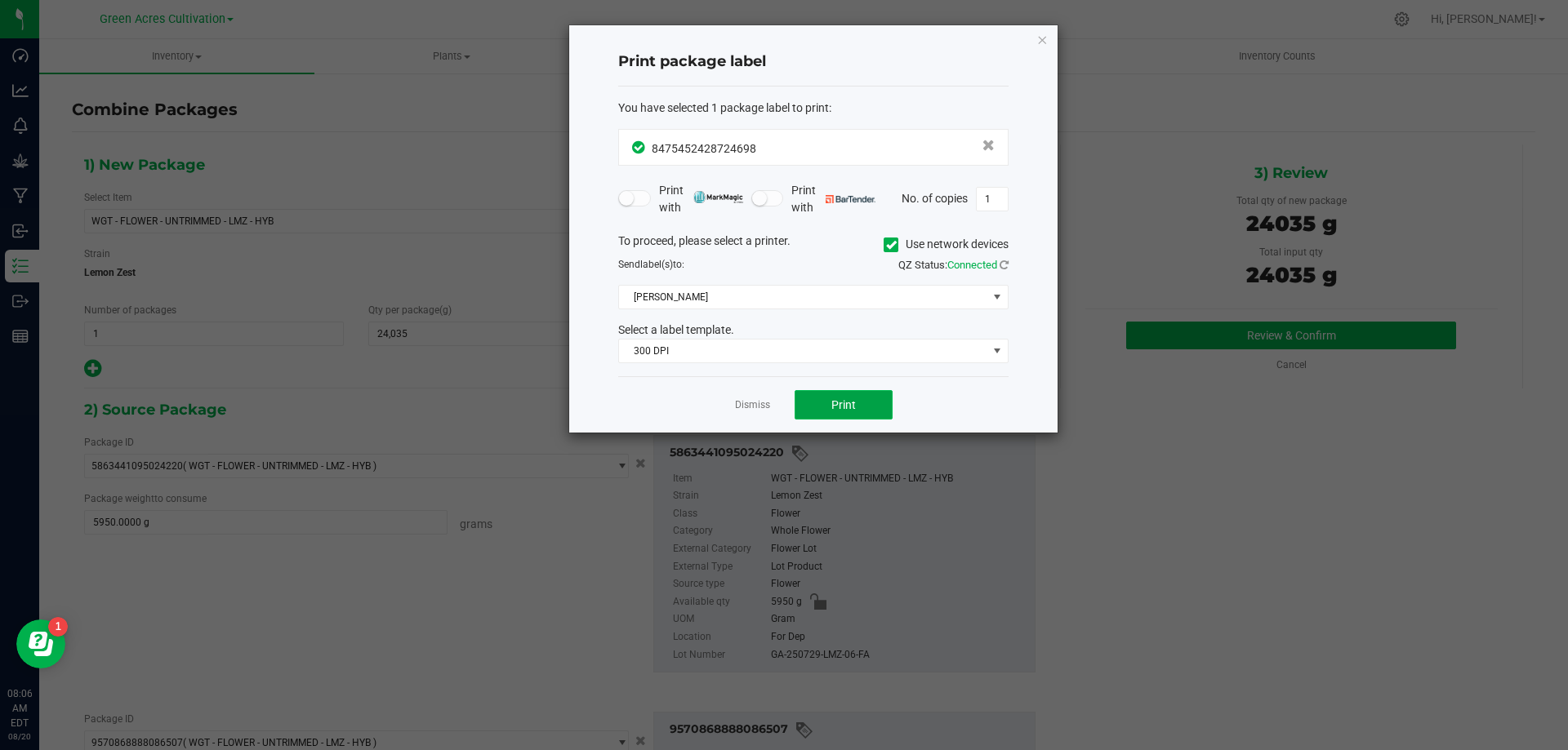
click at [877, 396] on button "Print" at bounding box center [843, 404] width 98 height 29
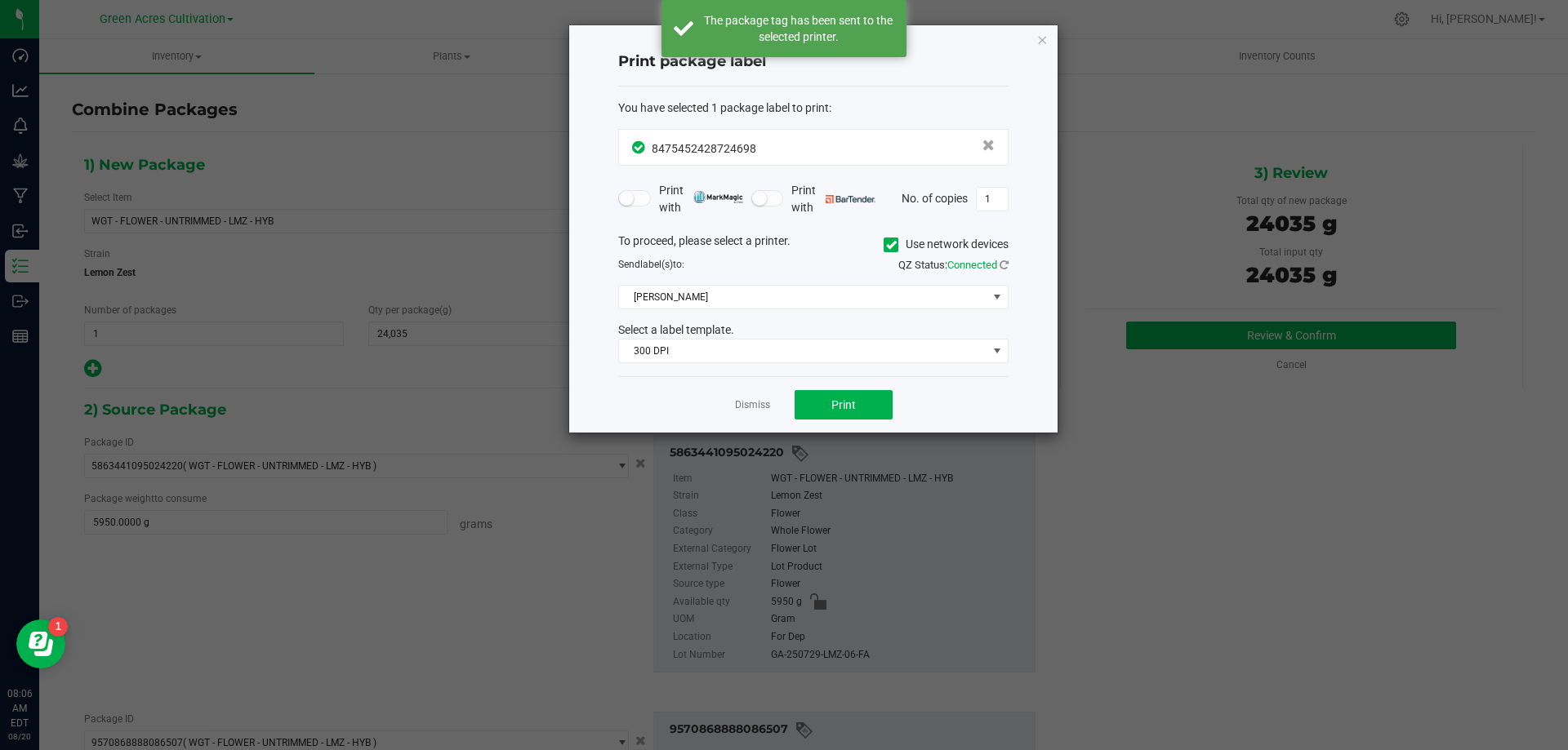
click at [896, 254] on span "Use network devices" at bounding box center [946, 245] width 125 height 24
click at [905, 251] on label "Use network devices" at bounding box center [946, 245] width 125 height 17
click at [0, 0] on input "Use network devices" at bounding box center [0, 0] width 0 height 0
click at [904, 286] on span at bounding box center [803, 297] width 368 height 23
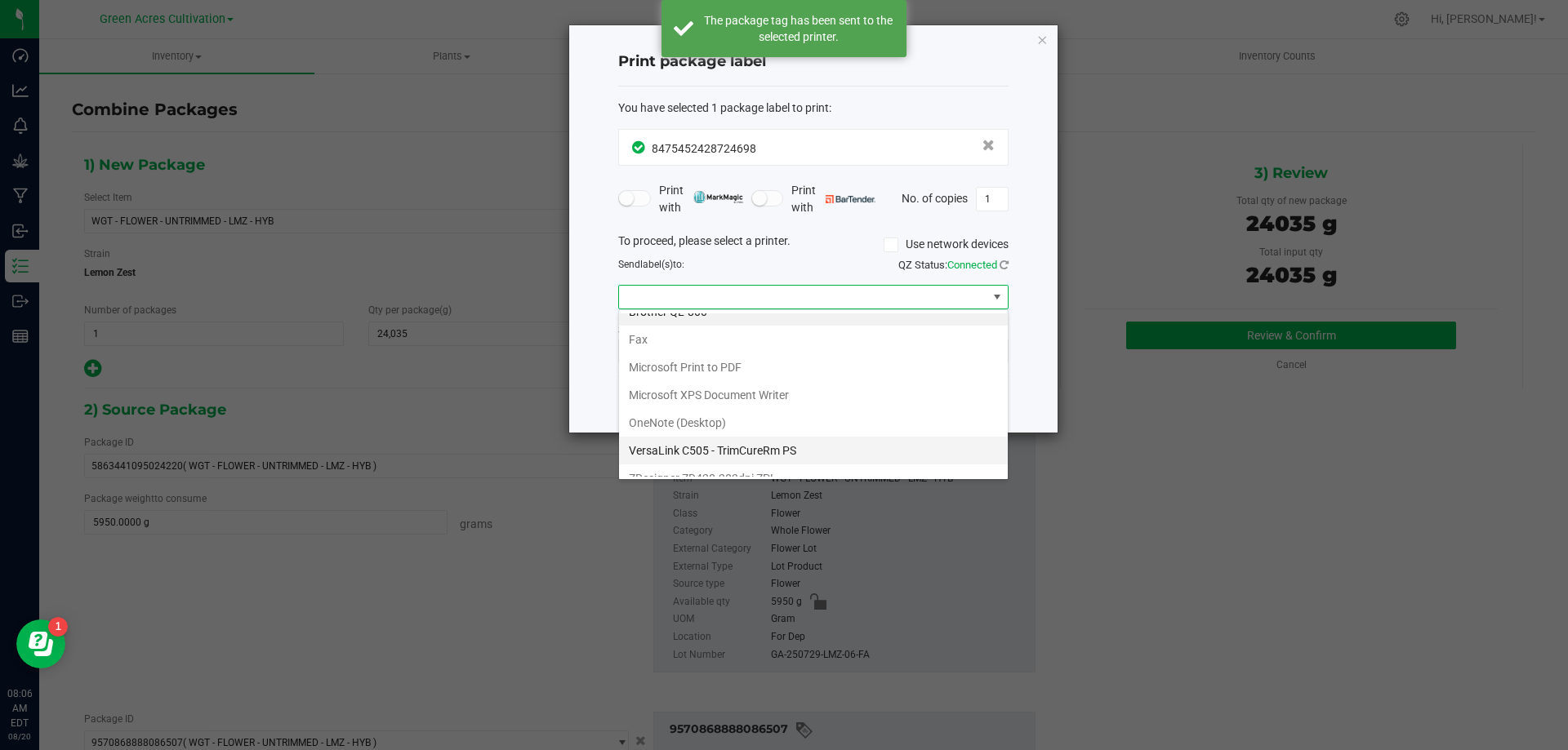
scroll to position [31, 0]
drag, startPoint x: 800, startPoint y: 466, endPoint x: 808, endPoint y: 452, distance: 16.1
click at [800, 467] on ZPL "ZDesigner ZD420-203dpi ZPL" at bounding box center [813, 462] width 389 height 28
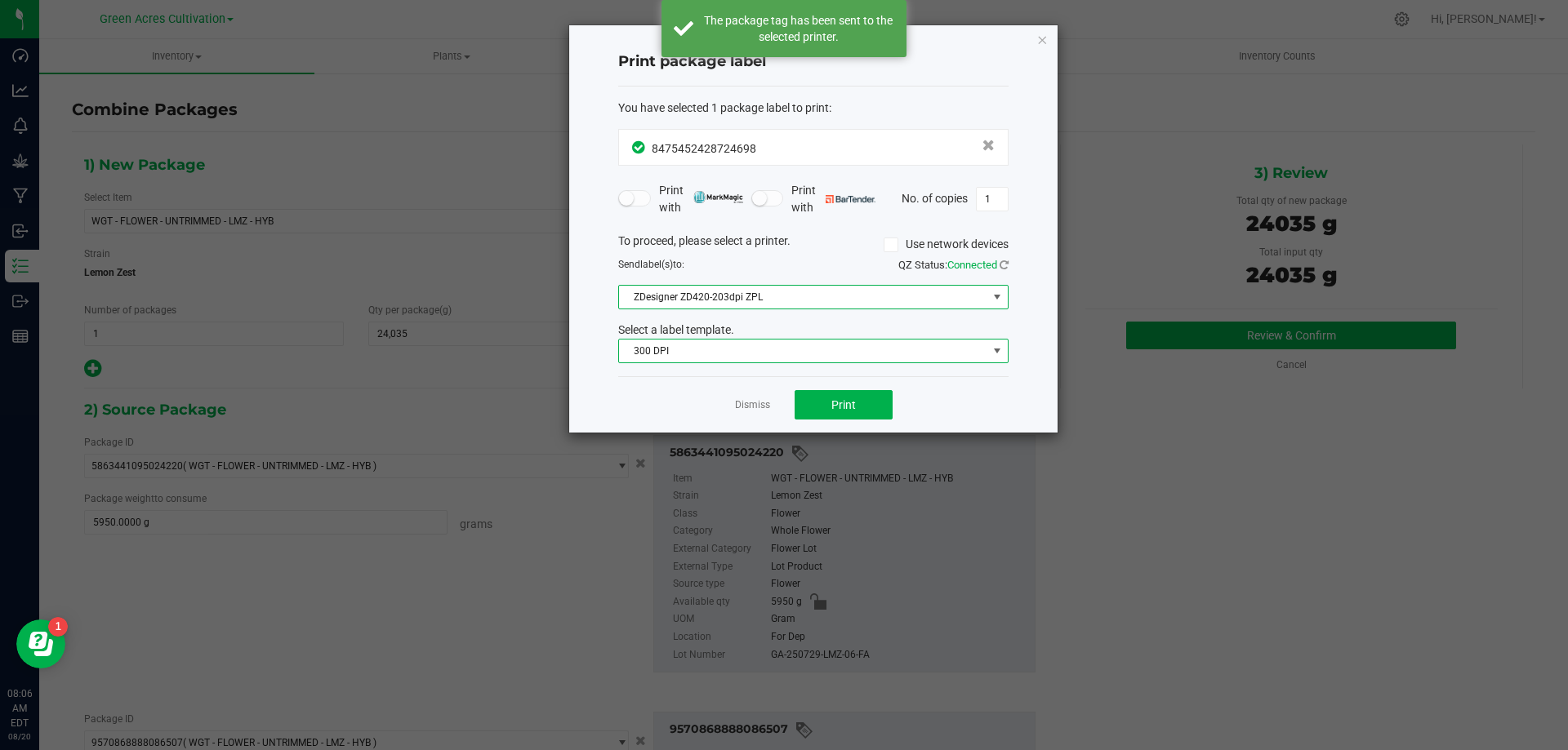
click at [864, 359] on span "300 DPI" at bounding box center [803, 351] width 368 height 23
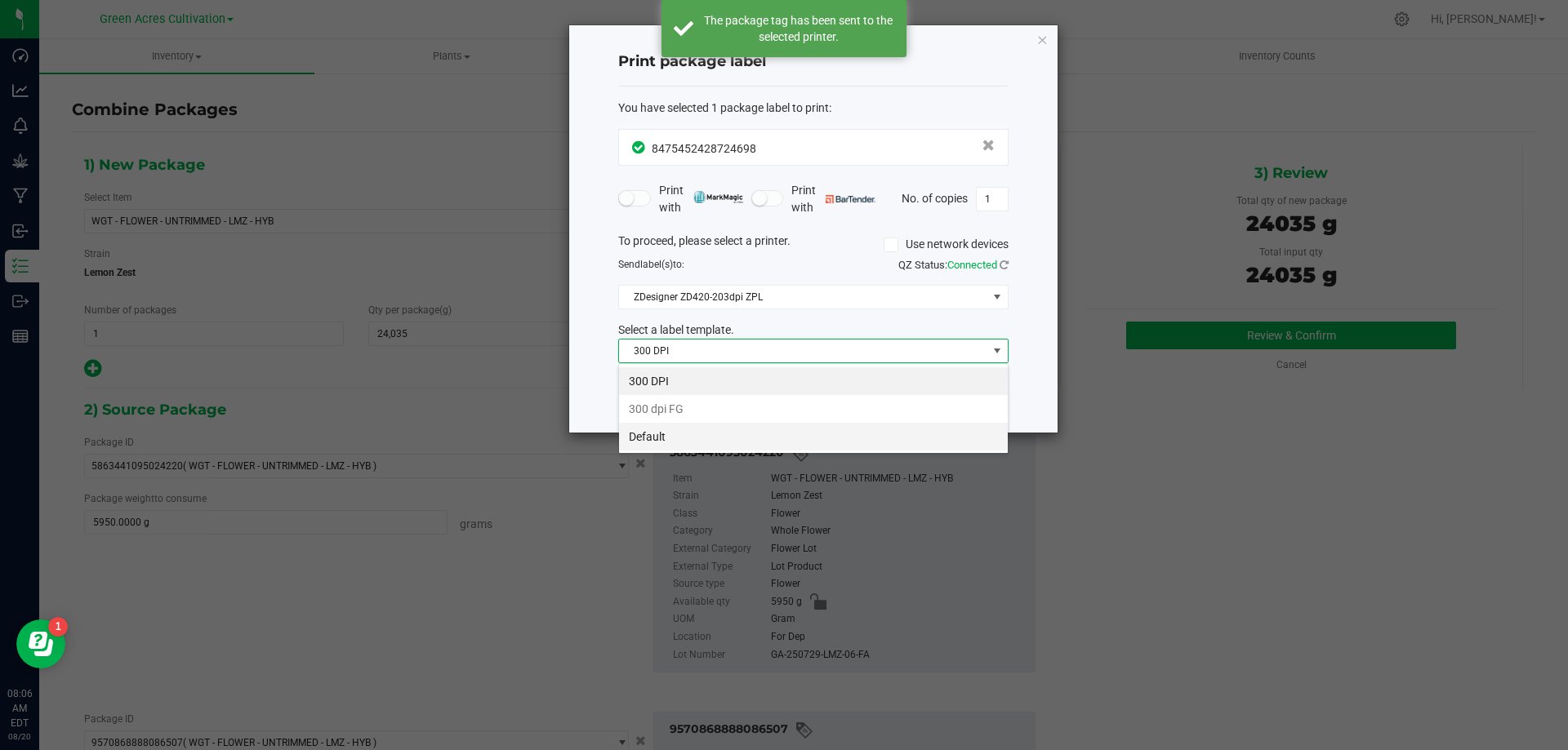
scroll to position [24, 390]
click at [804, 448] on li "Default" at bounding box center [813, 436] width 389 height 28
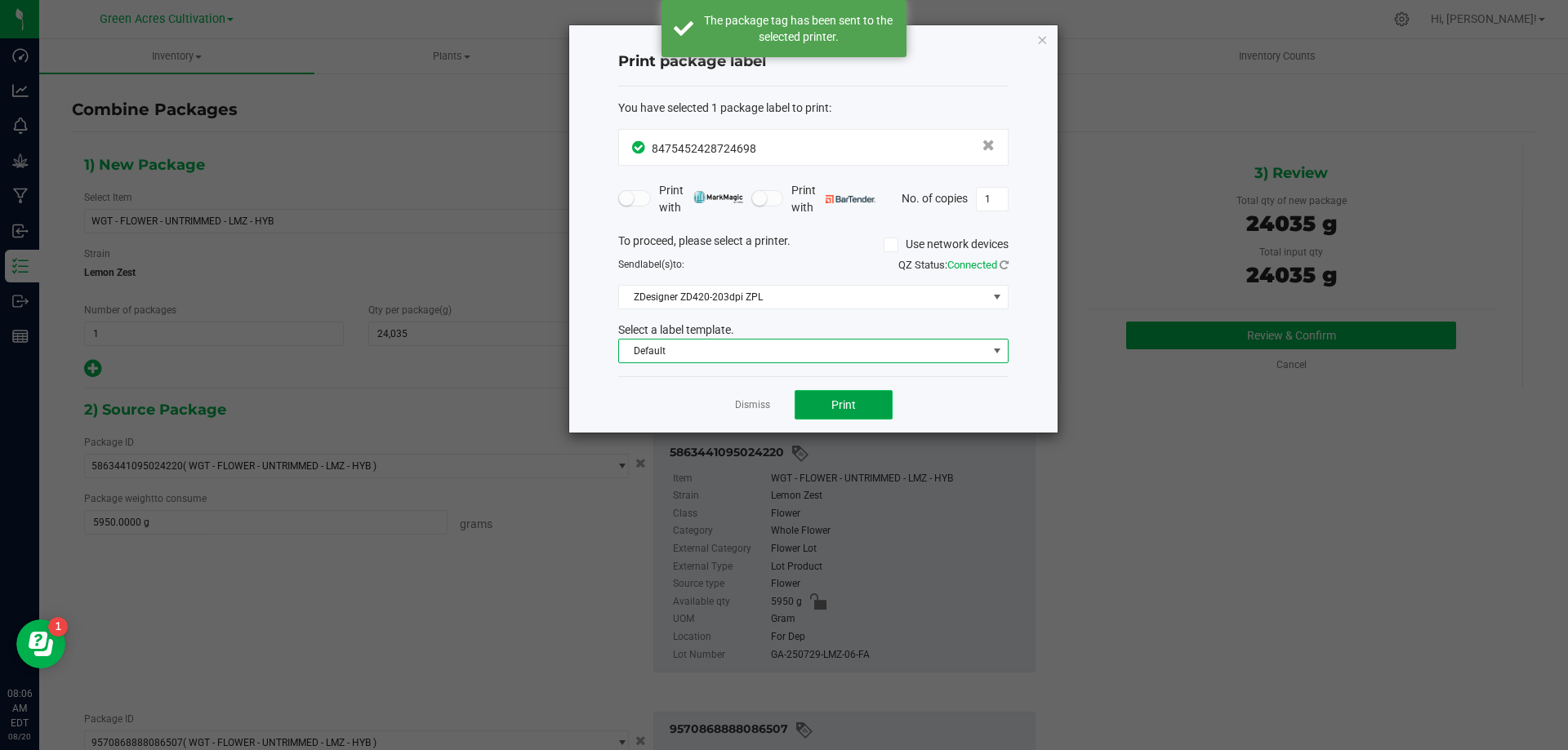
click at [852, 416] on button "Print" at bounding box center [843, 404] width 98 height 29
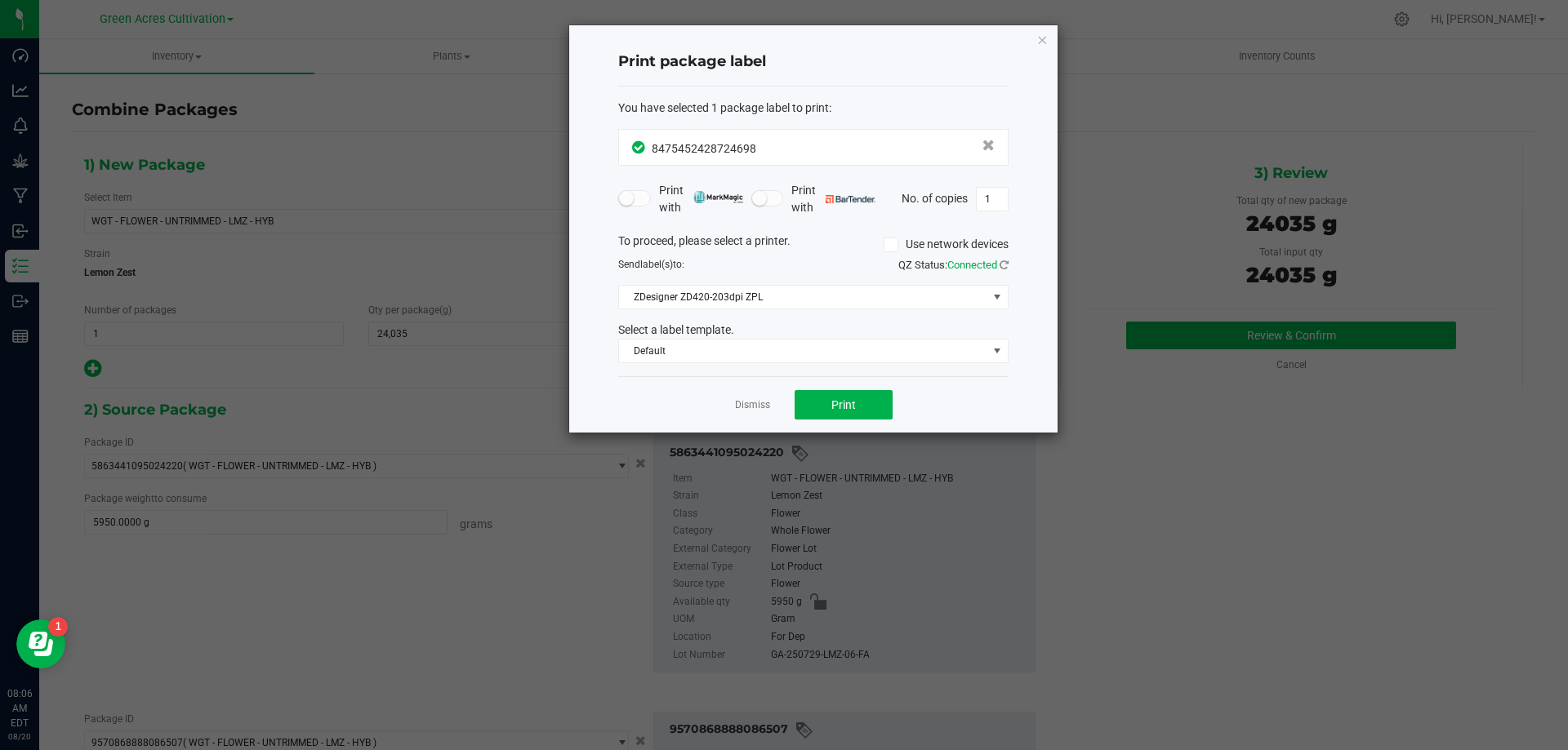
click at [787, 390] on div "Dismiss Print" at bounding box center [813, 404] width 390 height 56
click at [811, 393] on button "Print" at bounding box center [843, 404] width 98 height 29
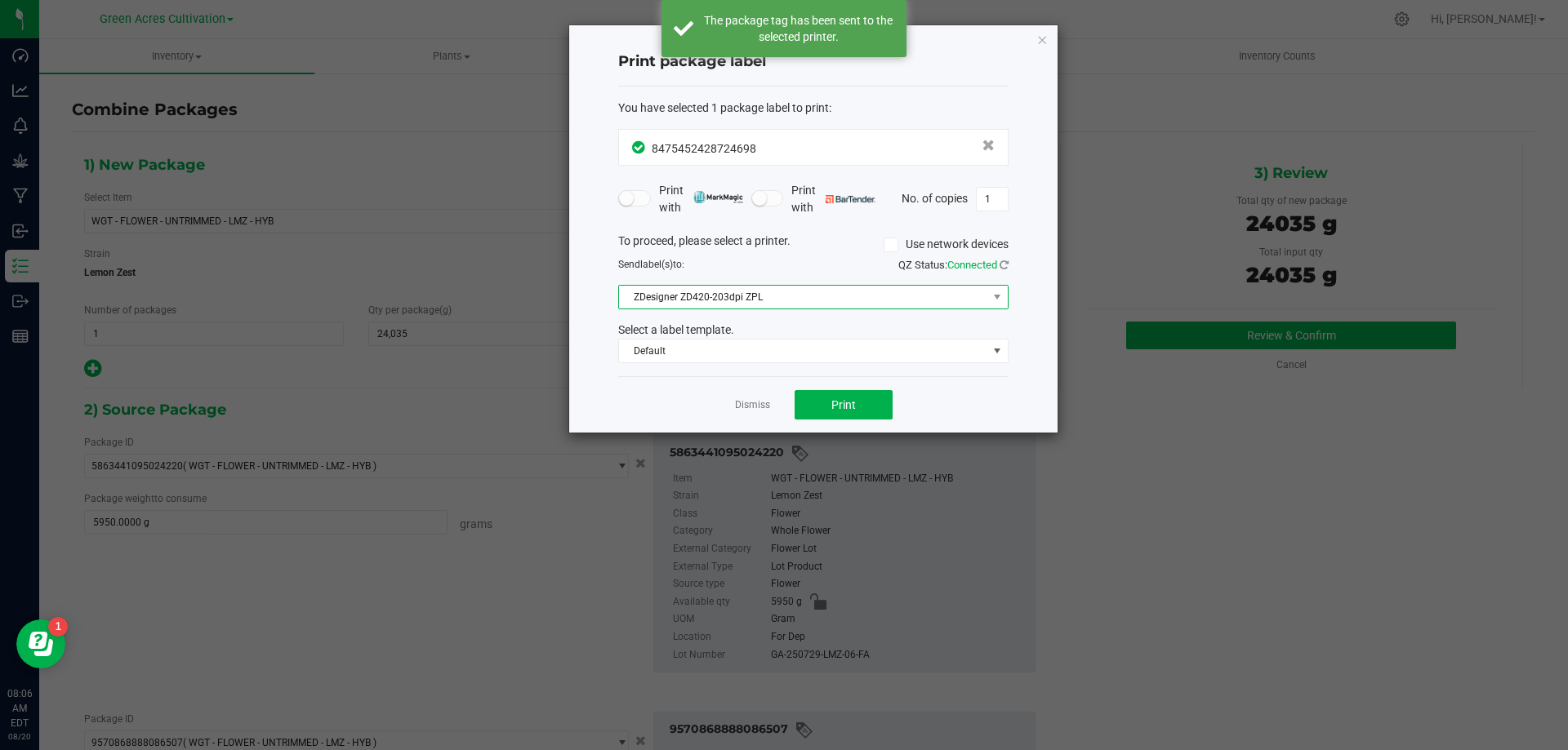
click at [888, 300] on span "ZDesigner ZD420-203dpi ZPL" at bounding box center [803, 297] width 368 height 23
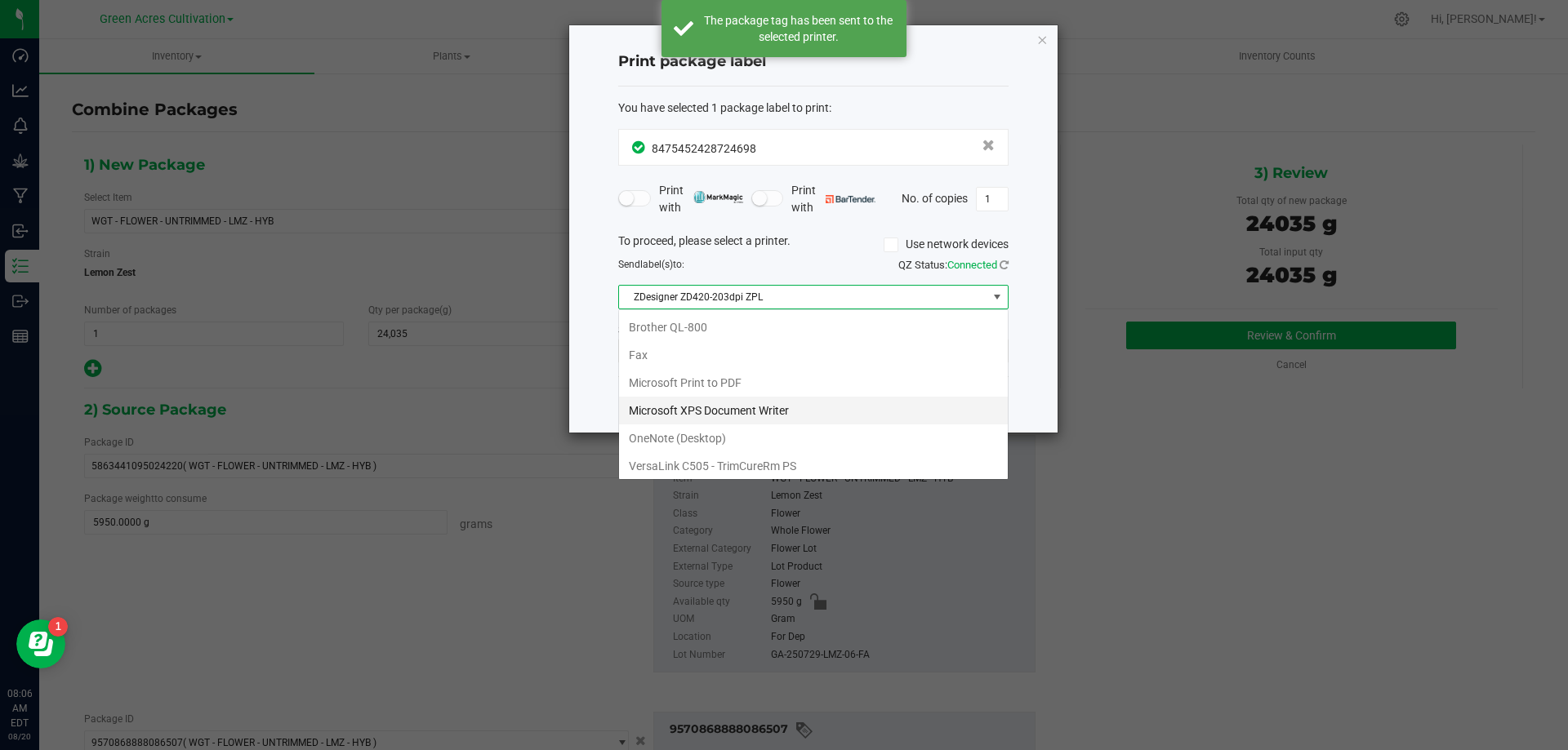
scroll to position [31, 0]
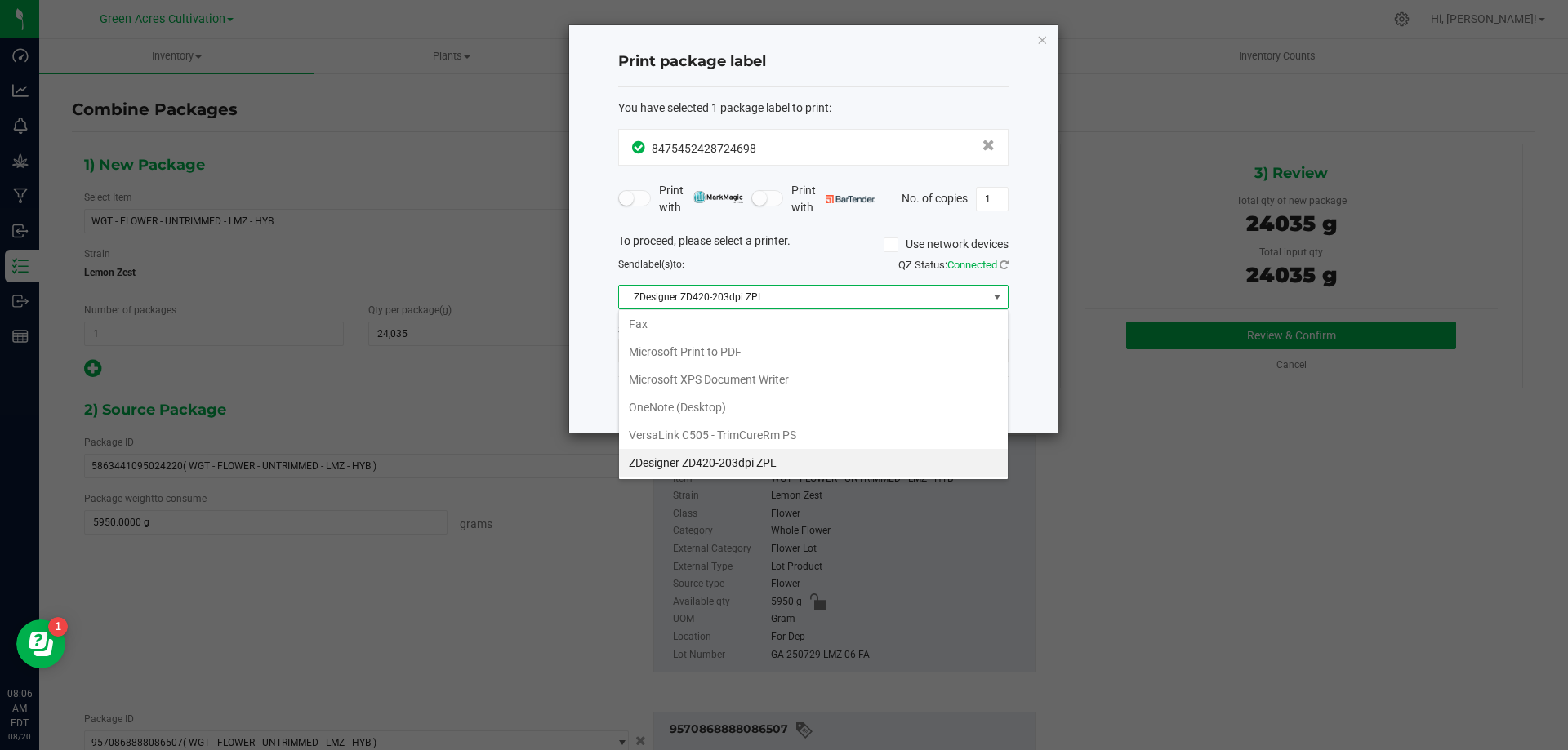
click at [796, 462] on ZPL "ZDesigner ZD420-203dpi ZPL" at bounding box center [813, 462] width 389 height 28
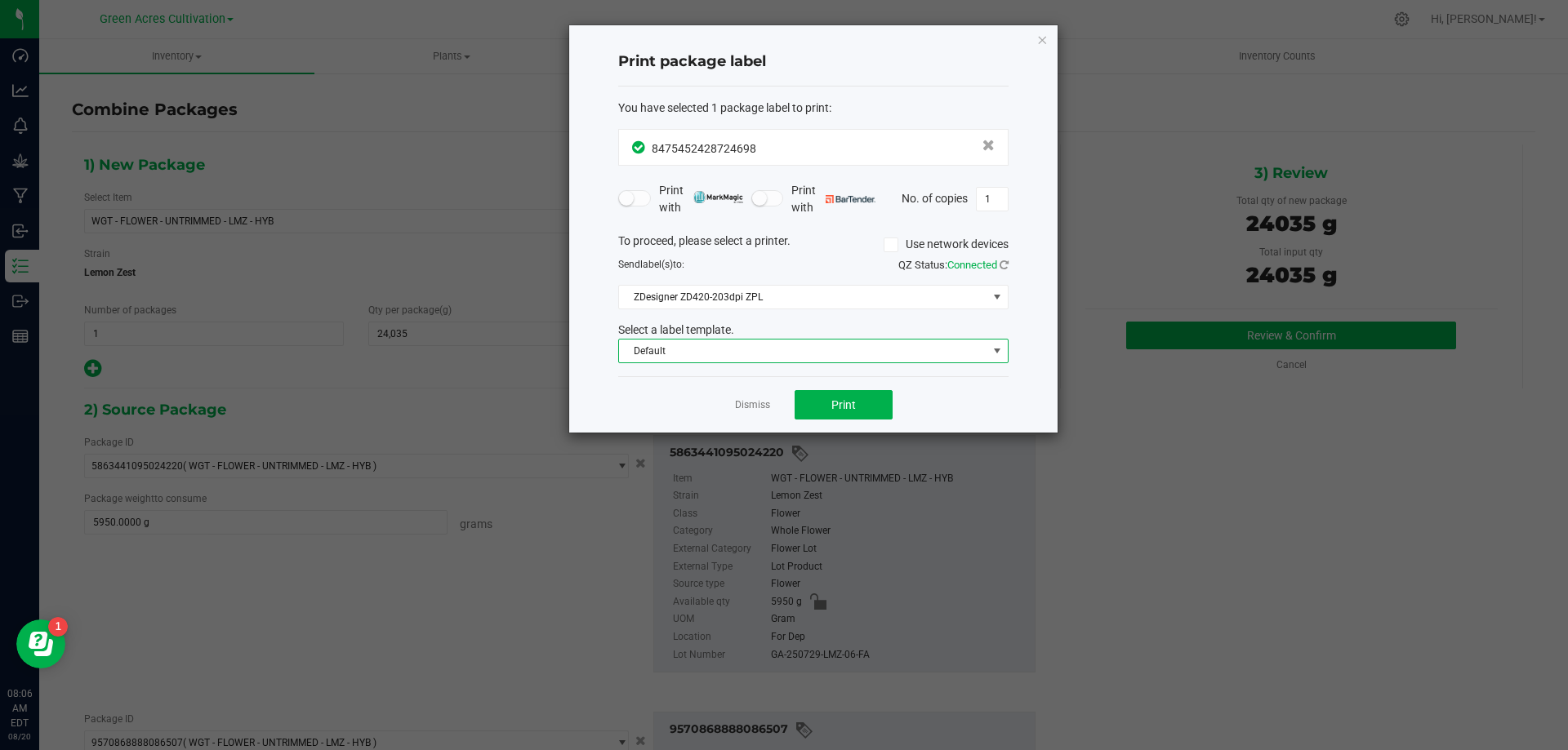
click at [841, 349] on span "Default" at bounding box center [803, 351] width 368 height 23
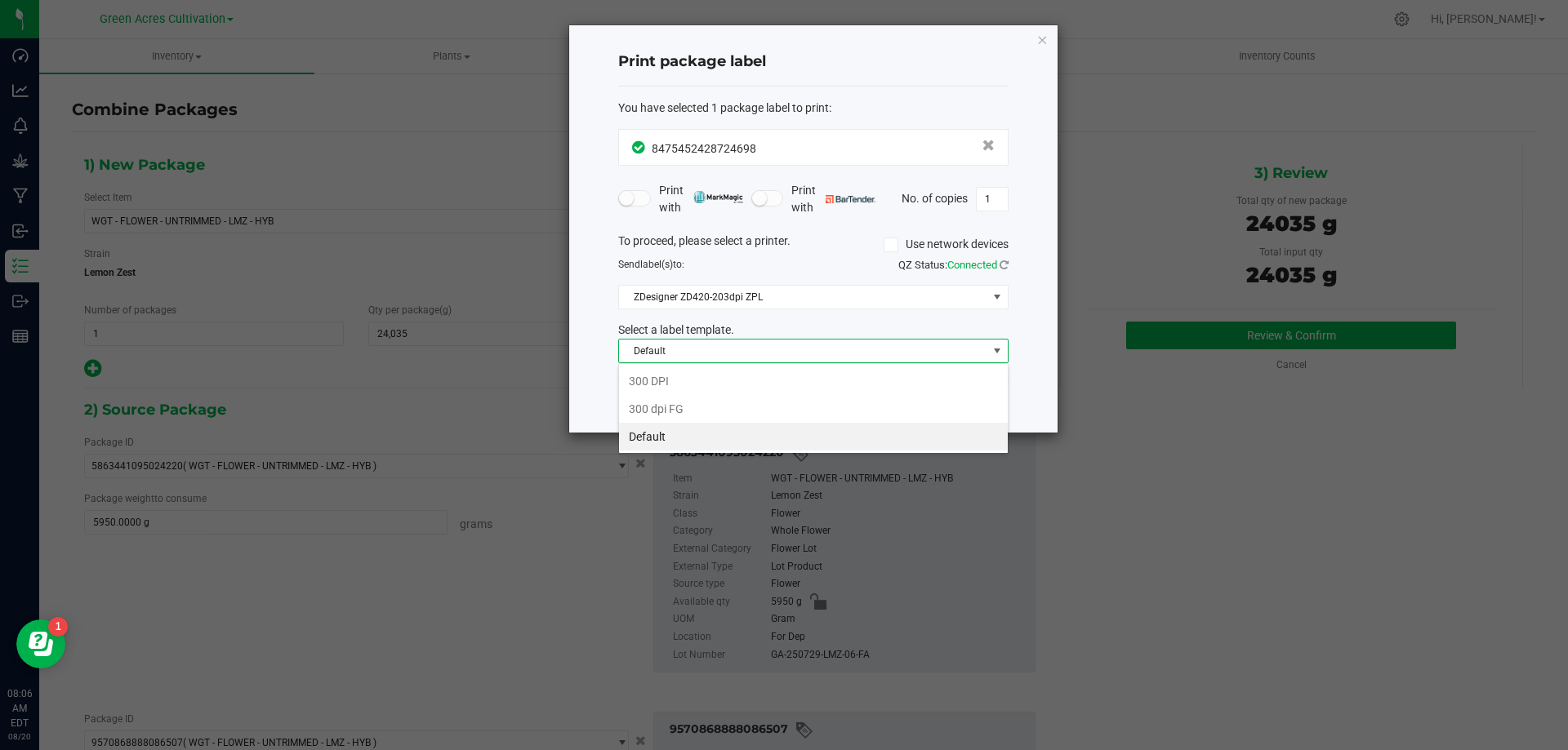
scroll to position [24, 390]
click at [765, 436] on li "Default" at bounding box center [813, 436] width 389 height 28
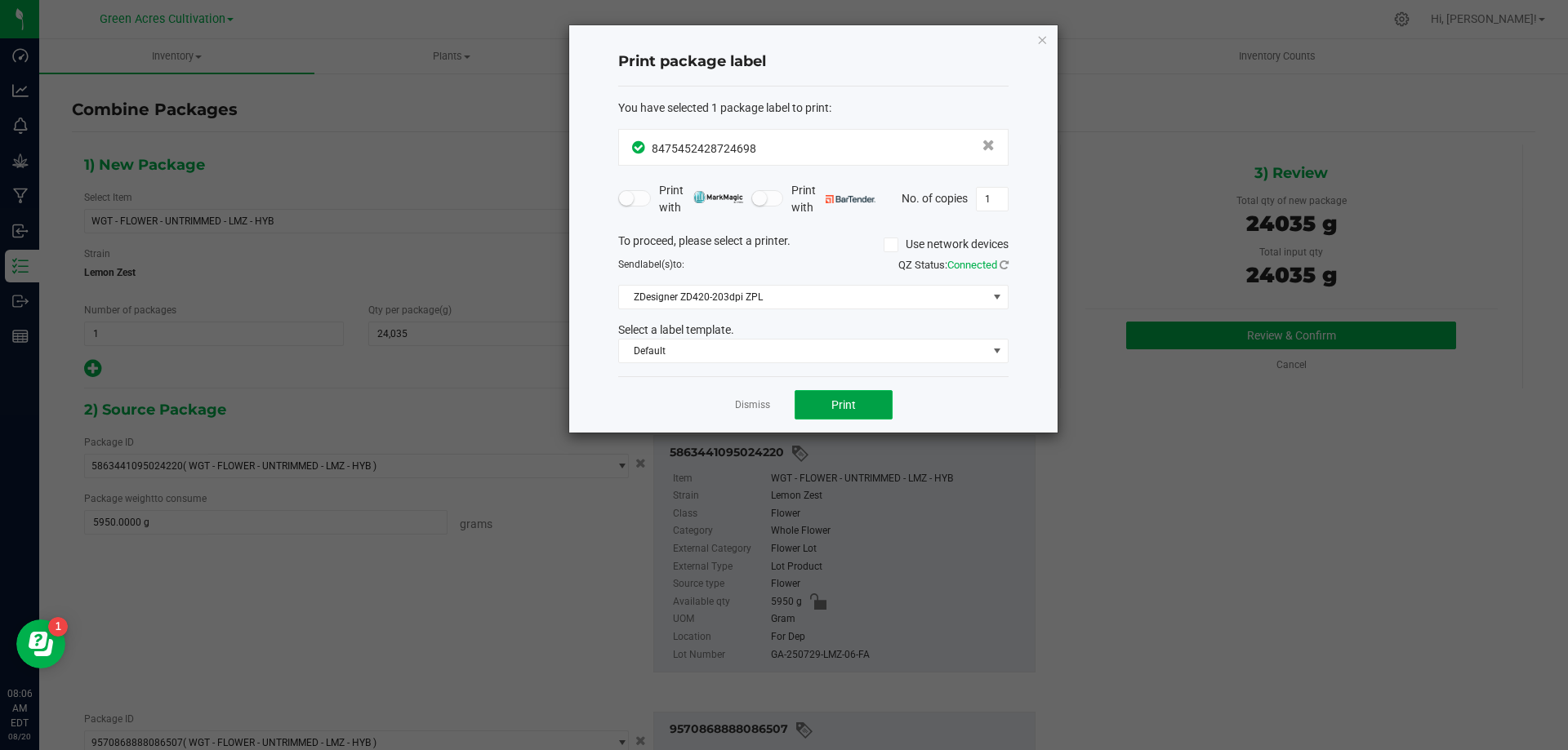
click at [856, 415] on button "Print" at bounding box center [843, 404] width 98 height 29
click at [750, 409] on link "Dismiss" at bounding box center [753, 405] width 35 height 14
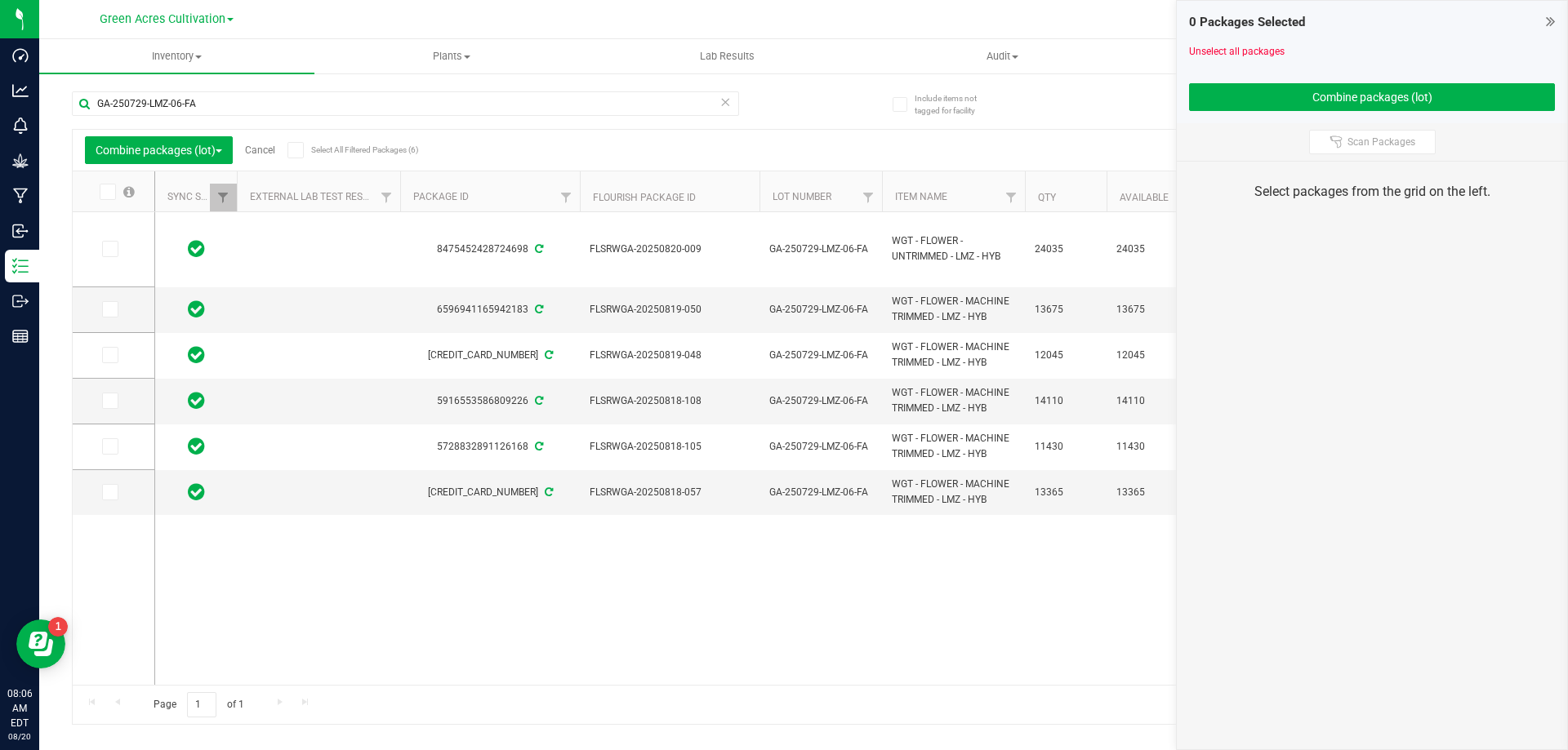
click at [265, 153] on link "Cancel" at bounding box center [260, 151] width 30 height 12
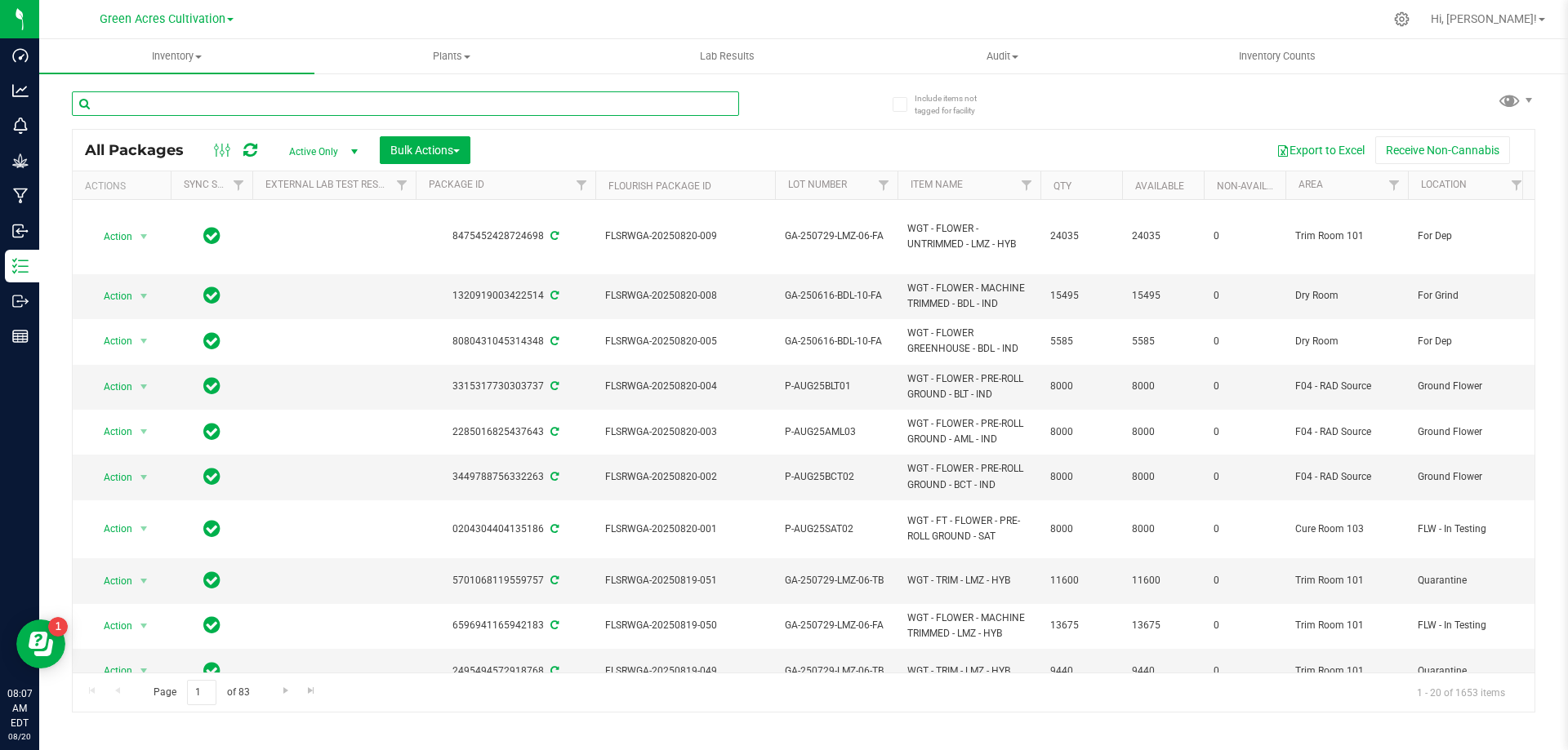
click at [431, 106] on input "text" at bounding box center [405, 103] width 667 height 24
paste input "FLSRWGA-20250820-009"
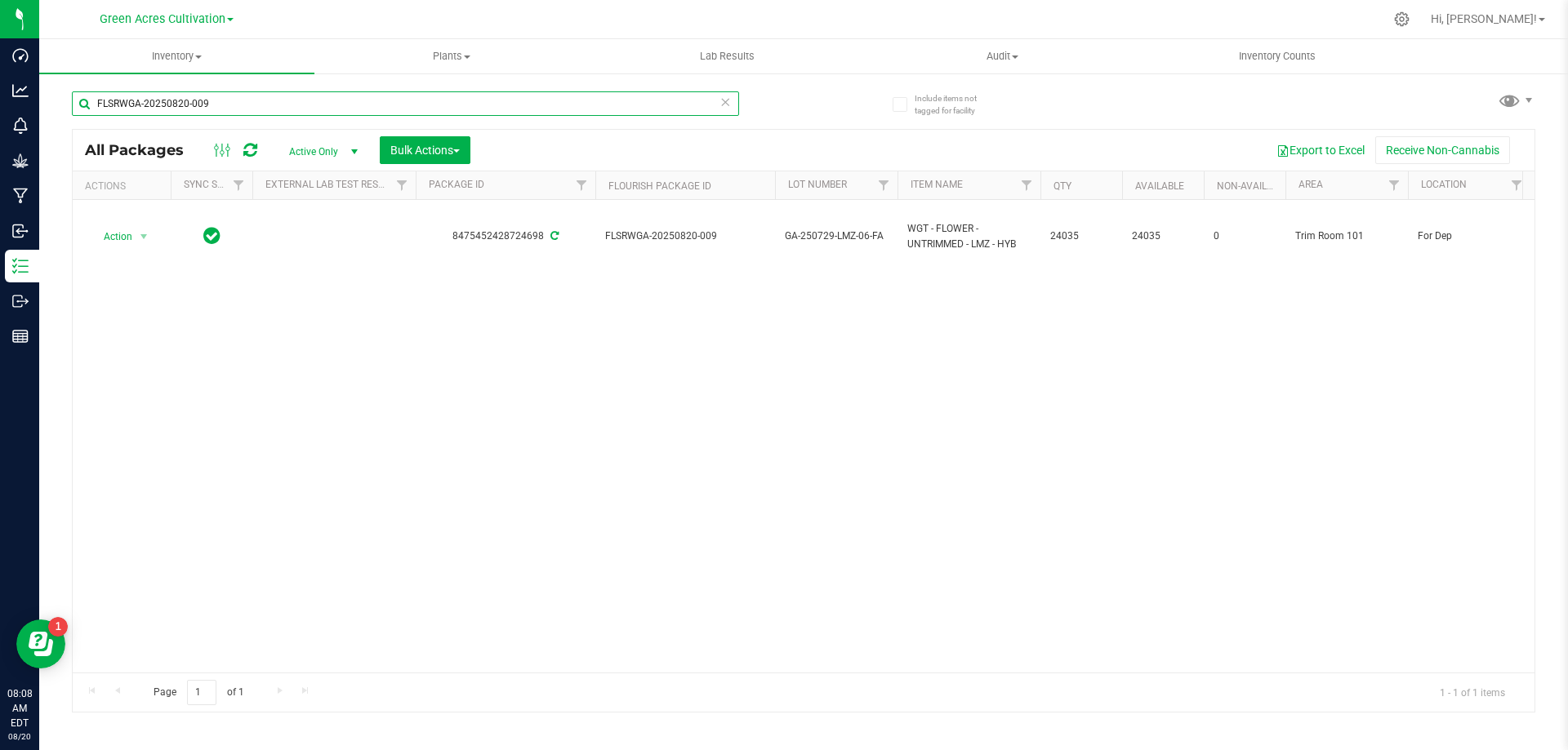
type input "FLSRWGA-20250820-009"
